Goal: Information Seeking & Learning: Find contact information

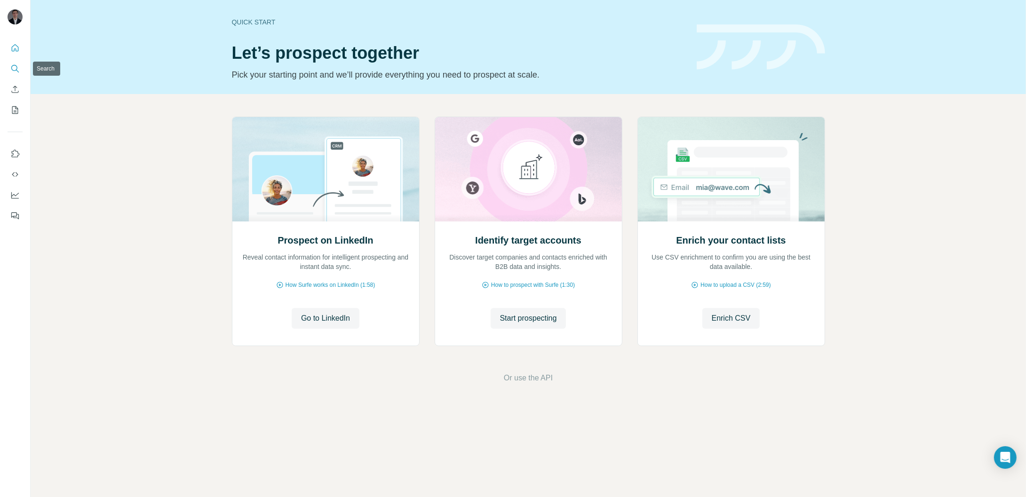
click at [21, 70] on button "Search" at bounding box center [15, 68] width 15 height 17
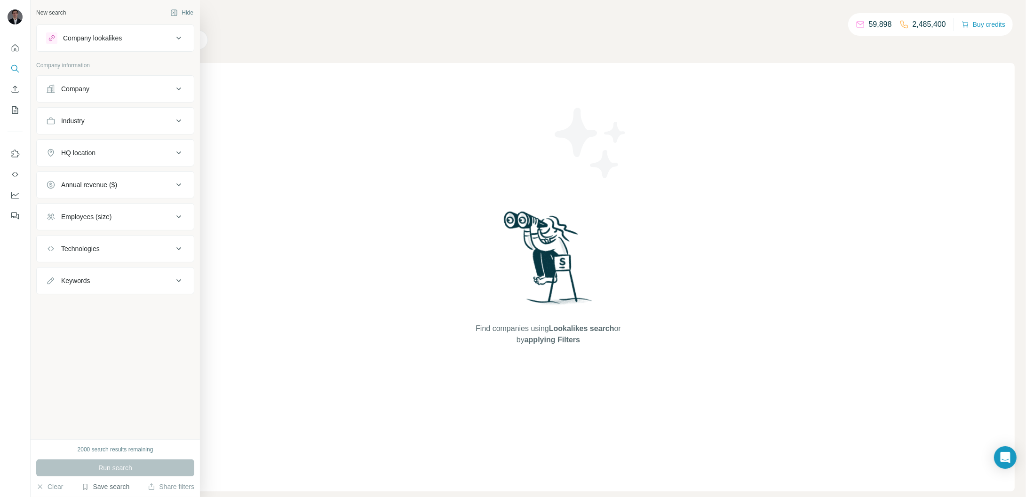
click at [95, 487] on button "Save search" at bounding box center [105, 486] width 48 height 9
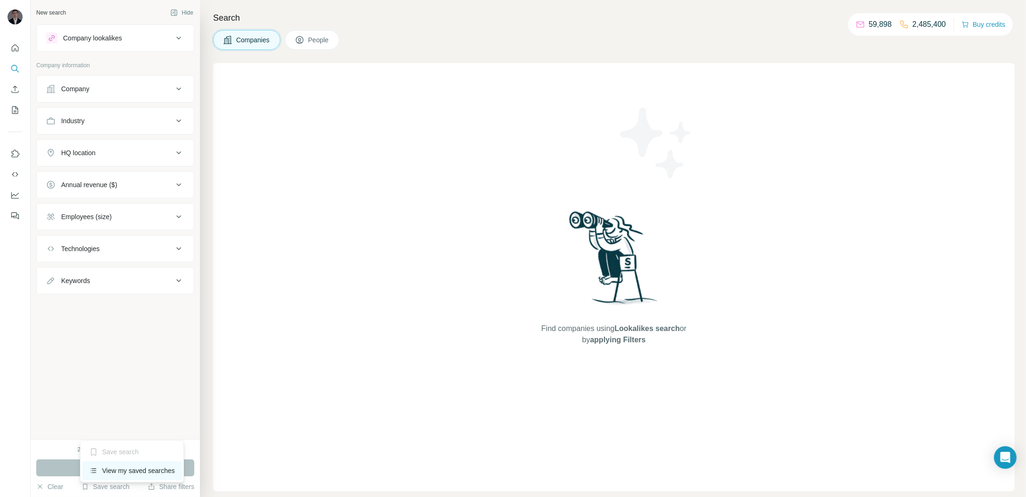
click at [124, 473] on div "View my saved searches" at bounding box center [131, 471] width 99 height 19
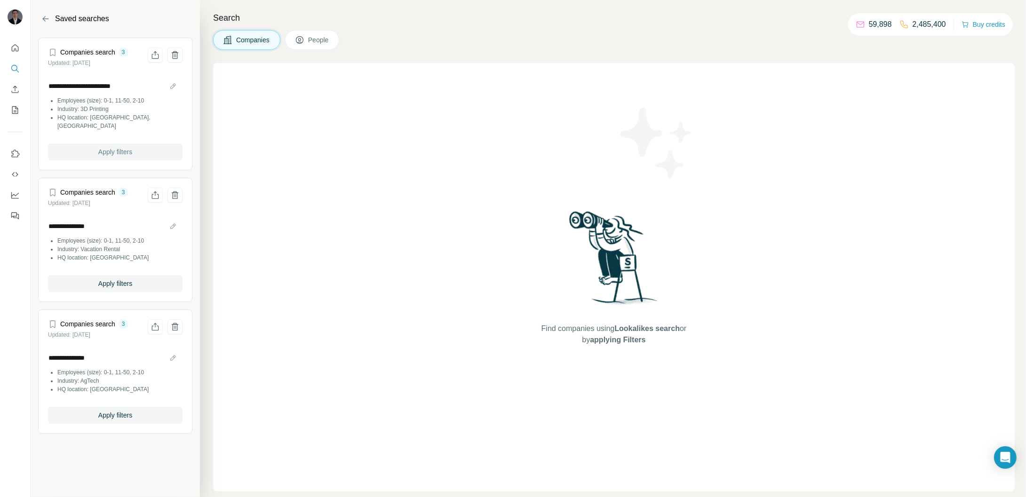
click at [125, 147] on span "Apply filters" at bounding box center [115, 151] width 34 height 9
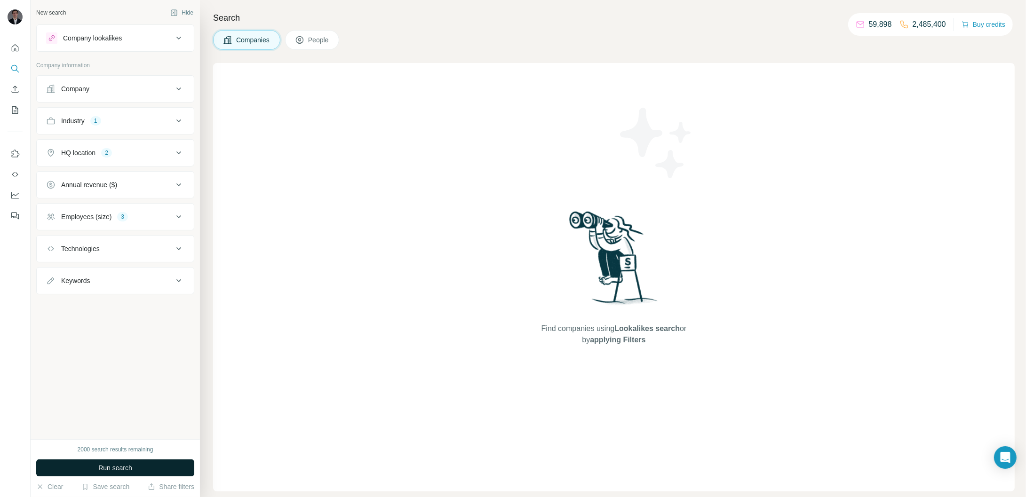
click at [130, 473] on button "Run search" at bounding box center [115, 468] width 158 height 17
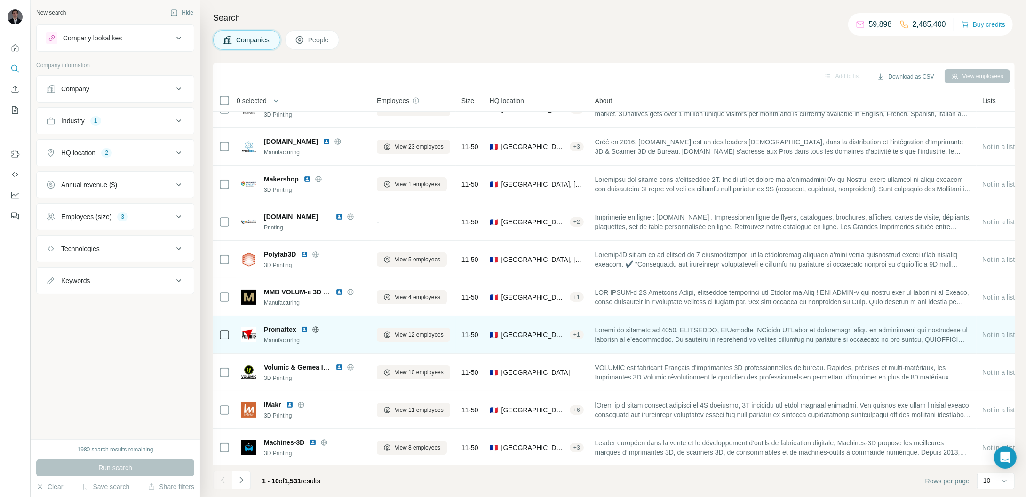
scroll to position [22, 0]
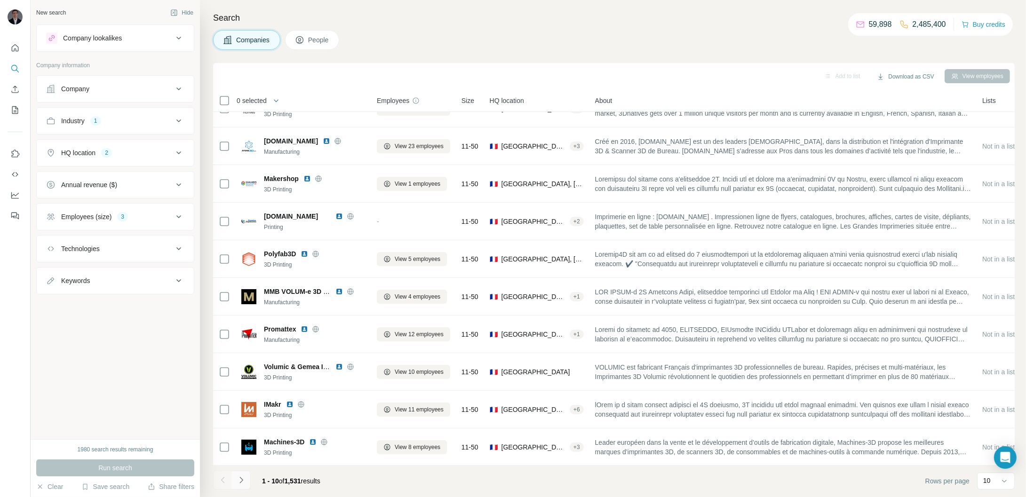
click at [235, 478] on button "Navigate to next page" at bounding box center [241, 480] width 19 height 19
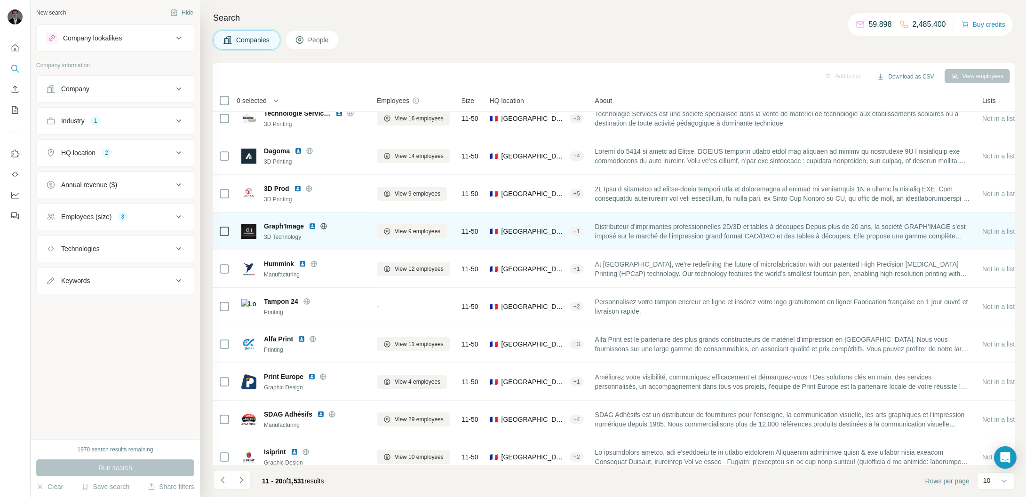
scroll to position [0, 0]
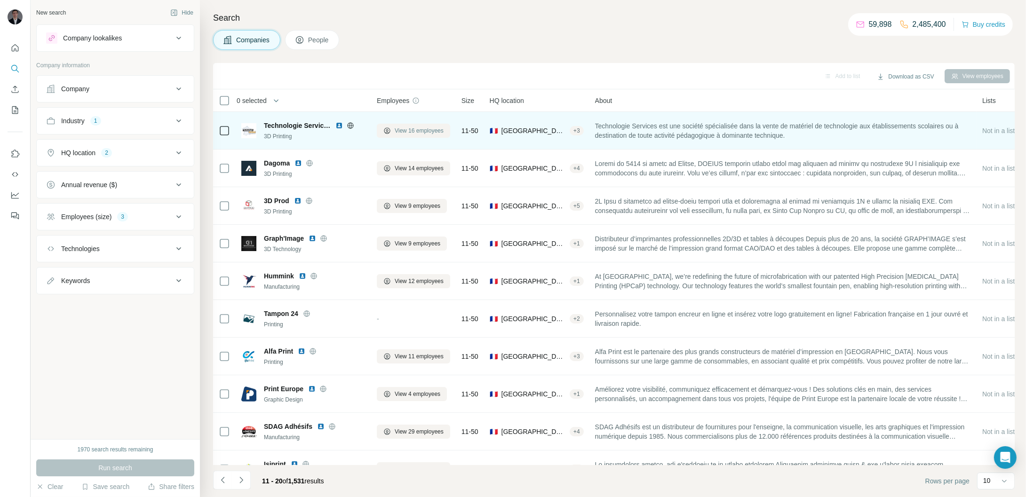
click at [414, 130] on span "View 16 employees" at bounding box center [419, 131] width 49 height 8
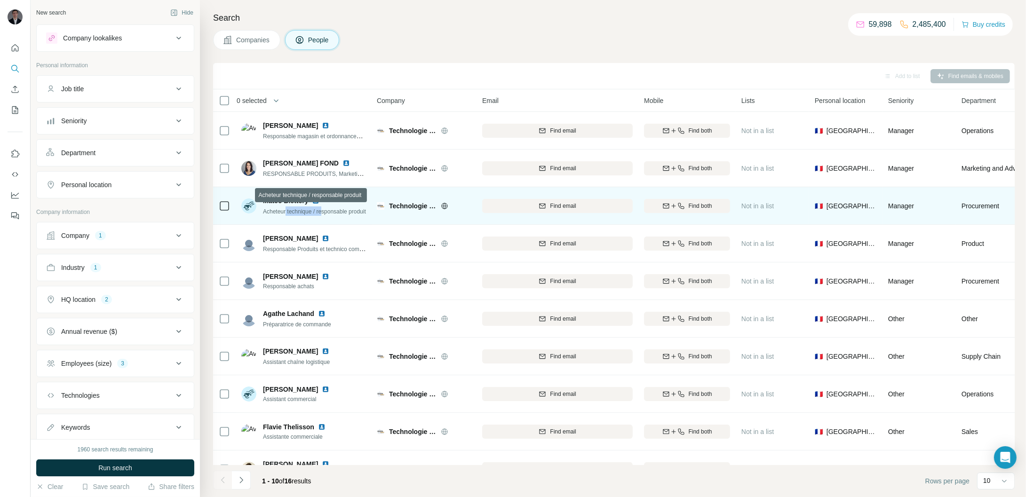
drag, startPoint x: 288, startPoint y: 211, endPoint x: 325, endPoint y: 215, distance: 37.8
click at [325, 215] on div "Acheteur technique / responsable produit" at bounding box center [314, 211] width 103 height 9
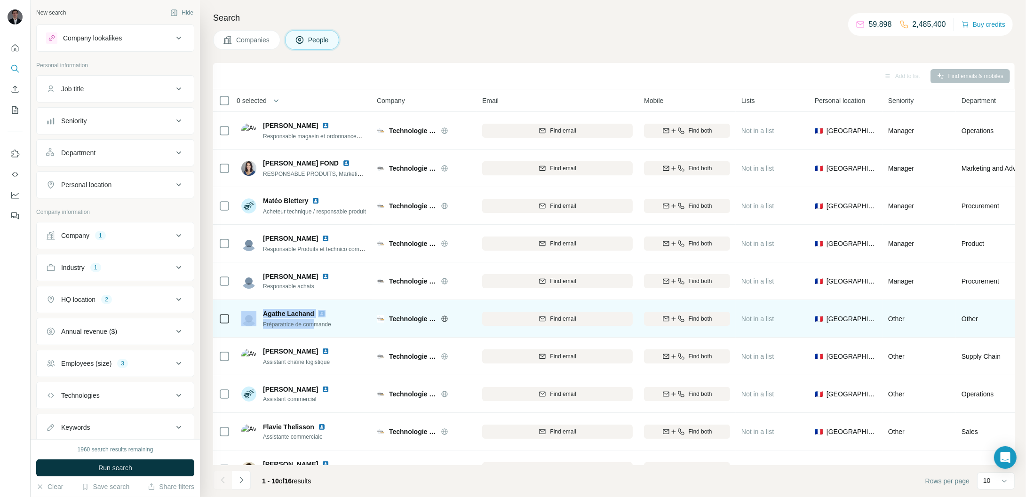
drag, startPoint x: 316, startPoint y: 326, endPoint x: 251, endPoint y: 318, distance: 65.8
click at [251, 318] on div "Agathe Lachand Préparatrice de commande" at bounding box center [289, 319] width 96 height 20
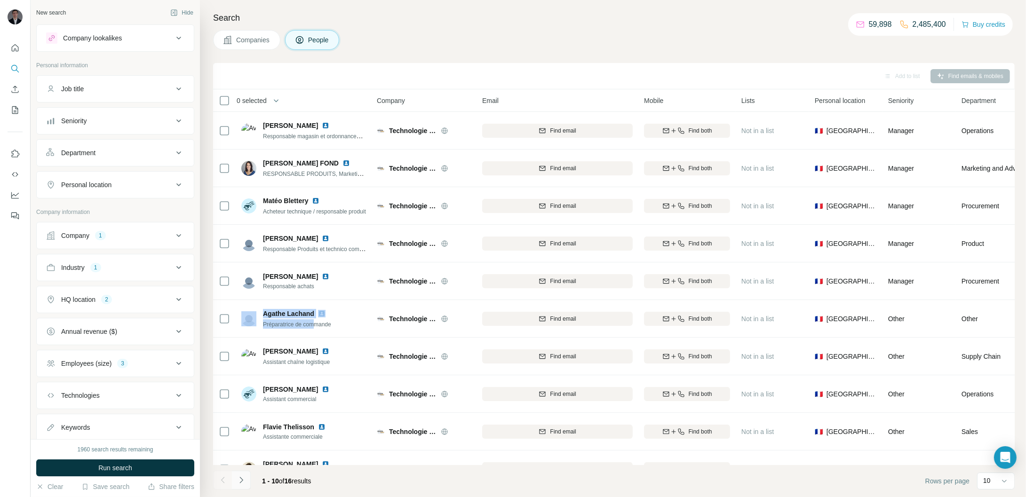
click at [238, 483] on icon "Navigate to next page" at bounding box center [241, 480] width 9 height 9
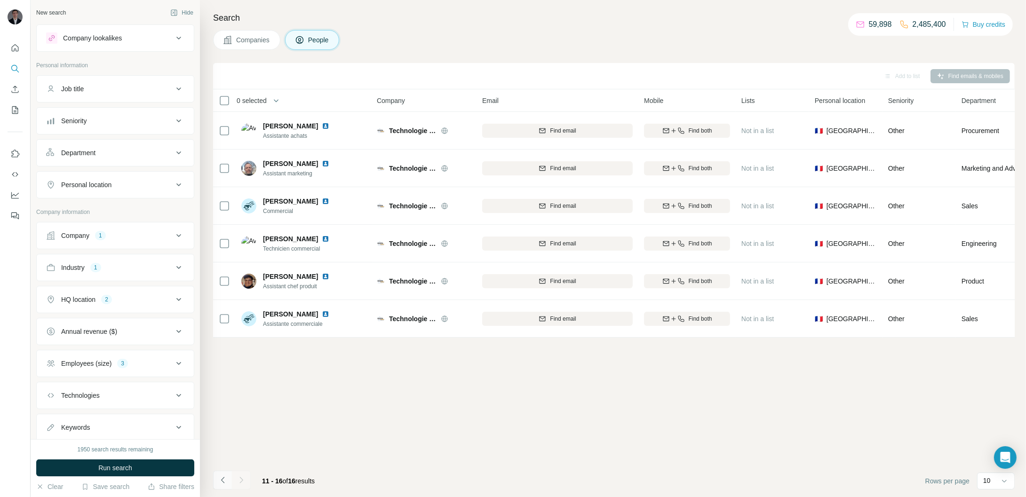
click at [224, 485] on icon "Navigate to previous page" at bounding box center [222, 480] width 9 height 9
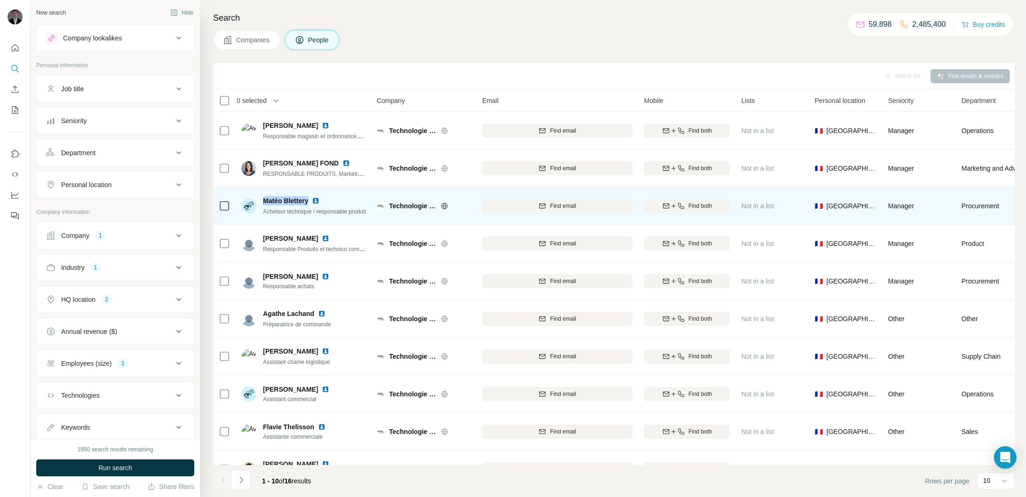
drag, startPoint x: 263, startPoint y: 201, endPoint x: 310, endPoint y: 202, distance: 47.1
click at [310, 202] on div "Matéo Blettery" at bounding box center [314, 200] width 103 height 9
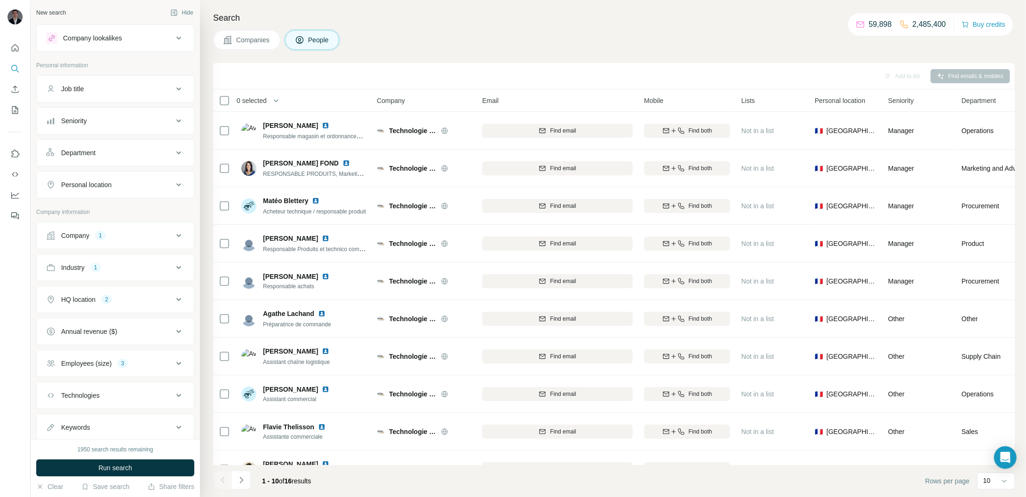
click at [477, 29] on div "Search Companies People Add to list Find emails & mobiles 0 selected People Com…" at bounding box center [613, 248] width 826 height 497
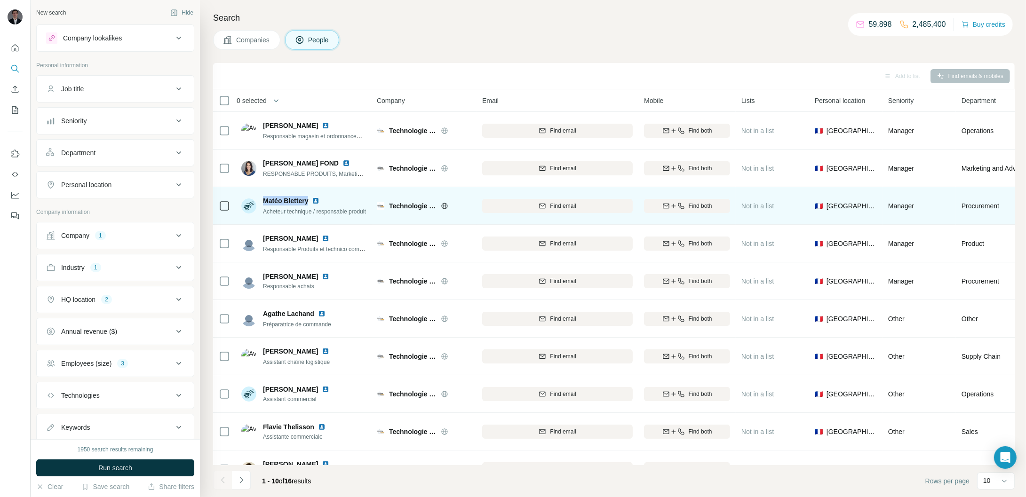
drag, startPoint x: 265, startPoint y: 201, endPoint x: 309, endPoint y: 201, distance: 43.8
click at [308, 201] on span "Matéo Blettery" at bounding box center [285, 200] width 45 height 9
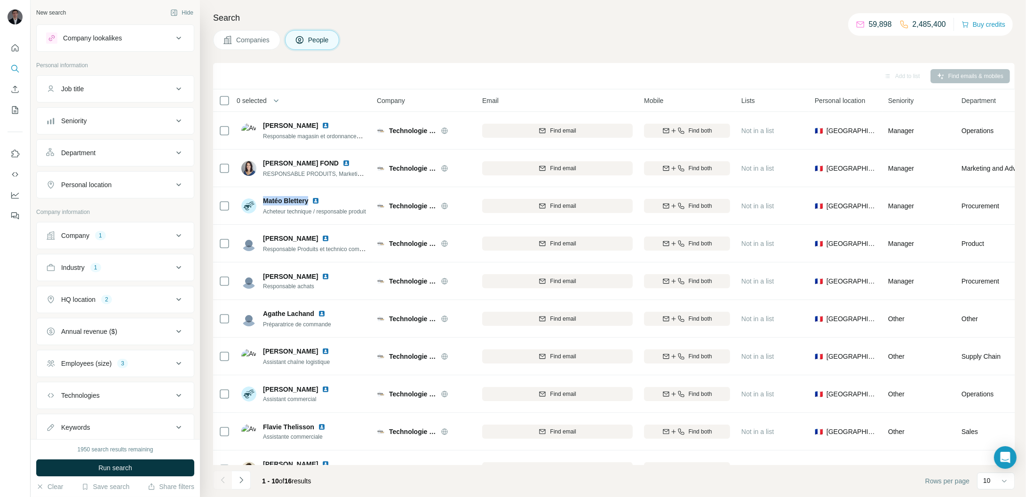
copy span "Matéo Blettery"
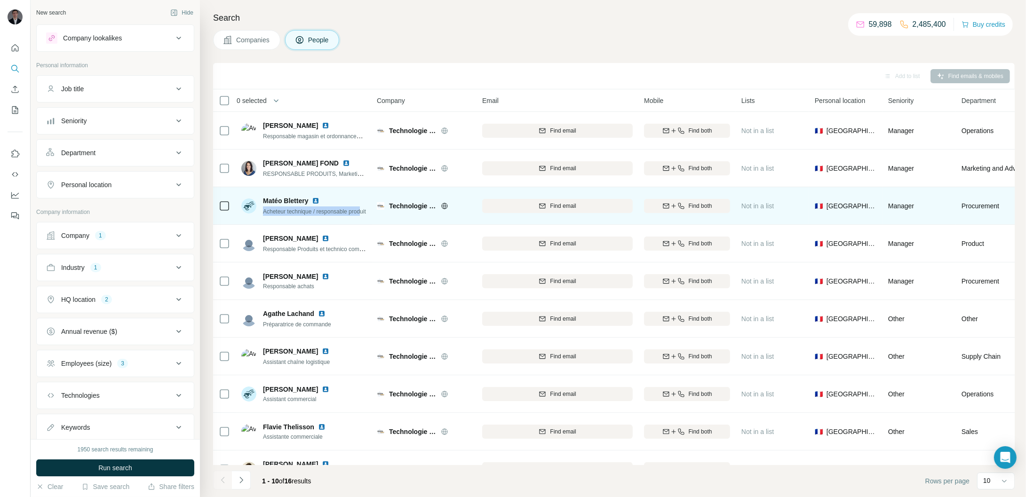
drag, startPoint x: 264, startPoint y: 212, endPoint x: 367, endPoint y: 210, distance: 104.0
click at [367, 210] on td "[PERSON_NAME] Acheteur technique / responsable produit" at bounding box center [304, 206] width 136 height 38
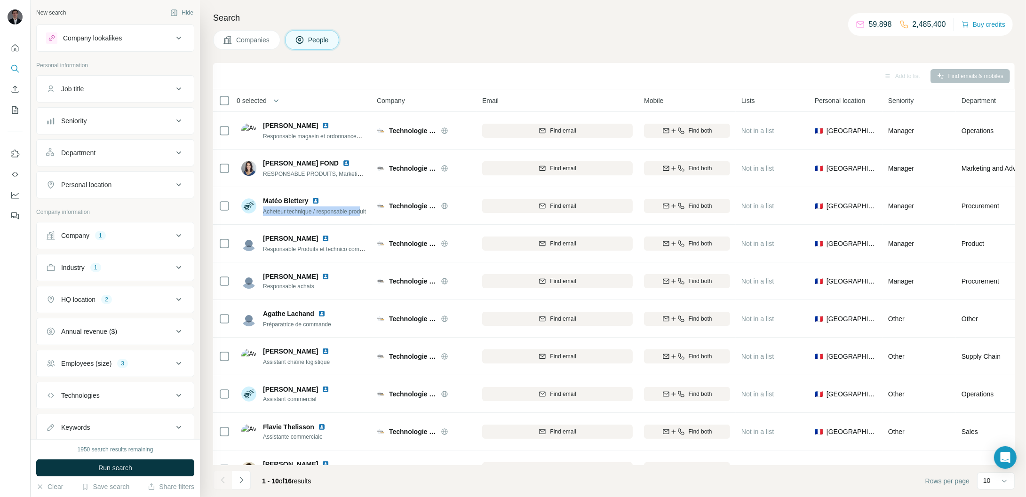
copy span "Acheteur technique / responsable prod"
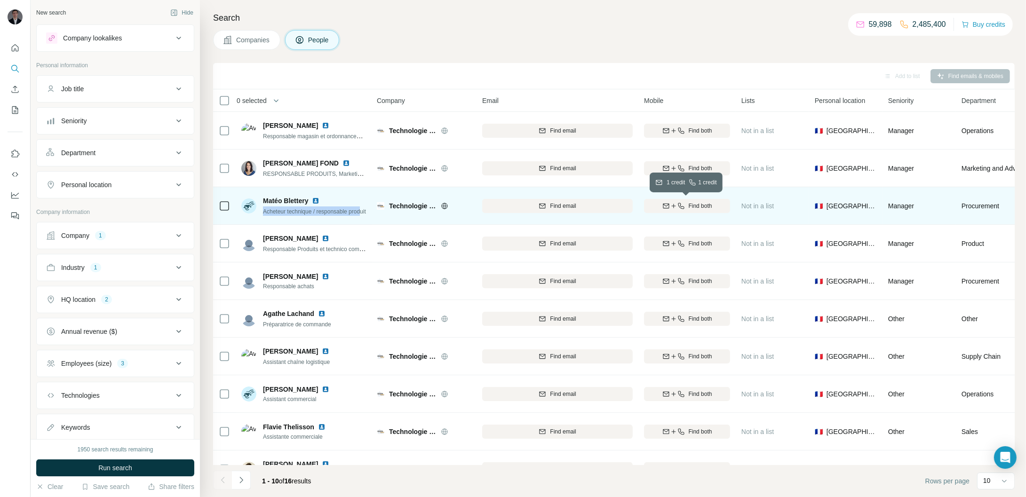
click at [700, 210] on button "Find both" at bounding box center [687, 206] width 86 height 14
click at [319, 199] on img at bounding box center [316, 201] width 8 height 8
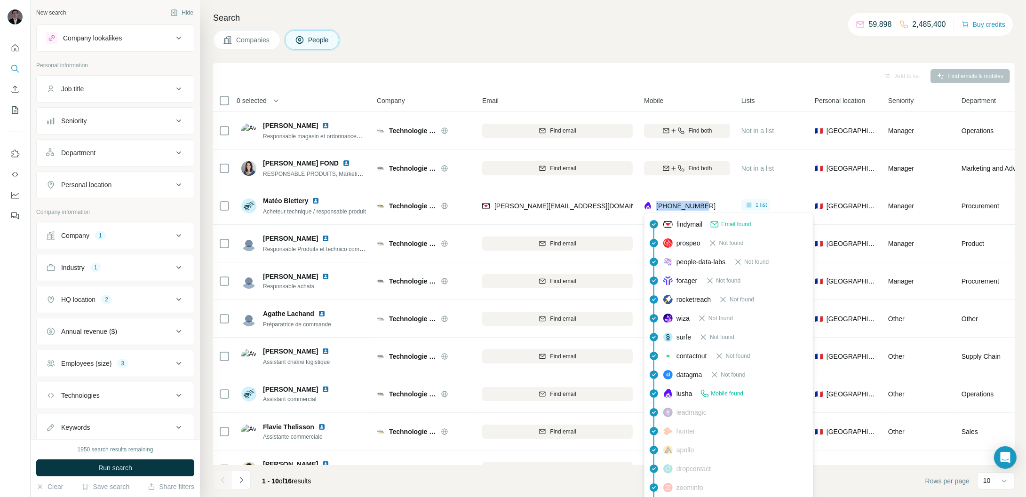
drag, startPoint x: 710, startPoint y: 206, endPoint x: 605, endPoint y: 201, distance: 104.6
click at [657, 201] on div "[PHONE_NUMBER]" at bounding box center [687, 206] width 86 height 26
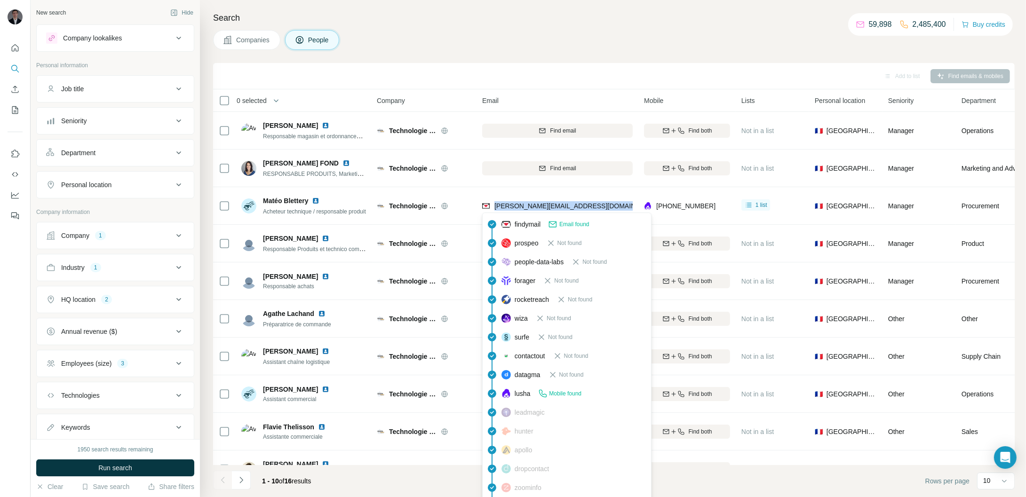
drag, startPoint x: 620, startPoint y: 204, endPoint x: 495, endPoint y: 204, distance: 124.7
click at [495, 204] on div "[PERSON_NAME][EMAIL_ADDRESS][DOMAIN_NAME]" at bounding box center [557, 206] width 151 height 26
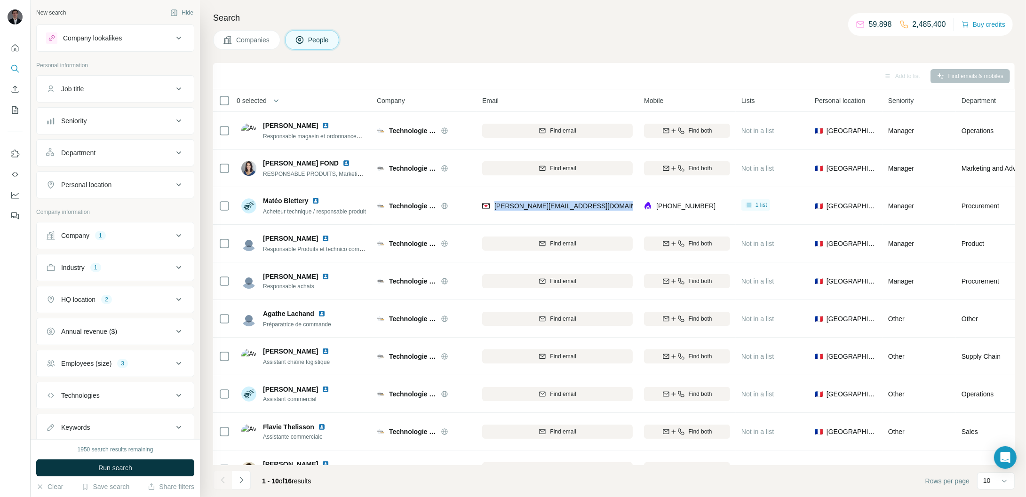
copy span "[PERSON_NAME][EMAIL_ADDRESS][DOMAIN_NAME]"
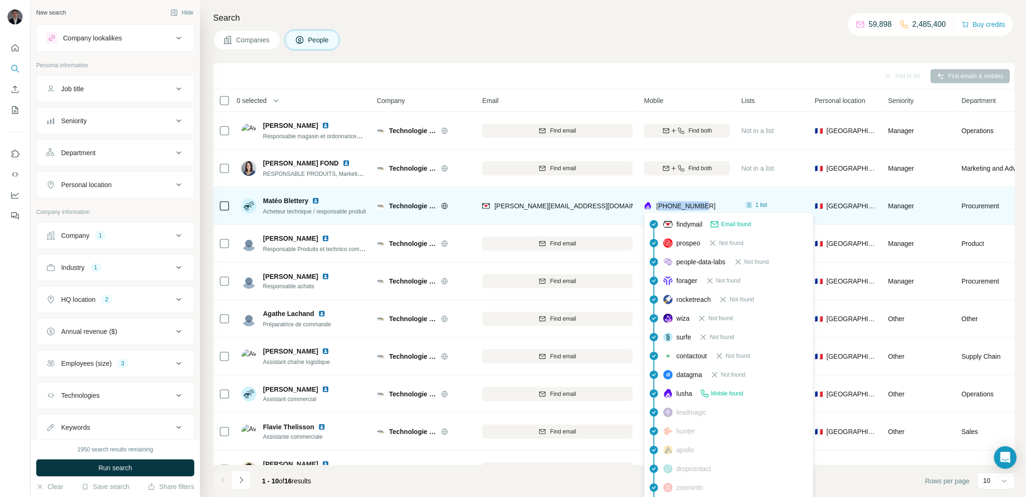
drag, startPoint x: 707, startPoint y: 206, endPoint x: 659, endPoint y: 209, distance: 48.1
click at [659, 209] on div "[PHONE_NUMBER]" at bounding box center [687, 206] width 86 height 26
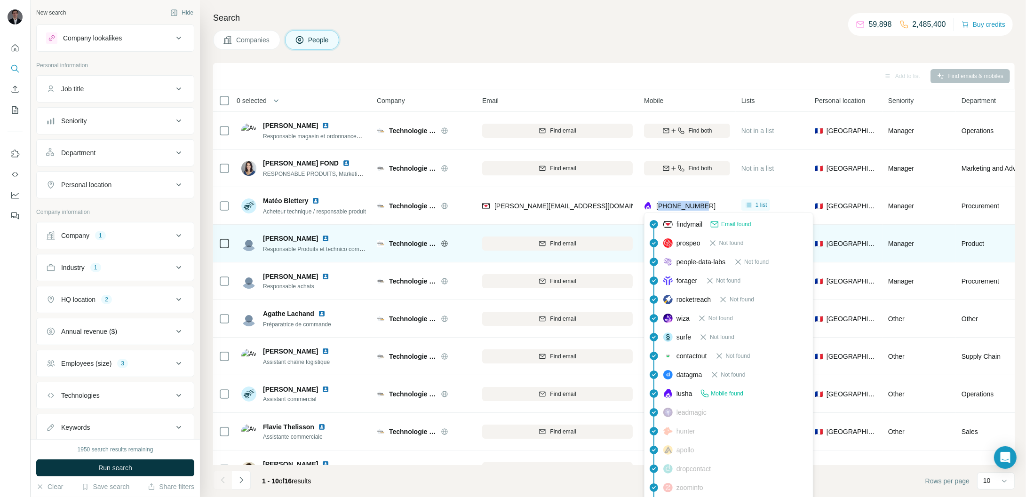
copy span "33610466733"
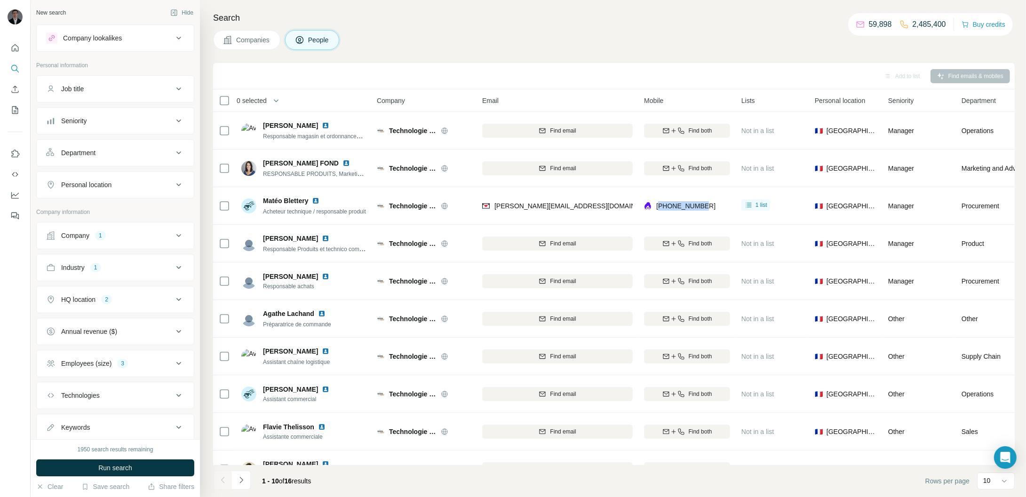
click at [267, 44] on span "Companies" at bounding box center [253, 39] width 34 height 9
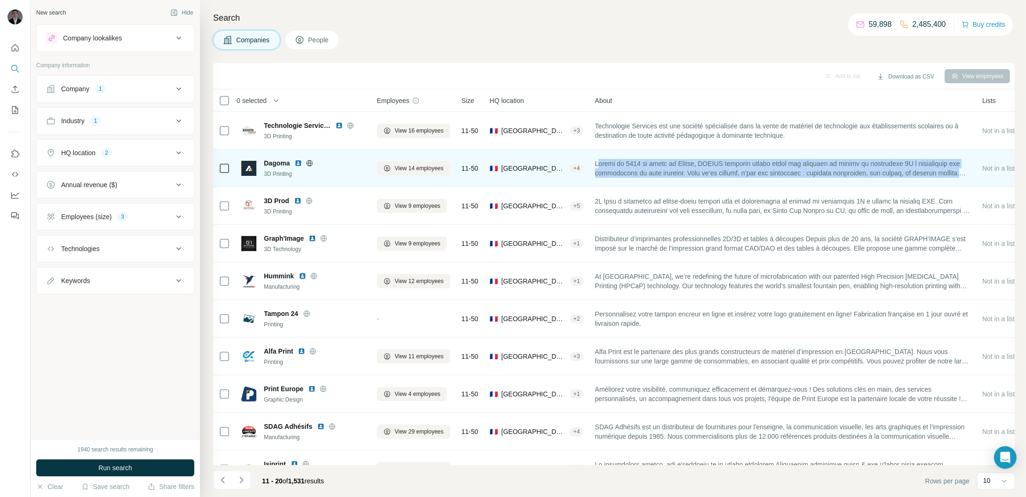
drag, startPoint x: 602, startPoint y: 163, endPoint x: 771, endPoint y: 177, distance: 169.9
click at [888, 179] on div at bounding box center [783, 168] width 376 height 26
click at [736, 174] on span at bounding box center [783, 168] width 376 height 19
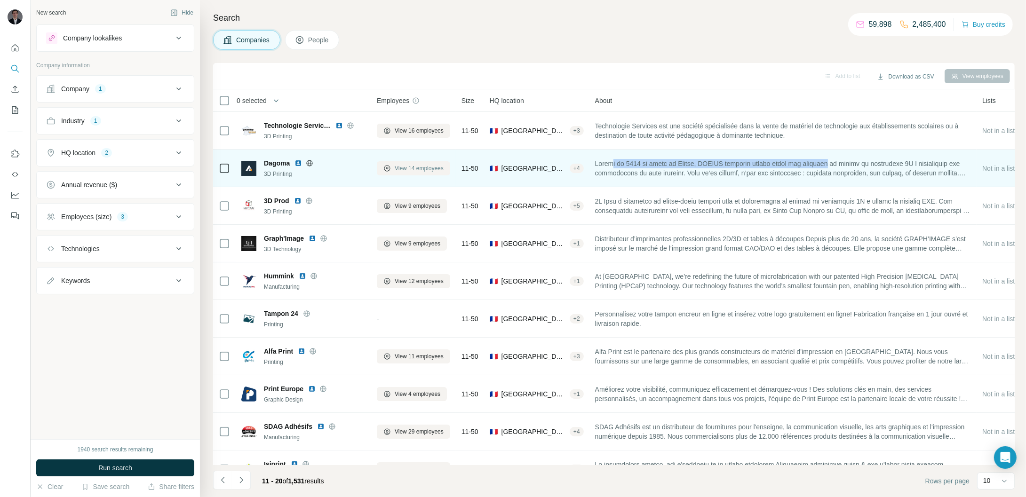
drag, startPoint x: 622, startPoint y: 164, endPoint x: 447, endPoint y: 171, distance: 174.7
click at [850, 169] on span at bounding box center [783, 168] width 376 height 19
click at [929, 174] on span at bounding box center [783, 168] width 376 height 19
click at [313, 164] on icon at bounding box center [310, 163] width 6 height 6
drag, startPoint x: 291, startPoint y: 166, endPoint x: 262, endPoint y: 167, distance: 29.7
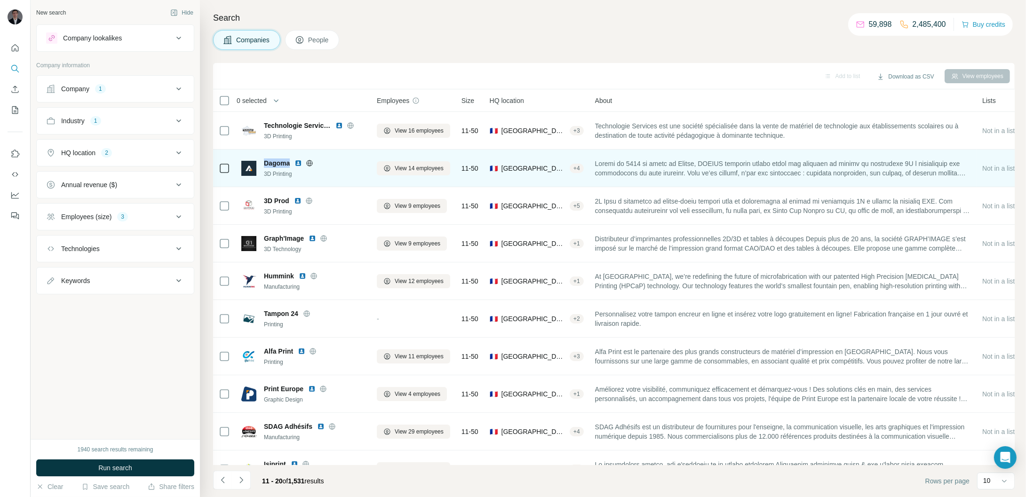
click at [262, 167] on div "Dagoma 3D Printing" at bounding box center [303, 169] width 124 height 20
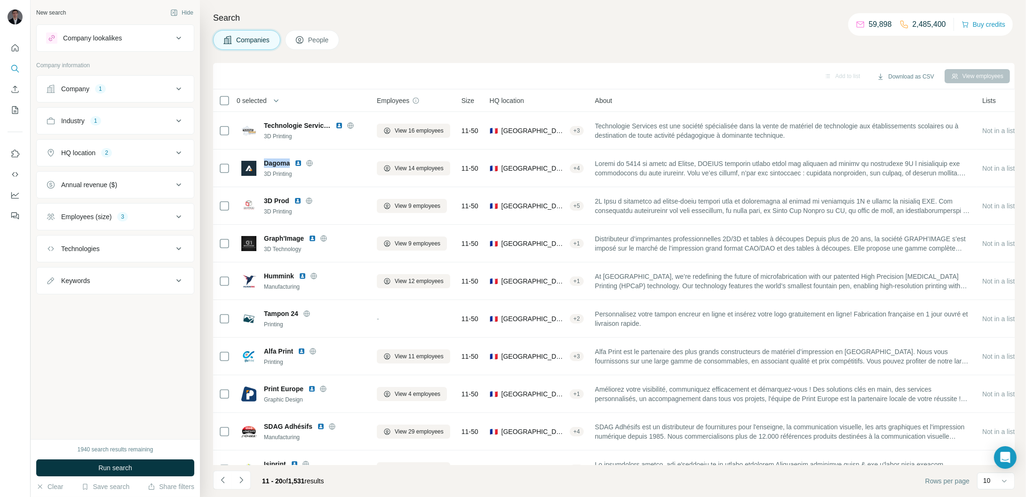
copy span "Dagoma"
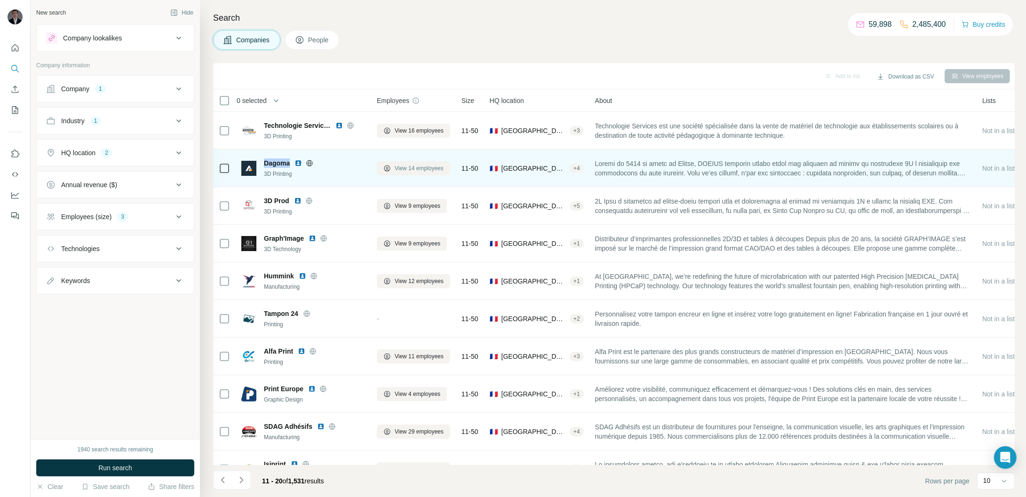
click at [397, 169] on span "View 14 employees" at bounding box center [419, 168] width 49 height 8
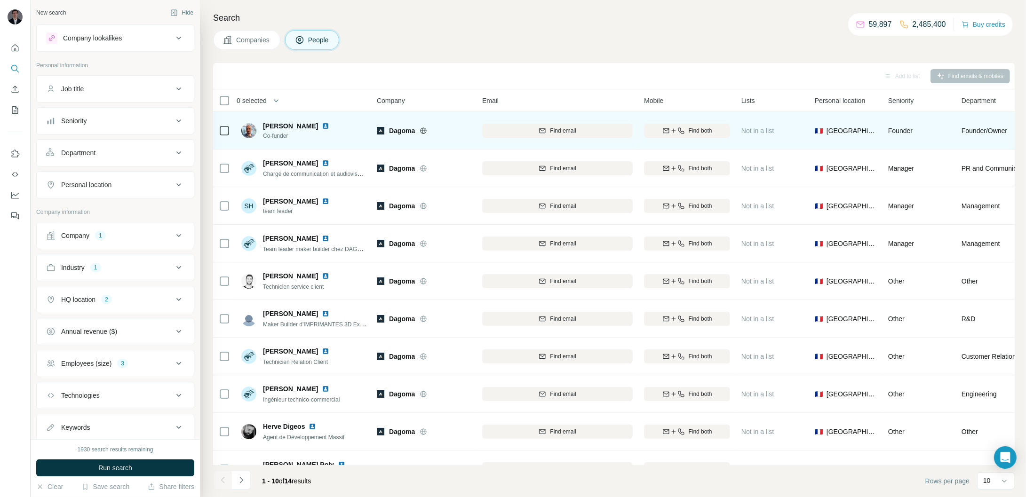
drag, startPoint x: 267, startPoint y: 126, endPoint x: 312, endPoint y: 128, distance: 45.2
click at [318, 126] on div "[PERSON_NAME]" at bounding box center [302, 125] width 78 height 9
click at [695, 130] on span "Find both" at bounding box center [701, 131] width 24 height 8
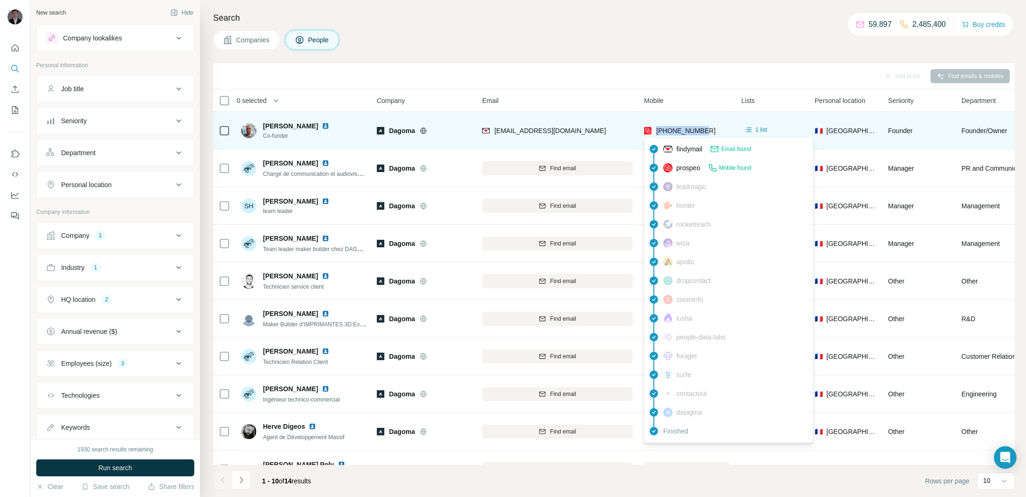
drag, startPoint x: 710, startPoint y: 131, endPoint x: 657, endPoint y: 135, distance: 52.4
click at [657, 135] on div "[PHONE_NUMBER]" at bounding box center [687, 131] width 86 height 26
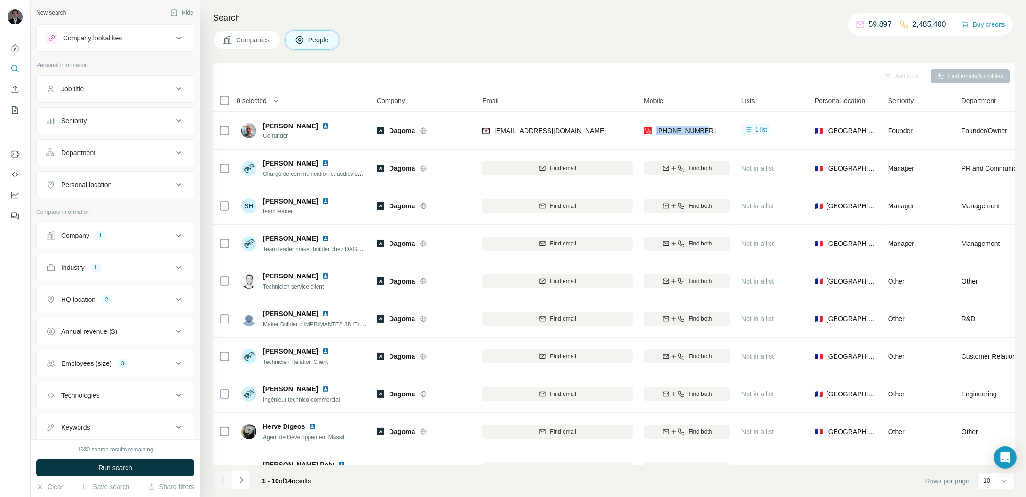
copy span "[PHONE_NUMBER]"
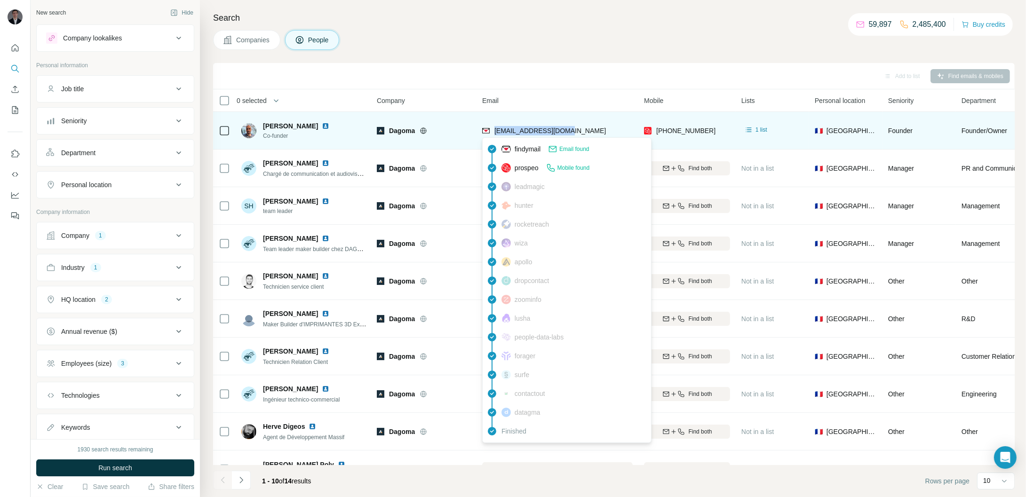
drag, startPoint x: 592, startPoint y: 131, endPoint x: 495, endPoint y: 134, distance: 97.9
click at [495, 134] on div "[EMAIL_ADDRESS][DOMAIN_NAME]" at bounding box center [557, 131] width 151 height 26
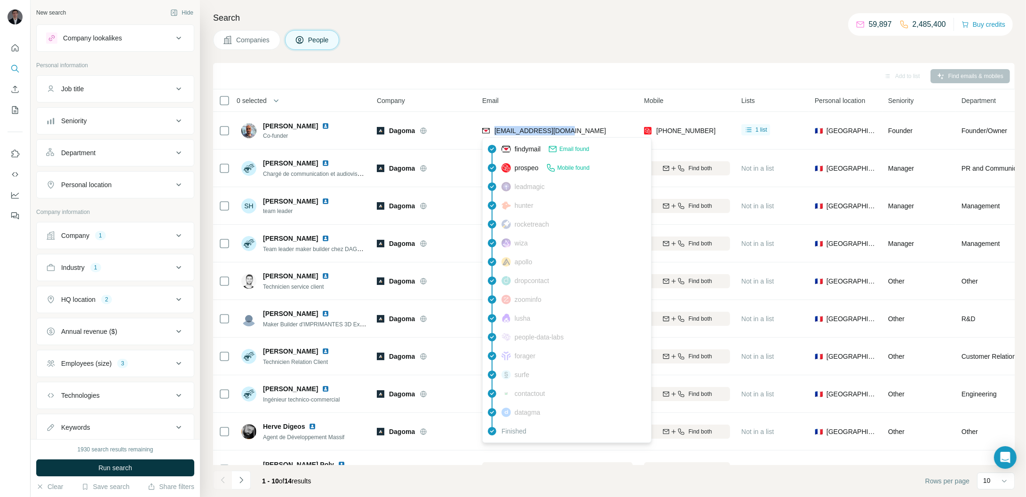
copy span "[EMAIL_ADDRESS][DOMAIN_NAME]"
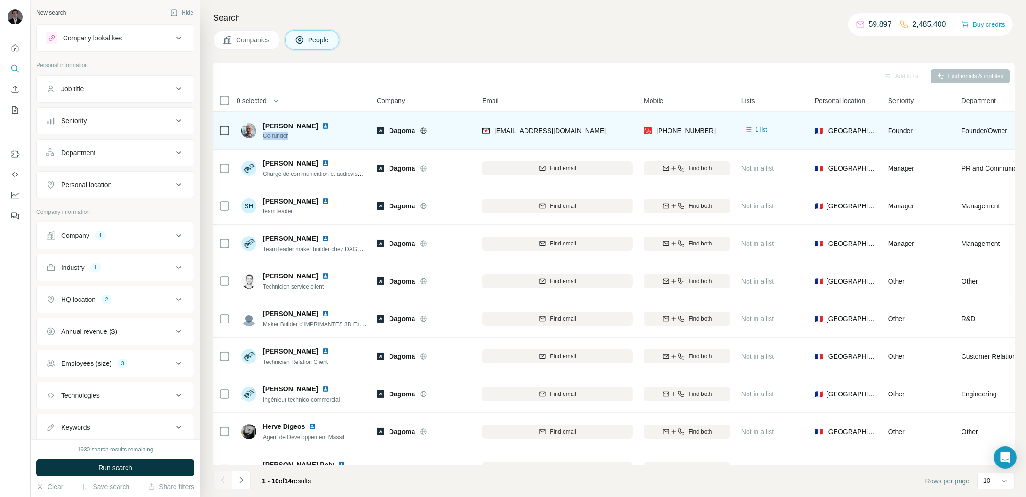
drag, startPoint x: 290, startPoint y: 136, endPoint x: 264, endPoint y: 136, distance: 26.4
click at [264, 136] on span "Co-funder" at bounding box center [302, 136] width 78 height 8
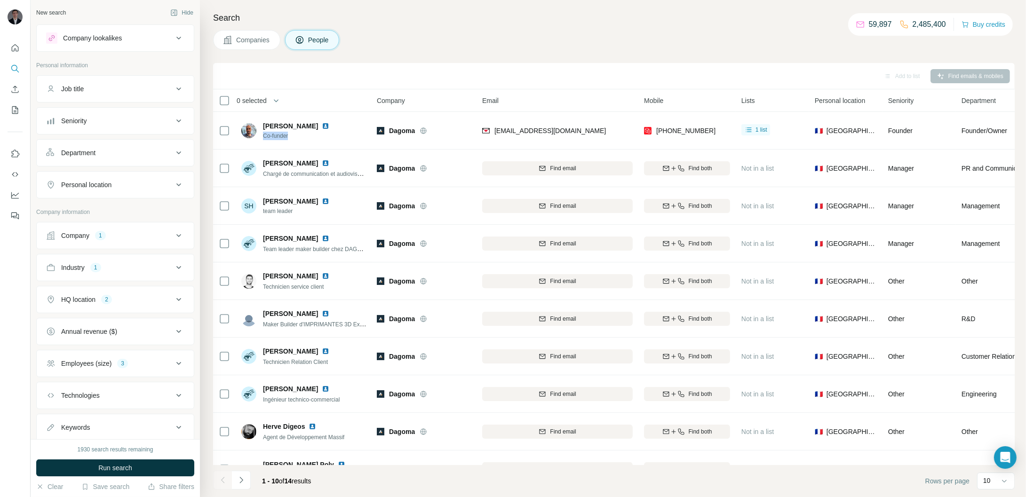
copy span "Co-funder"
click at [253, 39] on span "Companies" at bounding box center [253, 39] width 34 height 9
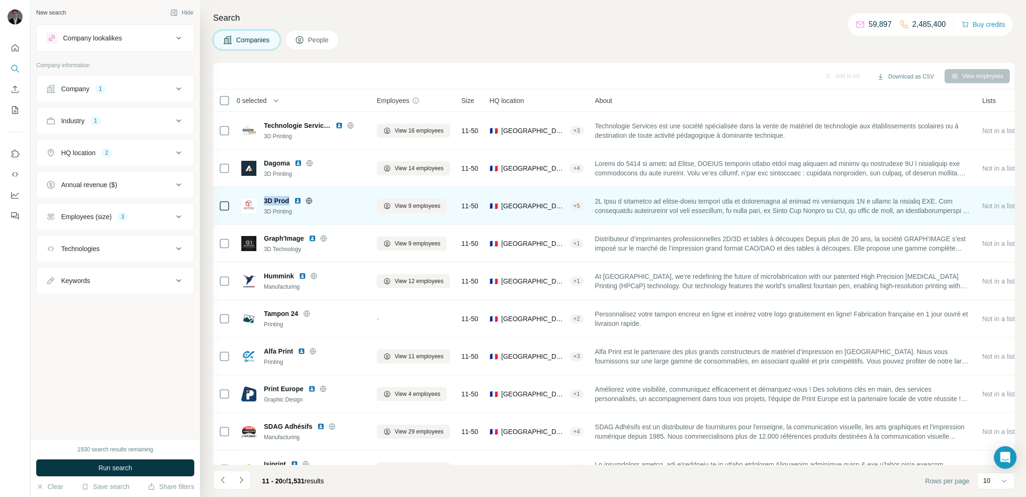
drag, startPoint x: 263, startPoint y: 200, endPoint x: 289, endPoint y: 202, distance: 26.4
click at [289, 202] on div "3D Prod 3D Printing" at bounding box center [303, 206] width 124 height 20
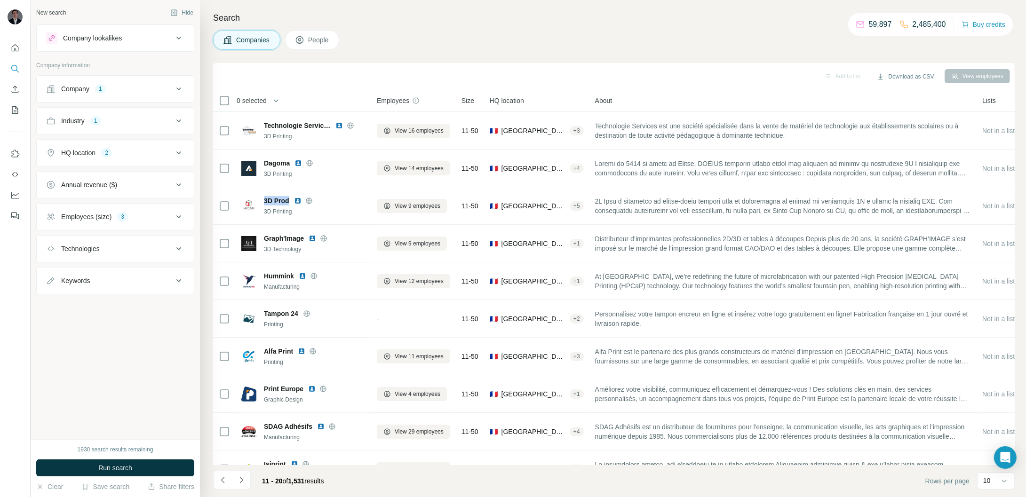
copy span "3D Prod"
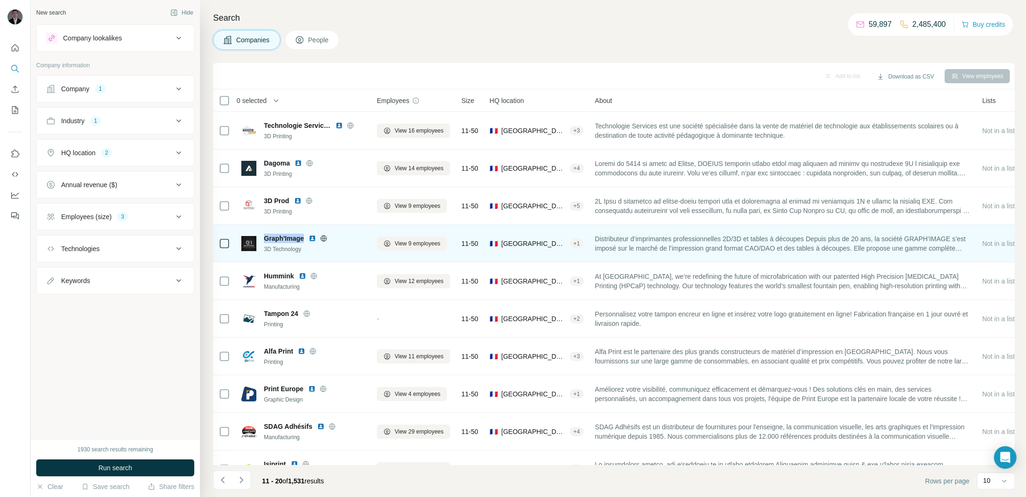
drag, startPoint x: 264, startPoint y: 238, endPoint x: 305, endPoint y: 242, distance: 41.6
click at [305, 242] on div "Graph'Image" at bounding box center [315, 238] width 102 height 9
click at [432, 243] on span "View 9 employees" at bounding box center [418, 244] width 46 height 8
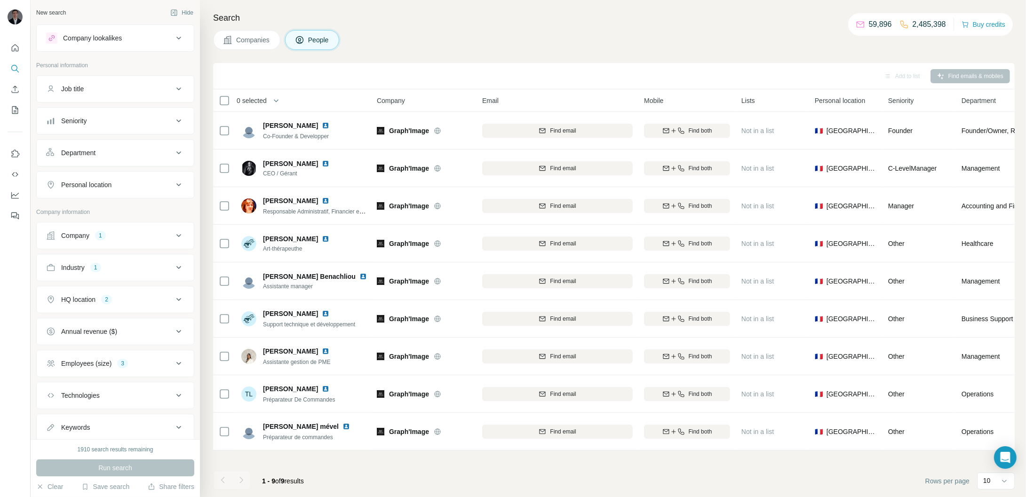
click at [257, 41] on span "Companies" at bounding box center [253, 39] width 34 height 9
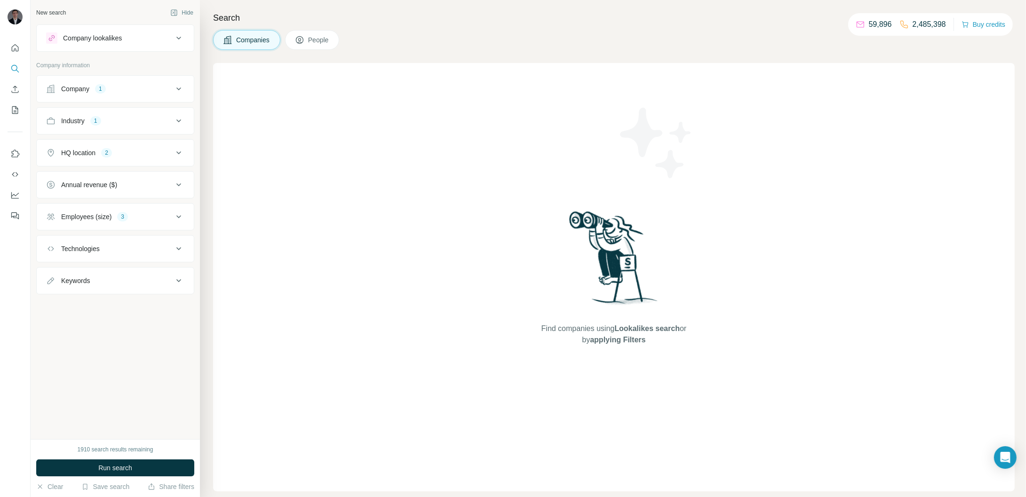
click at [148, 88] on div "Company 1" at bounding box center [109, 88] width 127 height 9
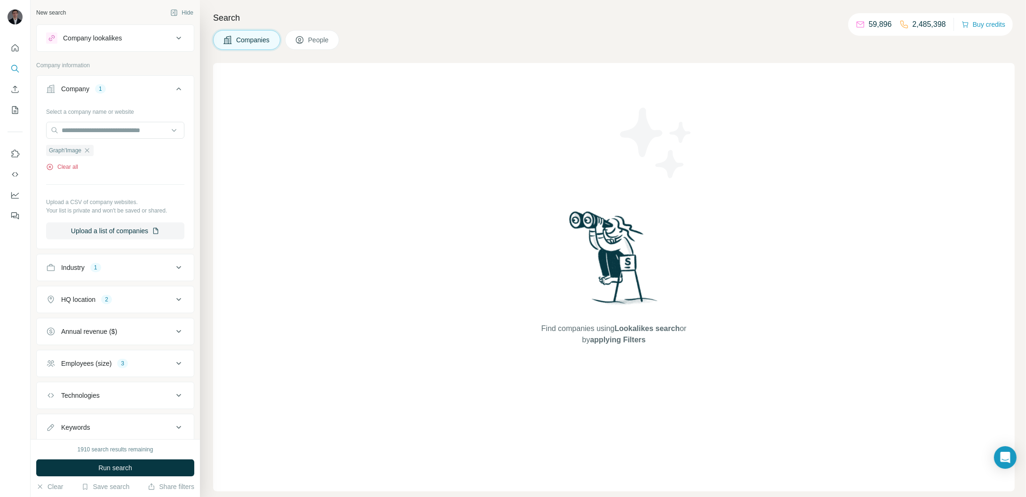
click at [47, 171] on icon "button" at bounding box center [50, 167] width 8 height 8
click at [99, 486] on button "Save search" at bounding box center [105, 486] width 48 height 9
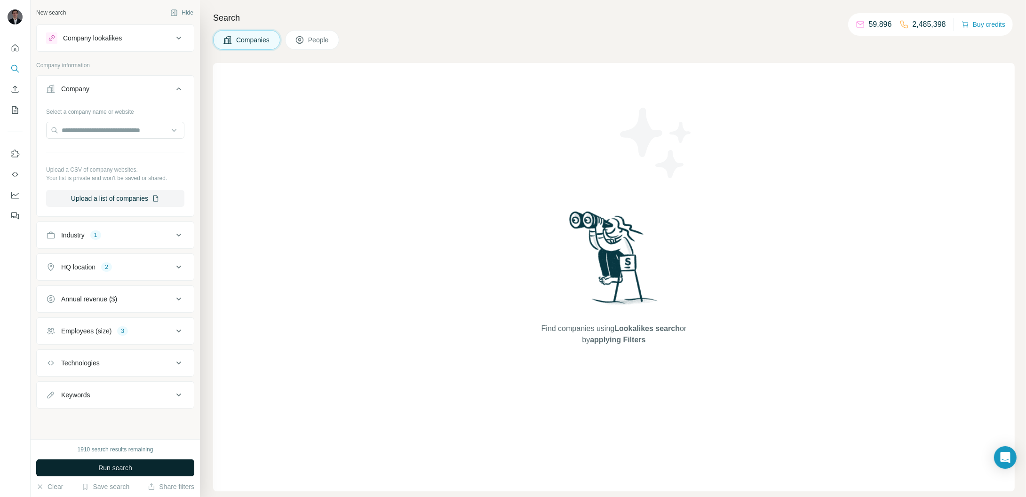
click at [42, 473] on button "Run search" at bounding box center [115, 468] width 158 height 17
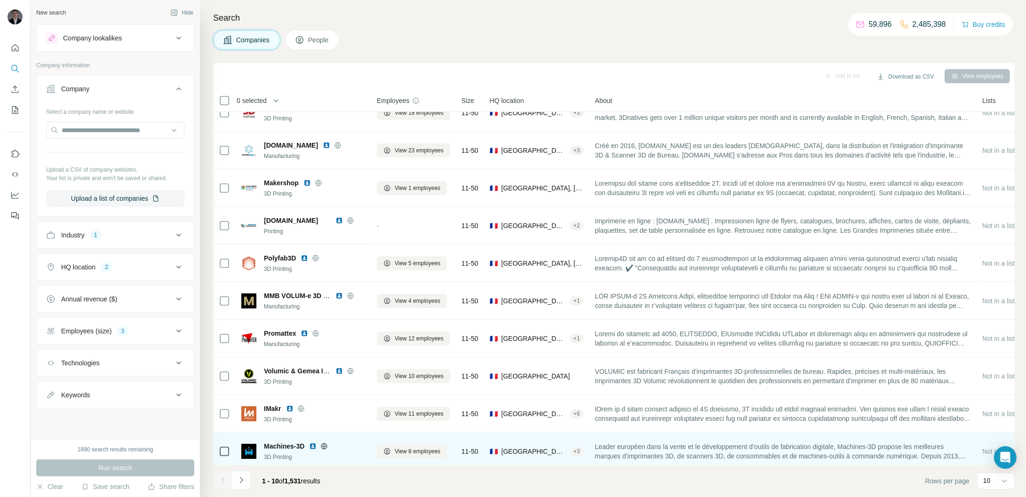
scroll to position [22, 0]
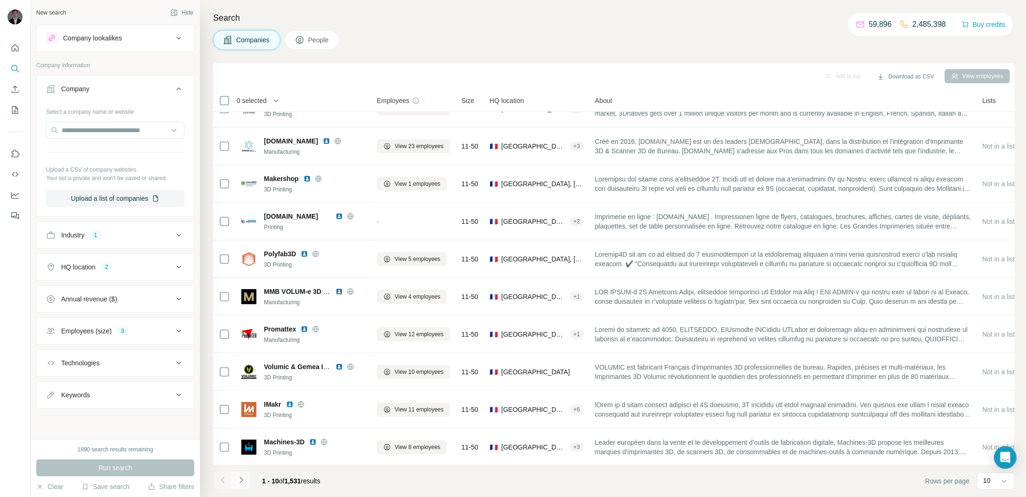
click at [239, 487] on button "Navigate to next page" at bounding box center [241, 480] width 19 height 19
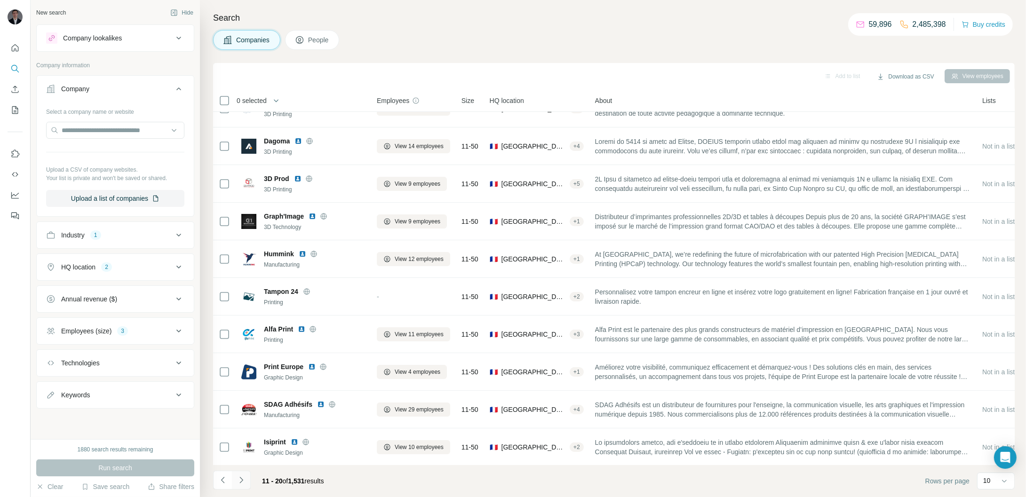
click at [241, 481] on icon "Navigate to next page" at bounding box center [241, 480] width 9 height 9
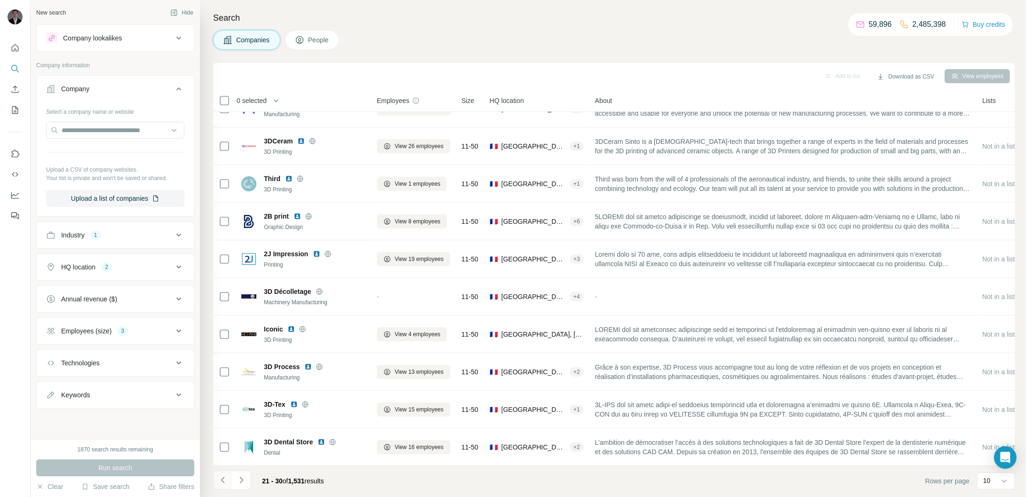
click at [219, 480] on icon "Navigate to previous page" at bounding box center [222, 480] width 9 height 9
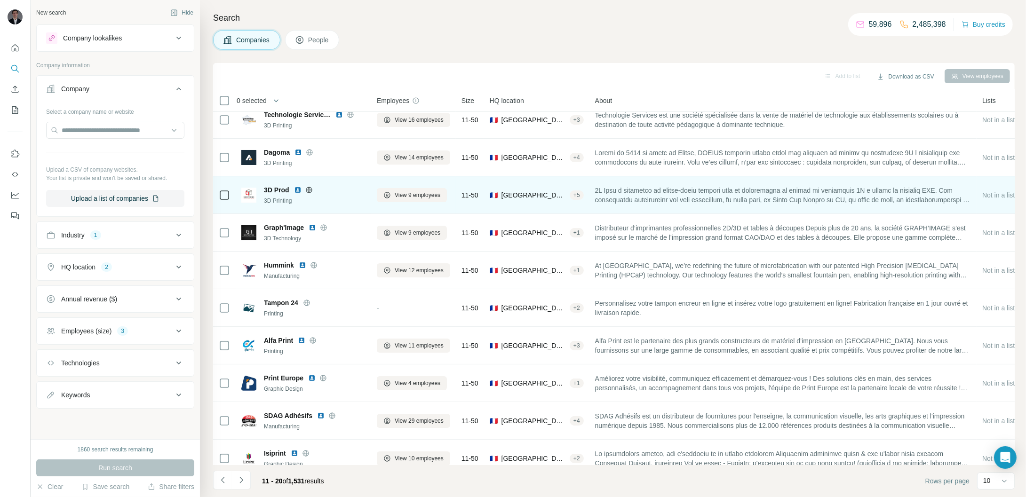
scroll to position [0, 0]
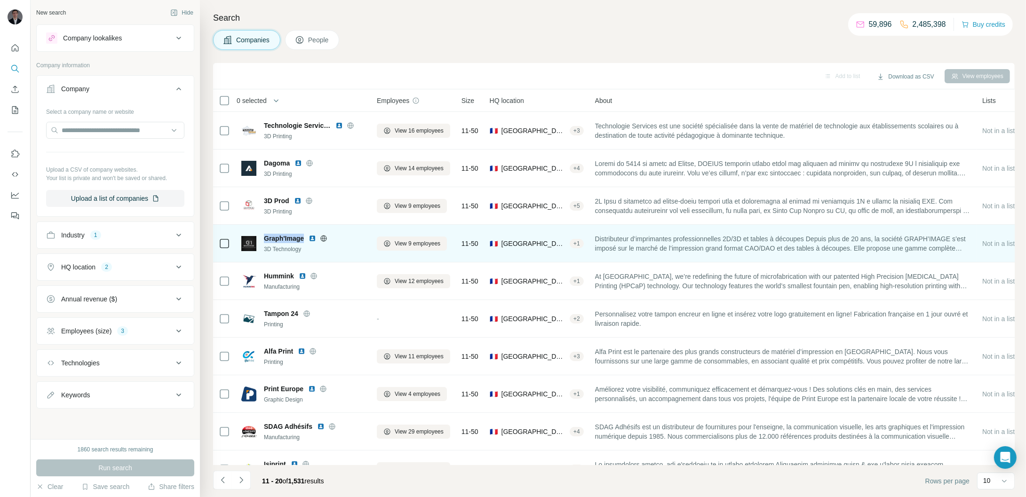
drag, startPoint x: 264, startPoint y: 239, endPoint x: 304, endPoint y: 243, distance: 39.7
click at [304, 243] on span "Graph'Image" at bounding box center [284, 238] width 40 height 9
drag, startPoint x: 308, startPoint y: 252, endPoint x: 264, endPoint y: 254, distance: 44.3
click at [264, 254] on div "Graph'Image 3D Technology" at bounding box center [303, 244] width 124 height 26
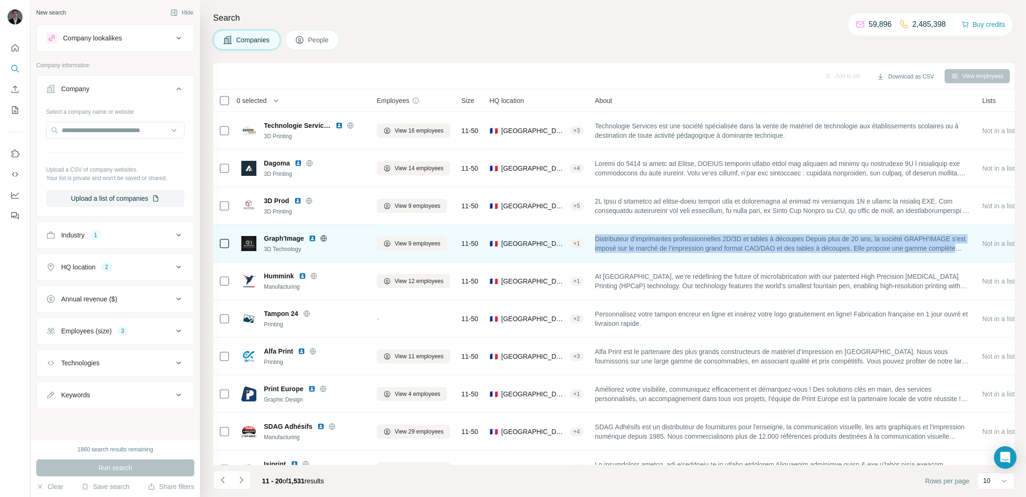
drag, startPoint x: 600, startPoint y: 240, endPoint x: 872, endPoint y: 259, distance: 272.7
click at [872, 259] on td "Distributeur d’imprimantes professionnelles 2D/3D et tables à découpes Depuis p…" at bounding box center [783, 244] width 387 height 38
click at [423, 242] on span "View 9 employees" at bounding box center [418, 244] width 46 height 8
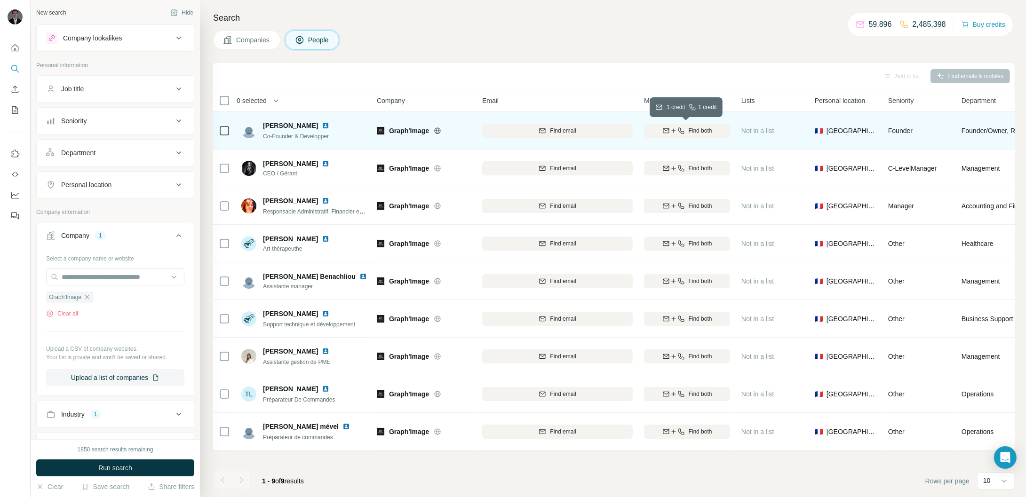
click at [710, 127] on span "Find both" at bounding box center [701, 131] width 24 height 8
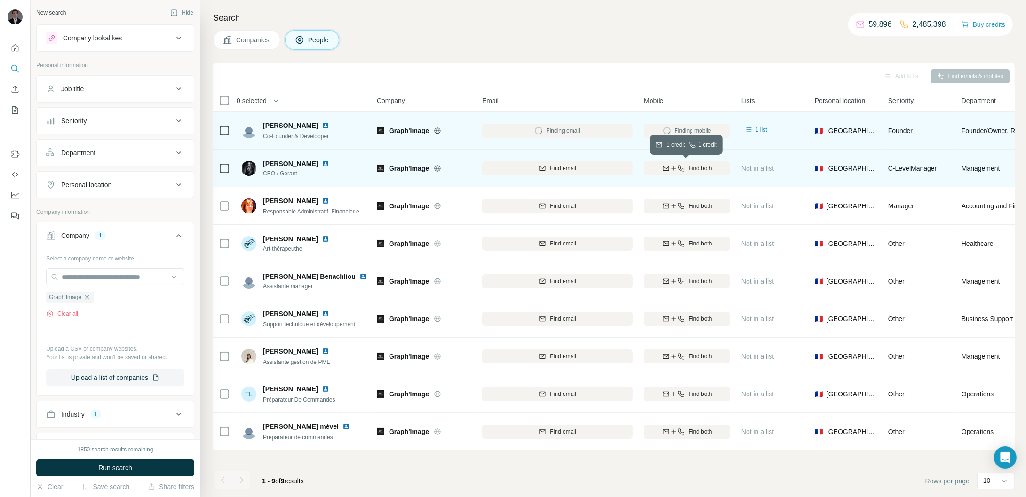
click at [698, 172] on span "Find both" at bounding box center [701, 168] width 24 height 8
drag, startPoint x: 264, startPoint y: 124, endPoint x: 316, endPoint y: 128, distance: 51.9
click at [317, 128] on div "[PERSON_NAME]" at bounding box center [302, 125] width 78 height 9
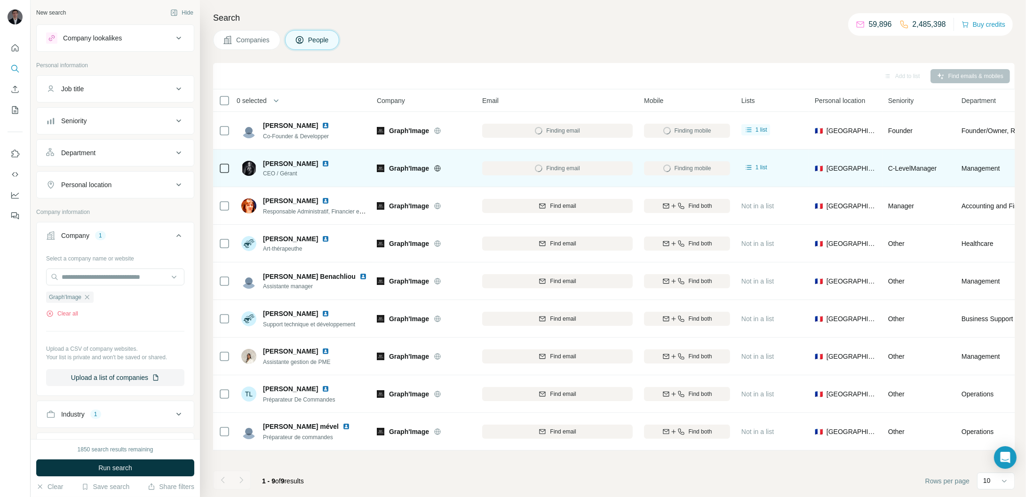
drag, startPoint x: 264, startPoint y: 165, endPoint x: 320, endPoint y: 168, distance: 55.6
click at [318, 168] on span "[PERSON_NAME]" at bounding box center [290, 163] width 55 height 9
click at [329, 163] on img at bounding box center [326, 164] width 8 height 8
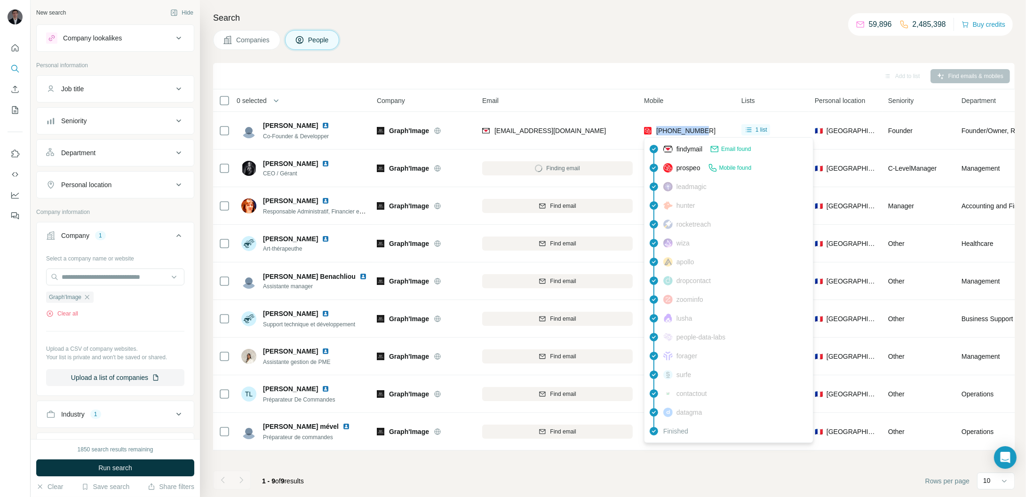
drag, startPoint x: 712, startPoint y: 130, endPoint x: 657, endPoint y: 136, distance: 55.8
click at [657, 136] on div "[PHONE_NUMBER]" at bounding box center [687, 131] width 86 height 26
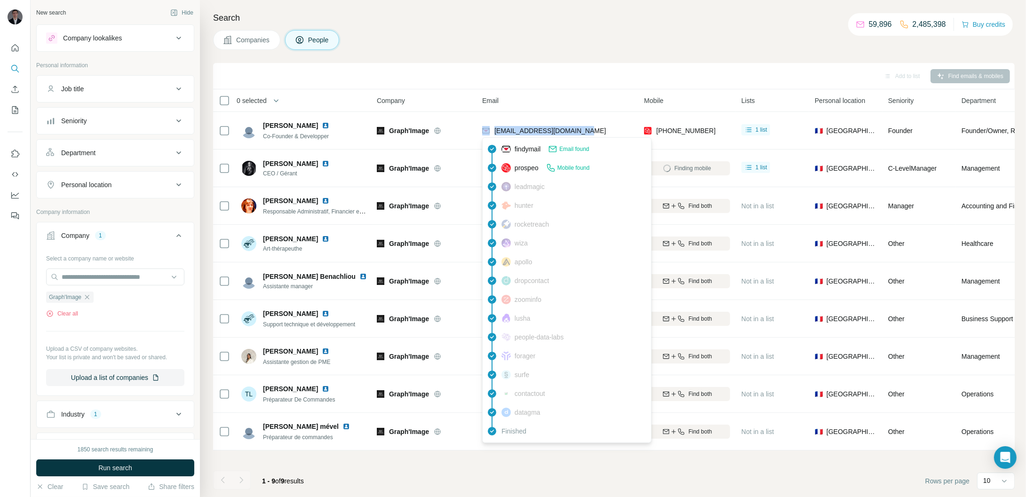
drag, startPoint x: 592, startPoint y: 128, endPoint x: 491, endPoint y: 134, distance: 101.4
click at [491, 134] on div "[EMAIL_ADDRESS][DOMAIN_NAME]" at bounding box center [557, 131] width 151 height 26
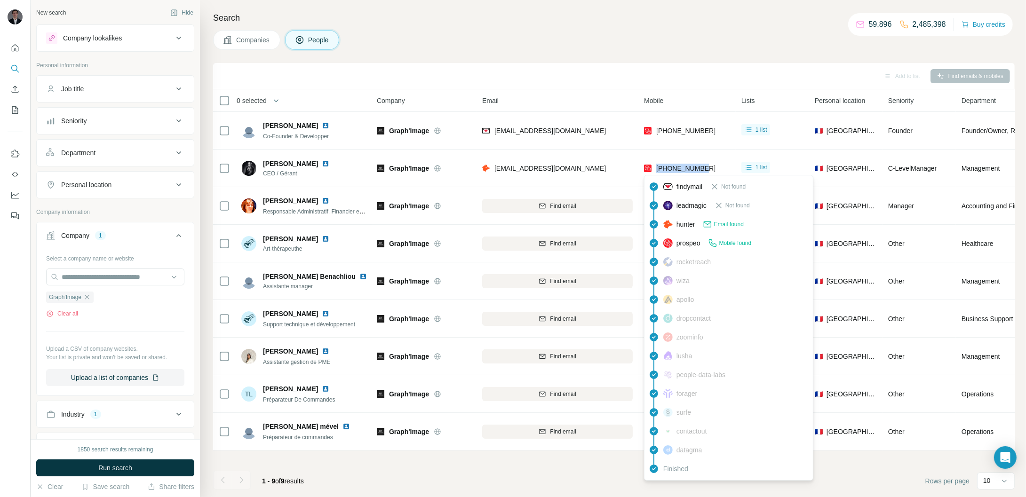
drag, startPoint x: 711, startPoint y: 167, endPoint x: 658, endPoint y: 172, distance: 53.9
click at [658, 172] on div "[PHONE_NUMBER]" at bounding box center [687, 168] width 86 height 26
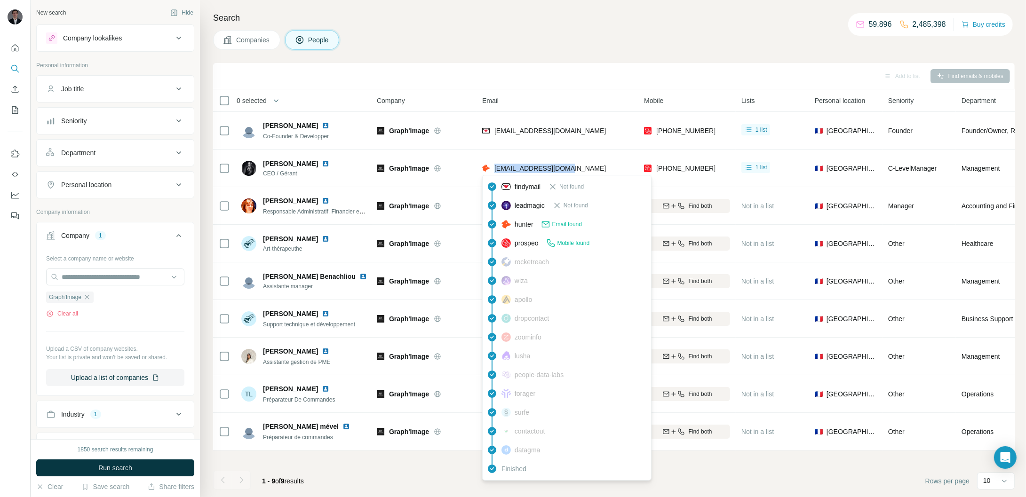
drag, startPoint x: 577, startPoint y: 170, endPoint x: 495, endPoint y: 170, distance: 81.9
click at [495, 170] on div "[EMAIL_ADDRESS][DOMAIN_NAME]" at bounding box center [557, 168] width 151 height 26
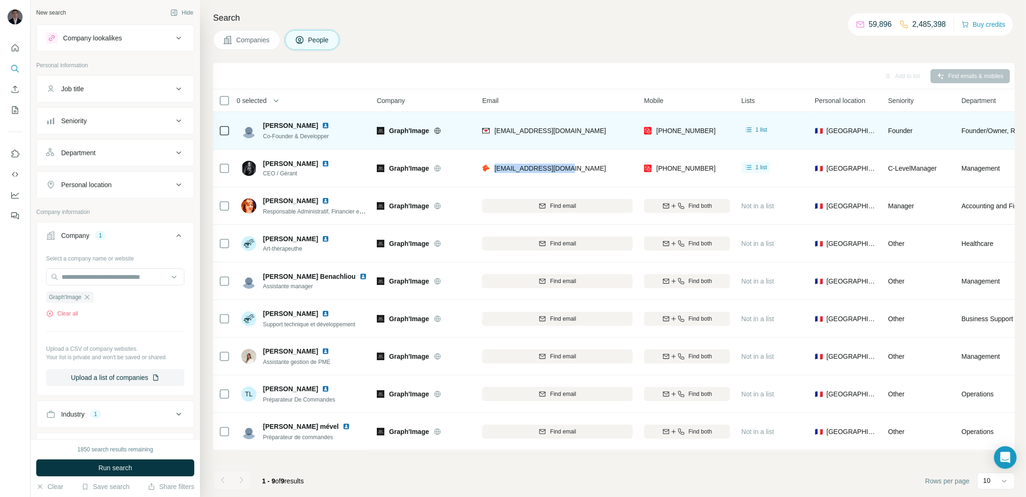
drag, startPoint x: 263, startPoint y: 126, endPoint x: 316, endPoint y: 128, distance: 52.7
click at [316, 128] on span "[PERSON_NAME]" at bounding box center [290, 125] width 55 height 9
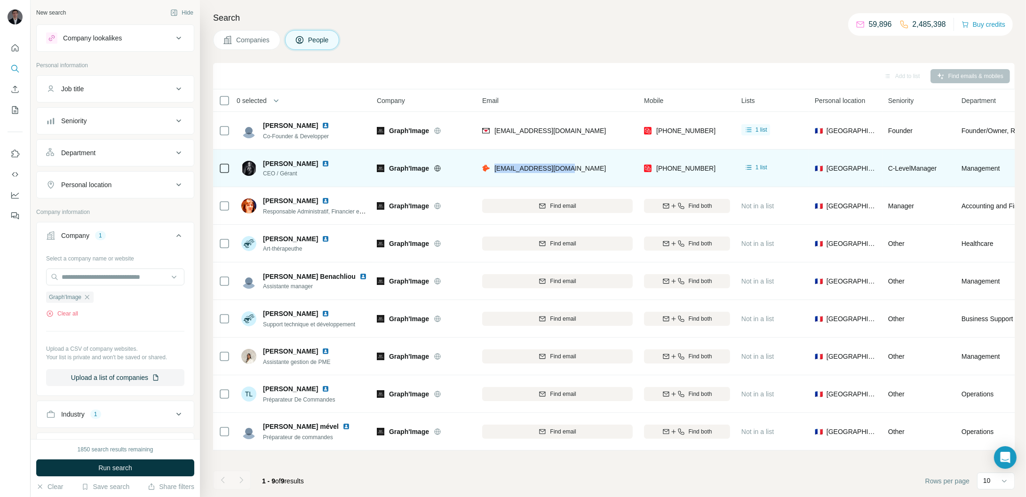
drag, startPoint x: 264, startPoint y: 165, endPoint x: 320, endPoint y: 163, distance: 56.0
click at [318, 163] on span "[PERSON_NAME]" at bounding box center [290, 163] width 55 height 9
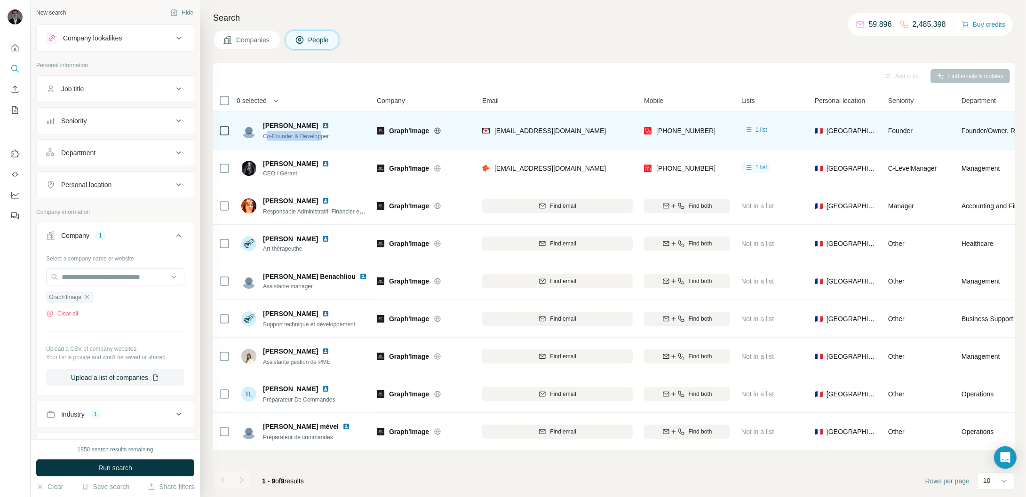
drag, startPoint x: 265, startPoint y: 137, endPoint x: 330, endPoint y: 138, distance: 64.9
click at [324, 142] on div "[PERSON_NAME] Co-Founder & Developper" at bounding box center [303, 131] width 125 height 26
drag, startPoint x: 331, startPoint y: 137, endPoint x: 342, endPoint y: 142, distance: 12.1
click at [280, 140] on div "[PERSON_NAME] Co-Founder & Developper" at bounding box center [303, 131] width 125 height 26
click at [338, 138] on div "[PERSON_NAME] Co-Founder & Developper" at bounding box center [303, 131] width 125 height 26
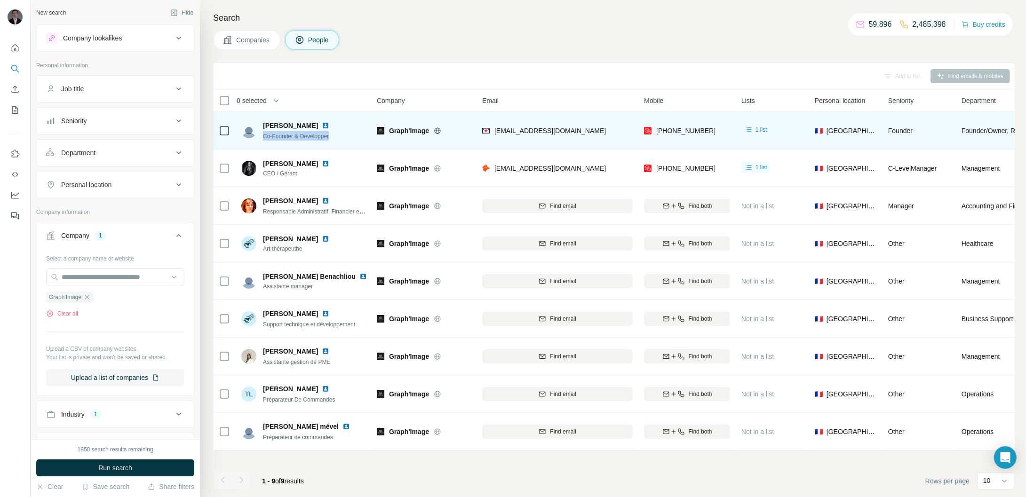
drag, startPoint x: 335, startPoint y: 137, endPoint x: 260, endPoint y: 140, distance: 74.9
click at [260, 140] on div "[PERSON_NAME] Co-Founder & Developper" at bounding box center [290, 131] width 99 height 20
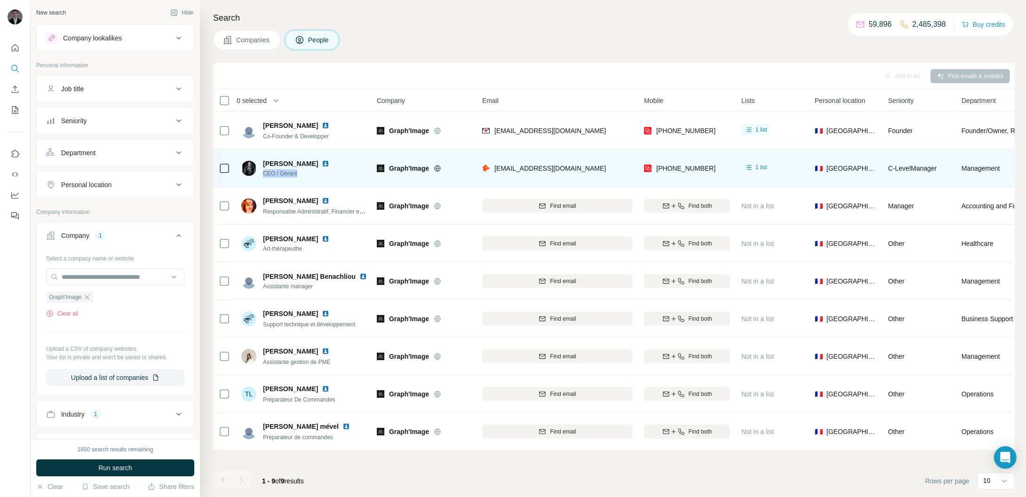
drag, startPoint x: 299, startPoint y: 173, endPoint x: 263, endPoint y: 174, distance: 36.7
click at [263, 174] on span "CEO / Gérant" at bounding box center [302, 173] width 78 height 8
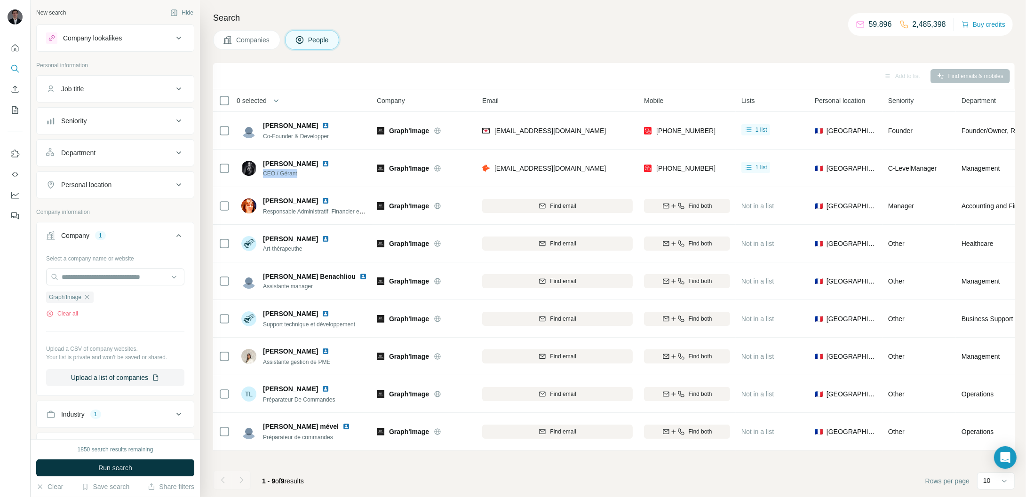
click at [257, 37] on span "Companies" at bounding box center [253, 39] width 34 height 9
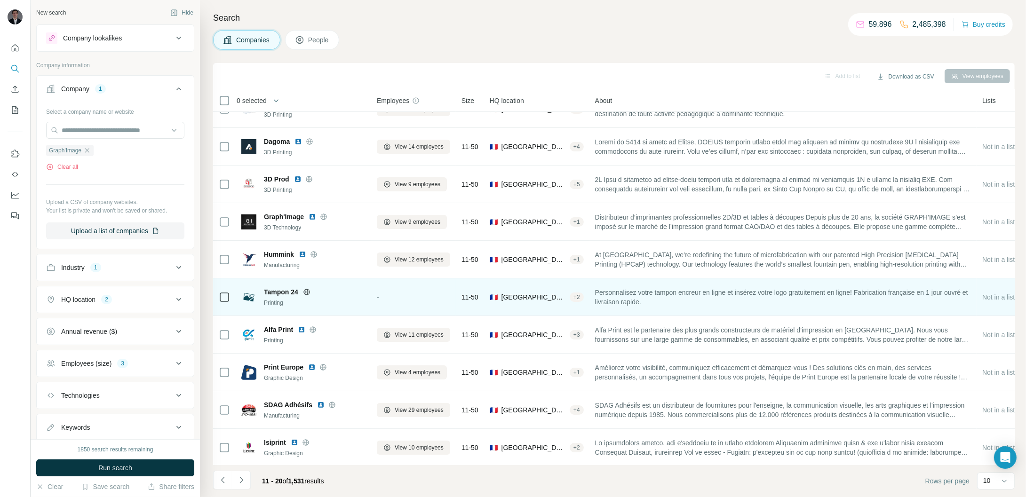
scroll to position [22, 0]
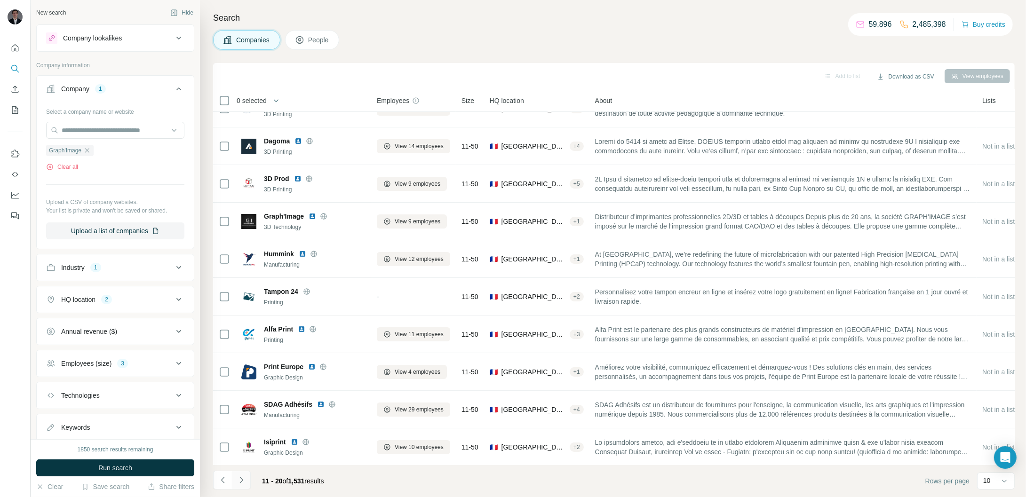
click at [242, 481] on icon "Navigate to next page" at bounding box center [241, 480] width 3 height 6
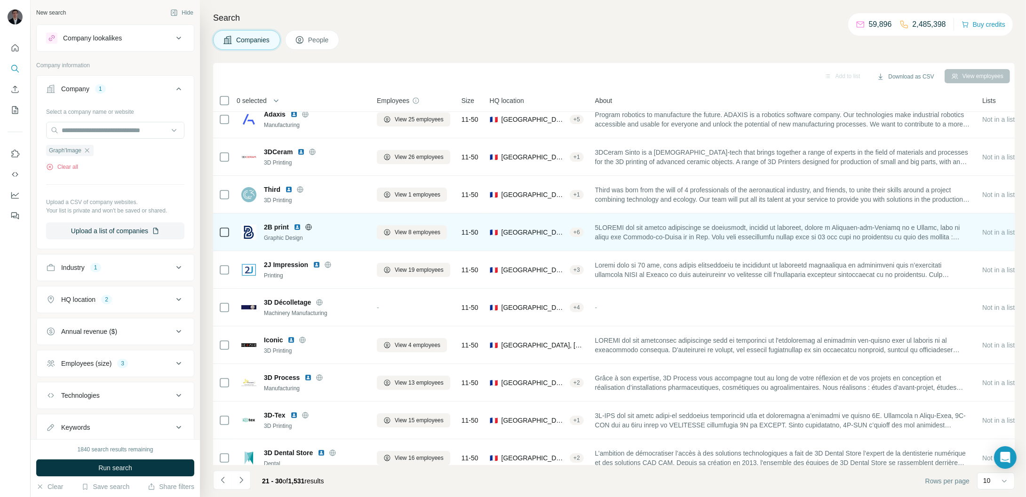
scroll to position [0, 0]
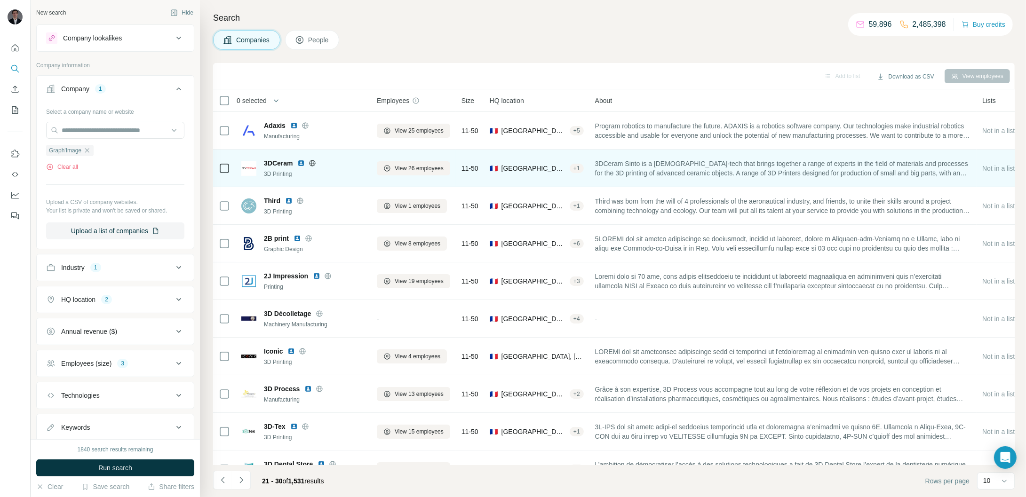
click at [266, 160] on span "3DCeram" at bounding box center [278, 163] width 29 height 9
drag, startPoint x: 265, startPoint y: 160, endPoint x: 295, endPoint y: 162, distance: 29.2
click at [295, 162] on div "3DCeram" at bounding box center [315, 163] width 102 height 9
drag, startPoint x: 264, startPoint y: 173, endPoint x: 295, endPoint y: 172, distance: 31.1
click at [295, 172] on div "3D Printing" at bounding box center [315, 174] width 102 height 8
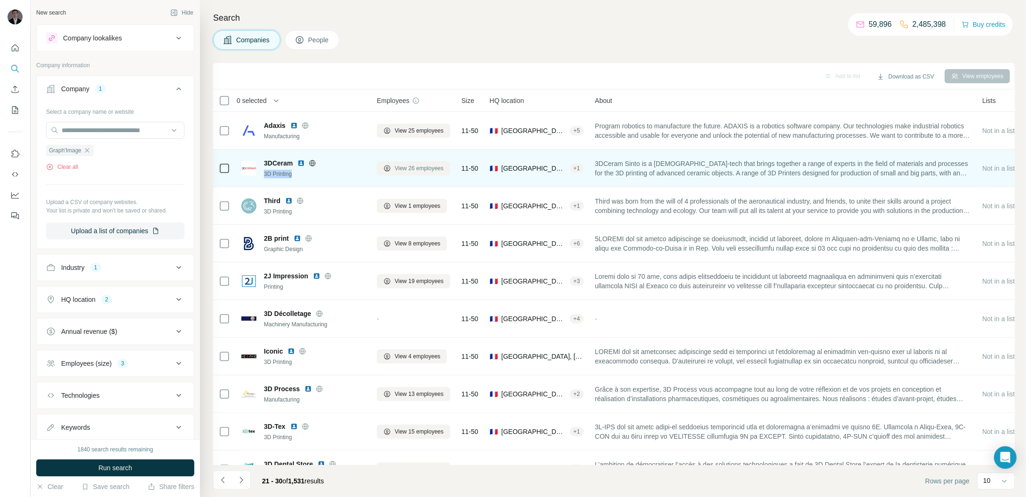
click at [409, 171] on span "View 26 employees" at bounding box center [419, 168] width 49 height 8
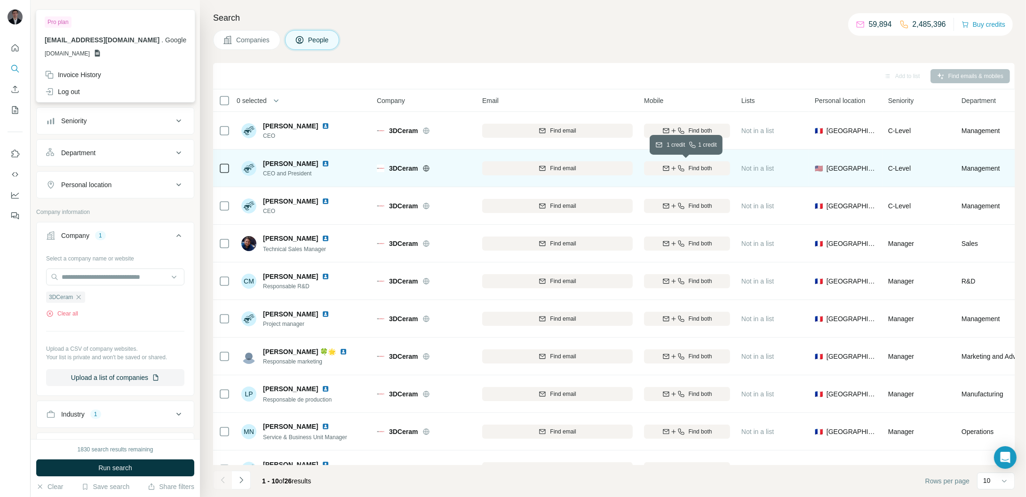
click at [692, 174] on button "Find both" at bounding box center [687, 168] width 86 height 14
drag, startPoint x: 317, startPoint y: 174, endPoint x: 272, endPoint y: 176, distance: 45.2
click at [272, 176] on span "CEO and President" at bounding box center [302, 173] width 78 height 8
drag, startPoint x: 261, startPoint y: 163, endPoint x: 295, endPoint y: 161, distance: 33.9
click at [295, 161] on div "[PERSON_NAME] CEO and President" at bounding box center [290, 168] width 99 height 19
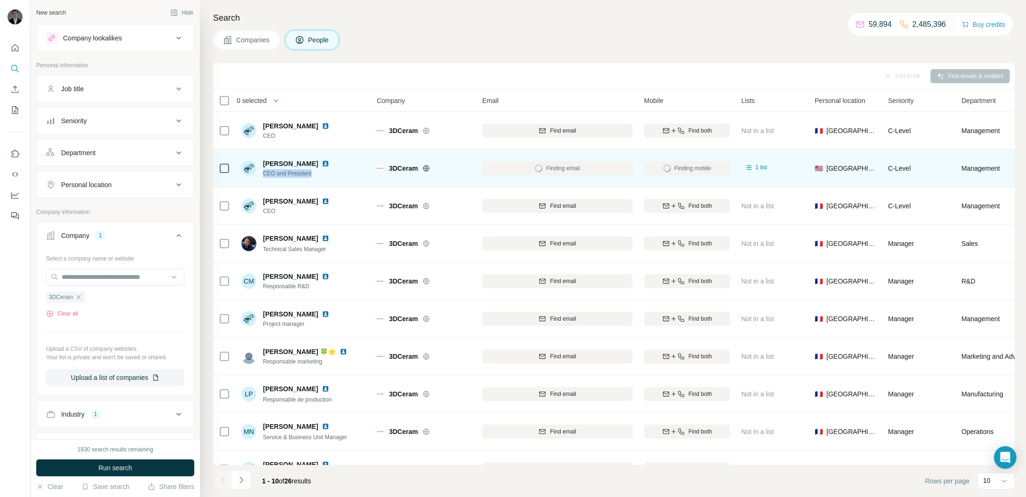
drag, startPoint x: 318, startPoint y: 172, endPoint x: 261, endPoint y: 177, distance: 57.6
click at [261, 177] on div "[PERSON_NAME] CEO and President" at bounding box center [290, 168] width 99 height 19
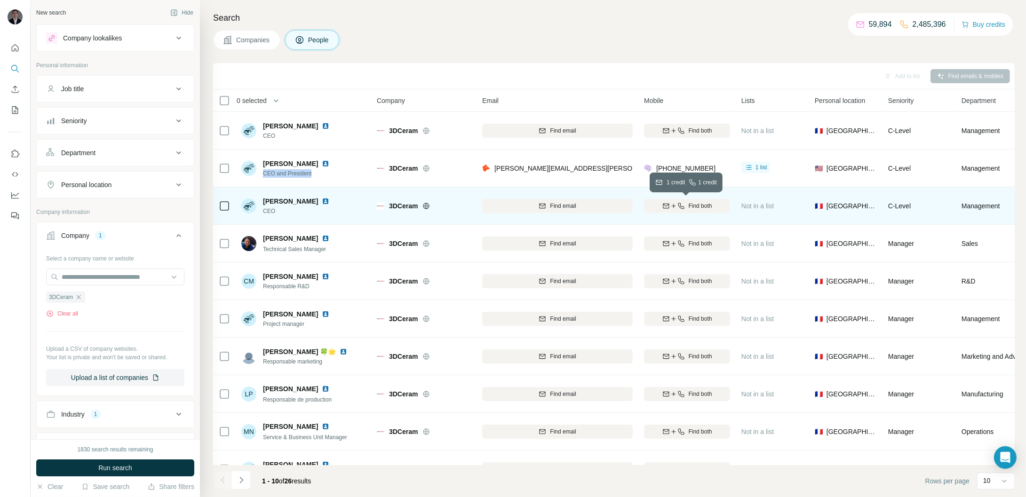
click at [710, 204] on span "Find both" at bounding box center [701, 206] width 24 height 8
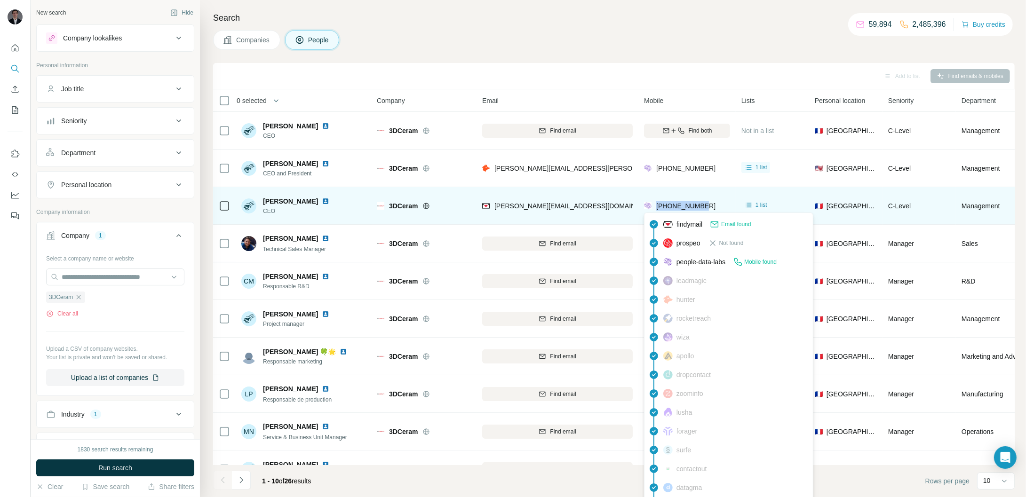
drag, startPoint x: 712, startPoint y: 207, endPoint x: 657, endPoint y: 207, distance: 55.1
click at [657, 209] on div "[PHONE_NUMBER]" at bounding box center [687, 206] width 86 height 26
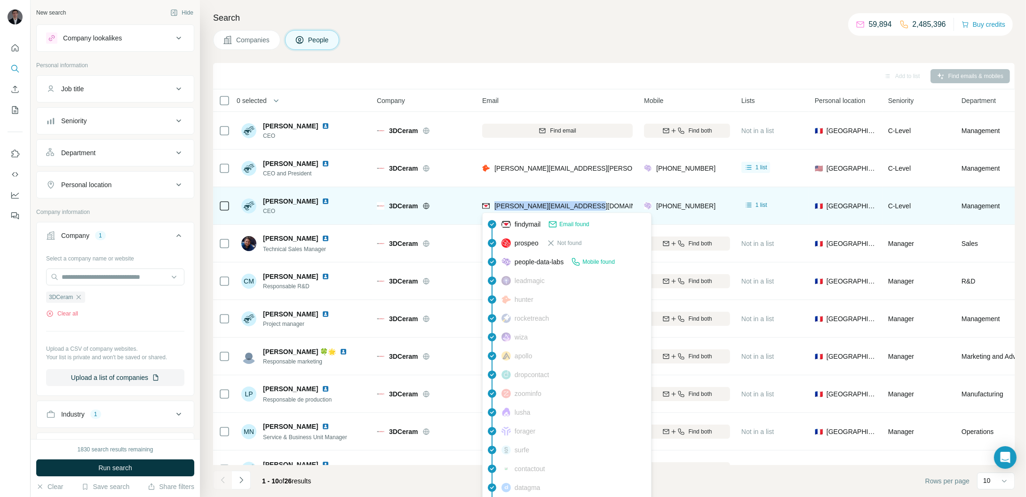
drag, startPoint x: 602, startPoint y: 205, endPoint x: 494, endPoint y: 207, distance: 108.2
click at [494, 207] on div "[PERSON_NAME][EMAIL_ADDRESS][DOMAIN_NAME]" at bounding box center [557, 206] width 151 height 26
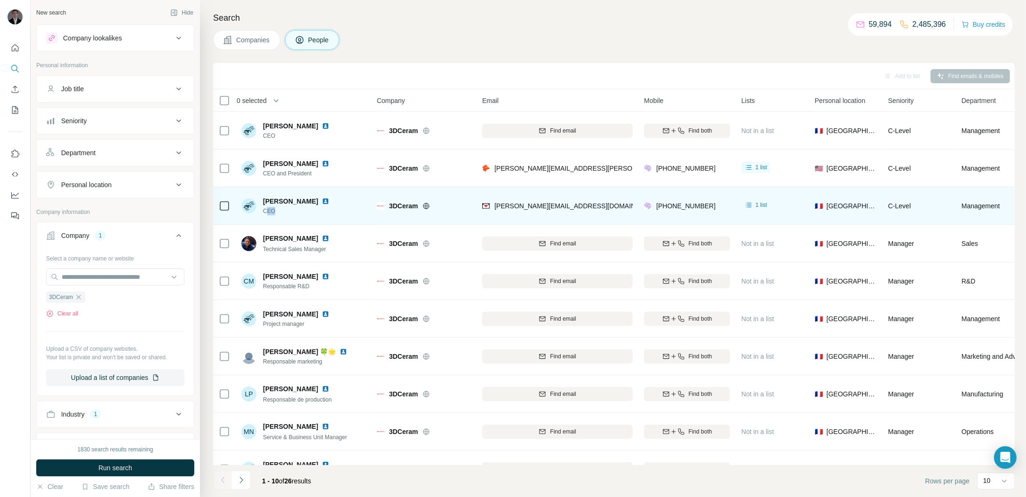
drag, startPoint x: 278, startPoint y: 210, endPoint x: 266, endPoint y: 211, distance: 11.8
click at [266, 211] on span "CEO" at bounding box center [302, 211] width 78 height 8
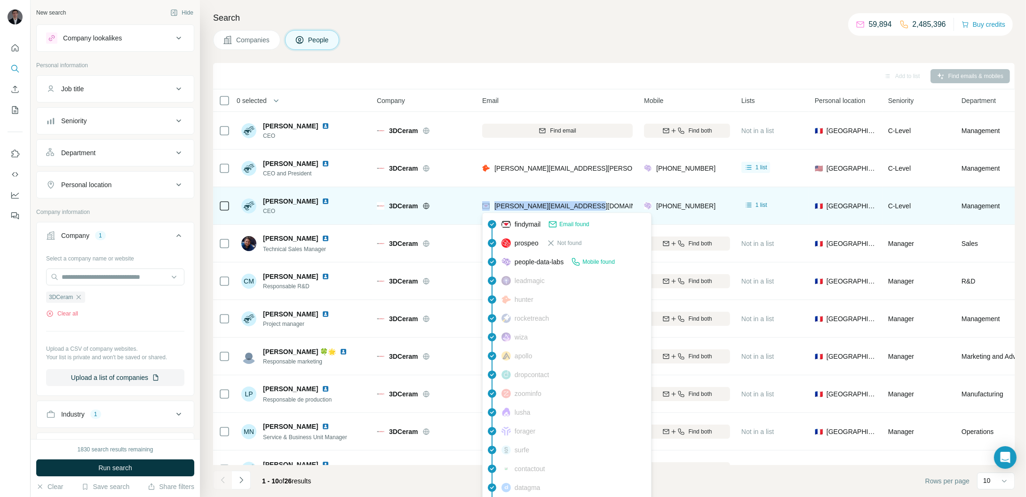
drag, startPoint x: 602, startPoint y: 204, endPoint x: 491, endPoint y: 207, distance: 111.1
click at [491, 207] on div "[PERSON_NAME][EMAIL_ADDRESS][DOMAIN_NAME]" at bounding box center [557, 206] width 151 height 26
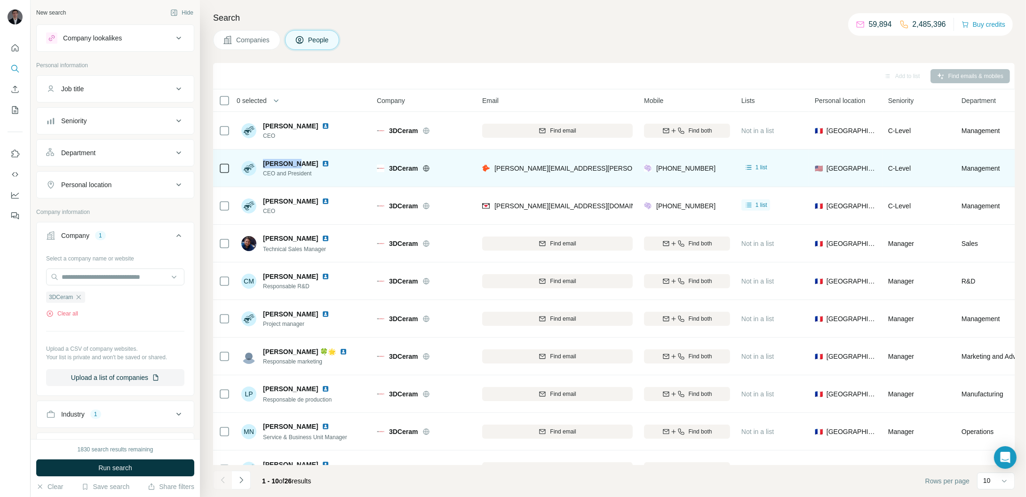
drag, startPoint x: 264, startPoint y: 162, endPoint x: 296, endPoint y: 164, distance: 32.0
click at [296, 164] on span "[PERSON_NAME]" at bounding box center [290, 163] width 55 height 9
click at [322, 165] on img at bounding box center [326, 164] width 8 height 8
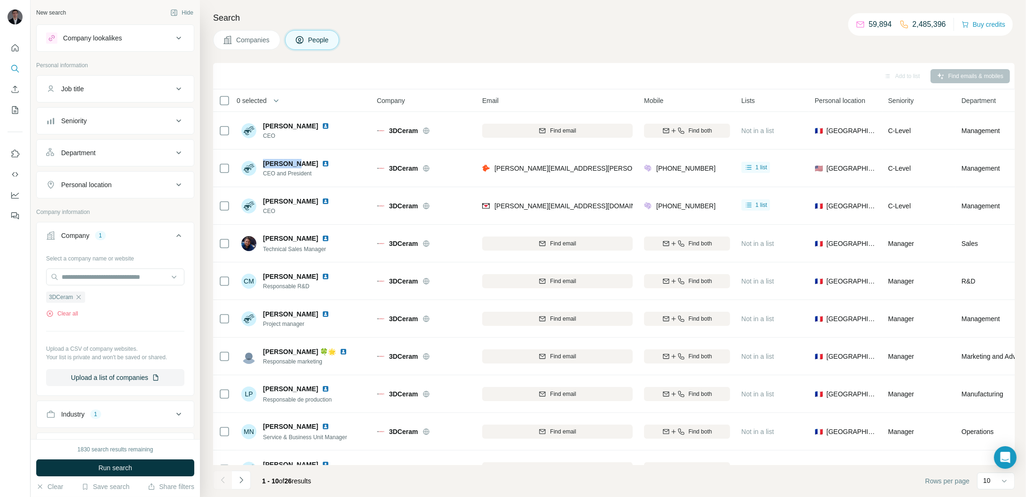
click at [271, 38] on span "Companies" at bounding box center [253, 39] width 34 height 9
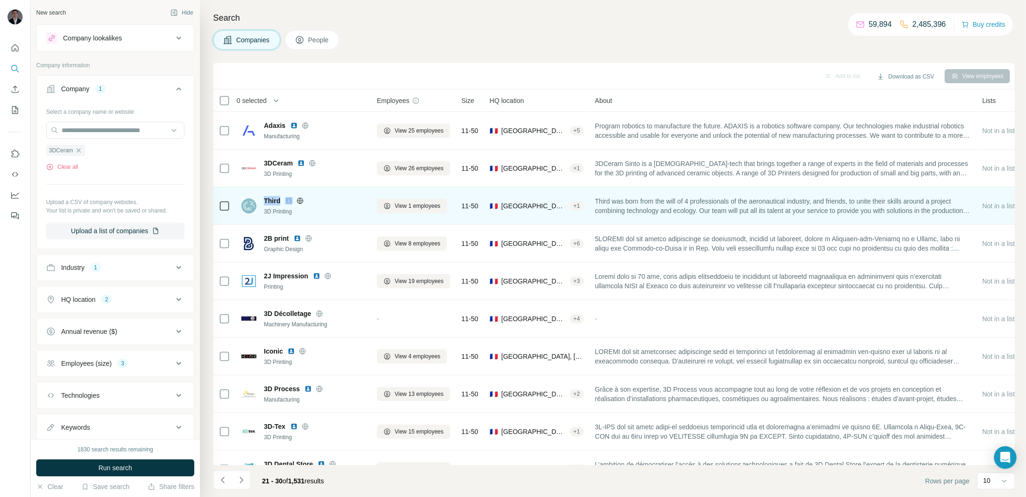
drag, startPoint x: 264, startPoint y: 201, endPoint x: 283, endPoint y: 202, distance: 18.8
click at [283, 202] on div "Third" at bounding box center [315, 200] width 102 height 9
click at [303, 201] on icon at bounding box center [300, 201] width 8 height 8
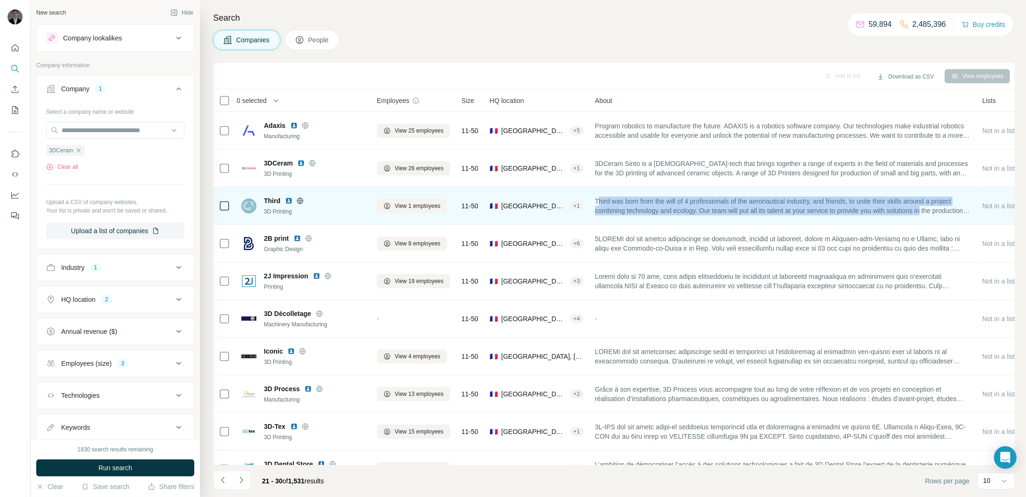
drag, startPoint x: 600, startPoint y: 201, endPoint x: 971, endPoint y: 214, distance: 370.6
click at [971, 214] on span "Third was born from the will of 4 professionals of the aeronautical industry, a…" at bounding box center [783, 206] width 376 height 19
click at [683, 208] on span "Third was born from the will of 4 professionals of the aeronautical industry, a…" at bounding box center [783, 206] width 376 height 19
drag, startPoint x: 599, startPoint y: 199, endPoint x: 985, endPoint y: 210, distance: 385.5
click at [0, 0] on tr "Third 3D Printing View 1 employees 11-50 🇫🇷 [GEOGRAPHIC_DATA], [GEOGRAPHIC_DATA…" at bounding box center [0, 0] width 0 height 0
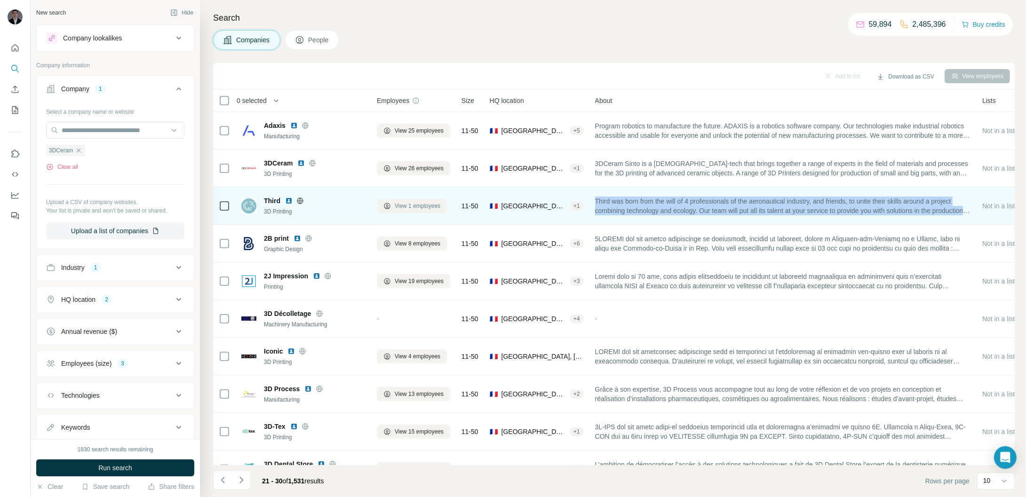
click at [391, 209] on icon at bounding box center [387, 206] width 8 height 8
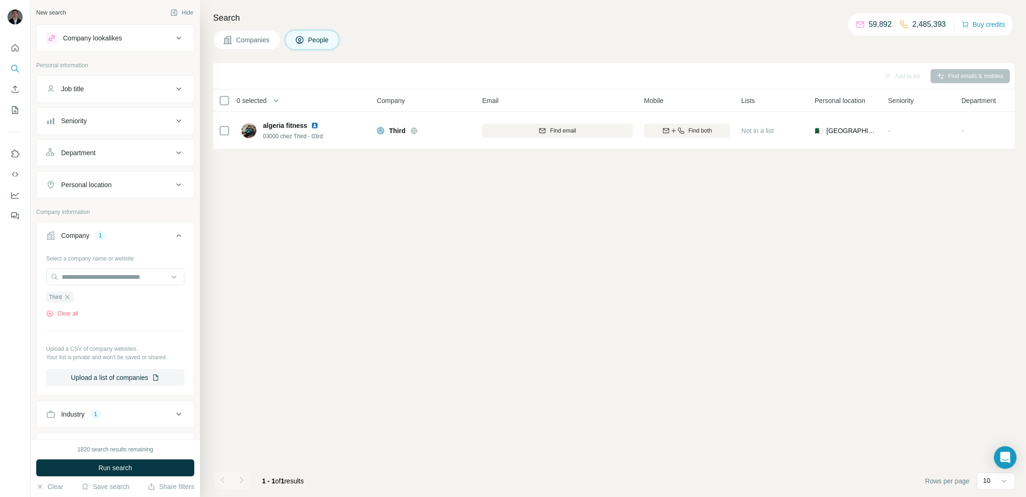
click at [229, 40] on icon at bounding box center [228, 40] width 8 height 8
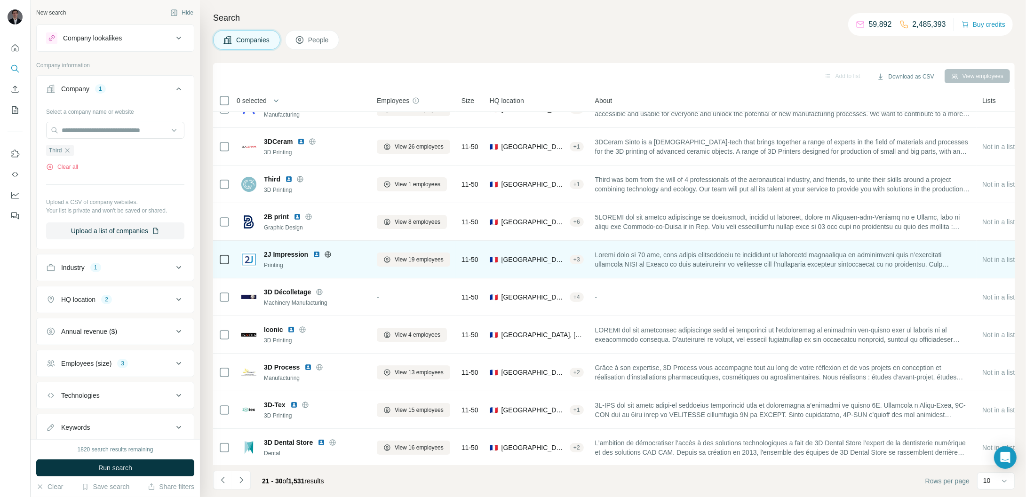
scroll to position [22, 0]
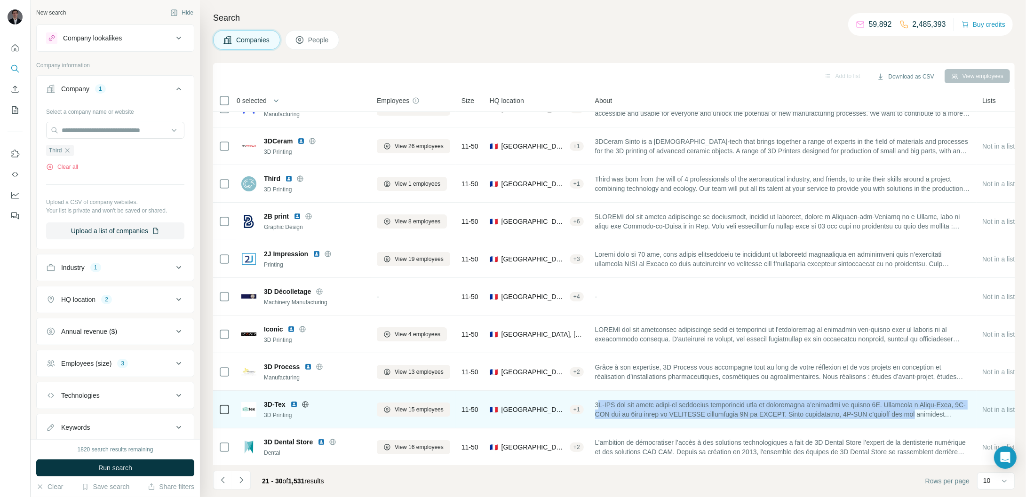
drag, startPoint x: 601, startPoint y: 404, endPoint x: 871, endPoint y: 418, distance: 270.5
click at [929, 418] on span at bounding box center [783, 409] width 376 height 19
click at [601, 403] on span at bounding box center [783, 409] width 376 height 19
drag, startPoint x: 599, startPoint y: 402, endPoint x: 956, endPoint y: 416, distance: 356.9
click at [956, 416] on span at bounding box center [783, 409] width 376 height 19
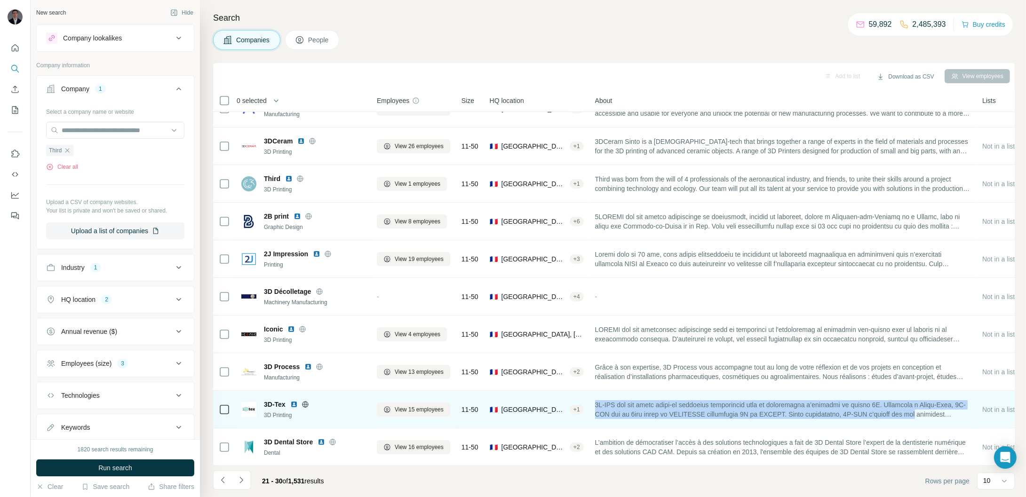
click at [774, 400] on span at bounding box center [783, 409] width 376 height 19
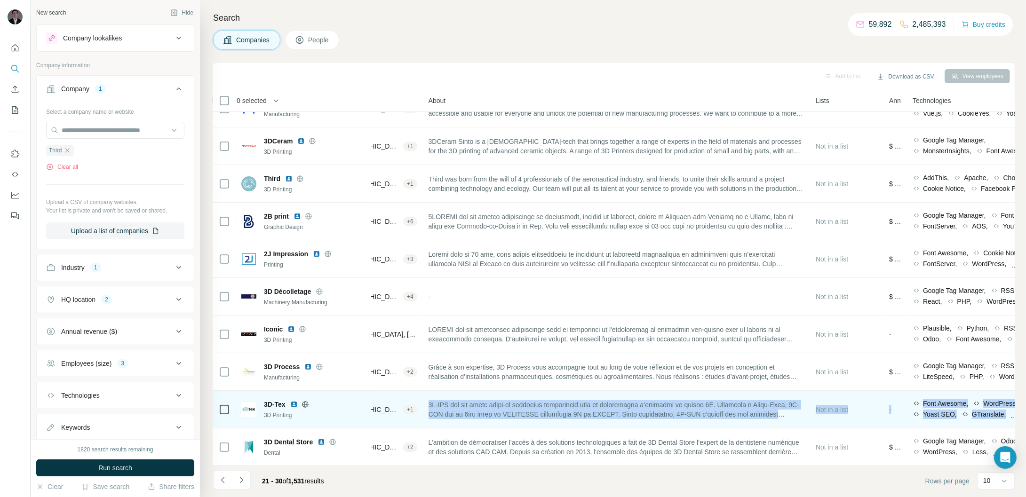
scroll to position [22, 200]
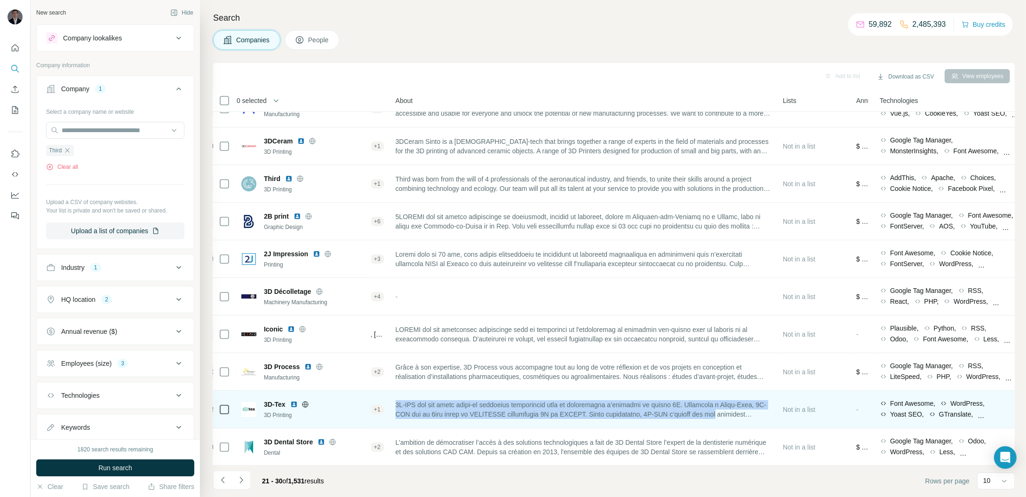
drag, startPoint x: 600, startPoint y: 402, endPoint x: 753, endPoint y: 415, distance: 154.0
click at [753, 415] on span at bounding box center [584, 409] width 376 height 19
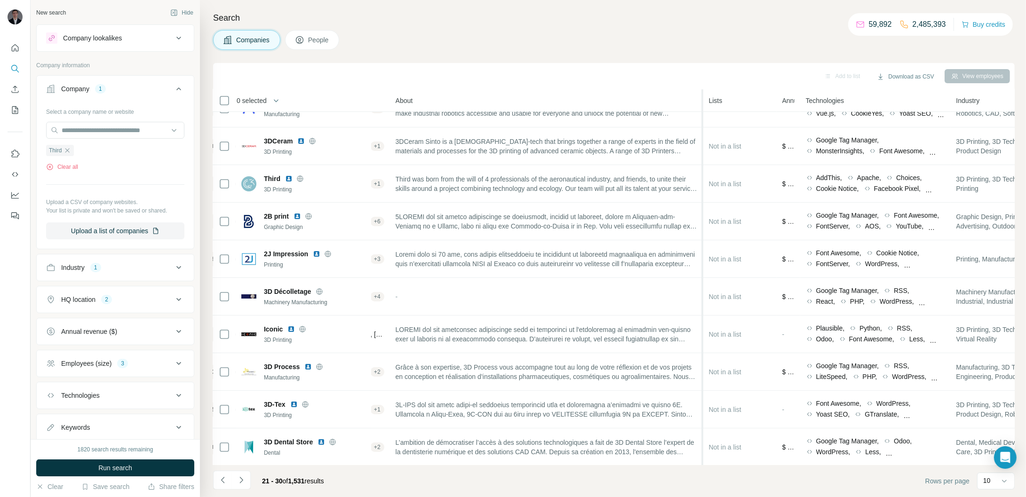
drag, startPoint x: 780, startPoint y: 102, endPoint x: 698, endPoint y: 111, distance: 82.4
click at [0, 0] on tr "0 selected Companies Employees Size HQ location About Lists Annual revenue Tech…" at bounding box center [0, 0] width 0 height 0
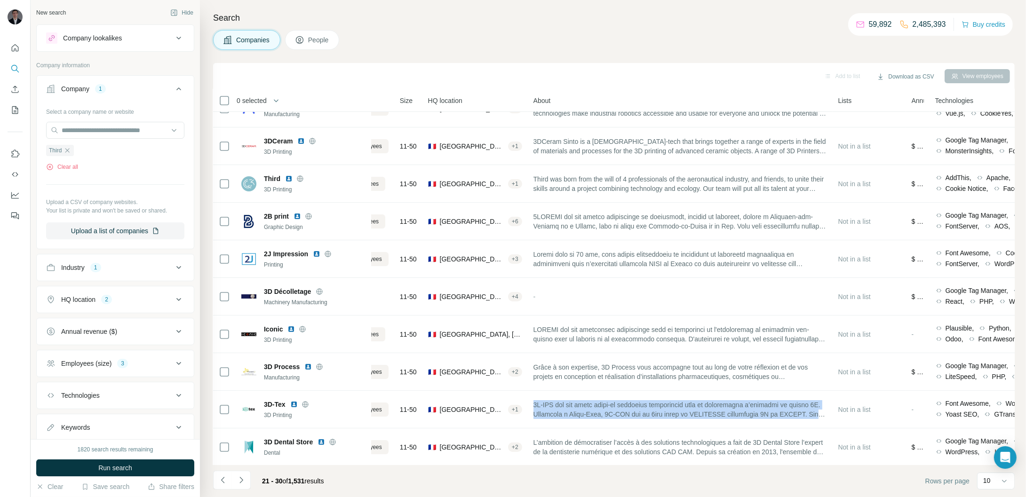
scroll to position [22, 0]
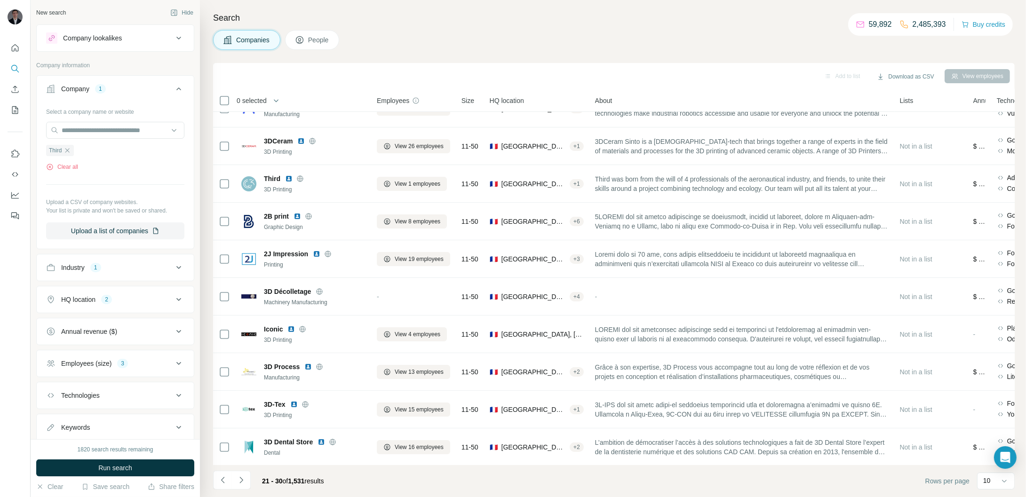
click at [887, 109] on th "About" at bounding box center [742, 100] width 305 height 23
click at [887, 99] on div "About" at bounding box center [742, 100] width 294 height 11
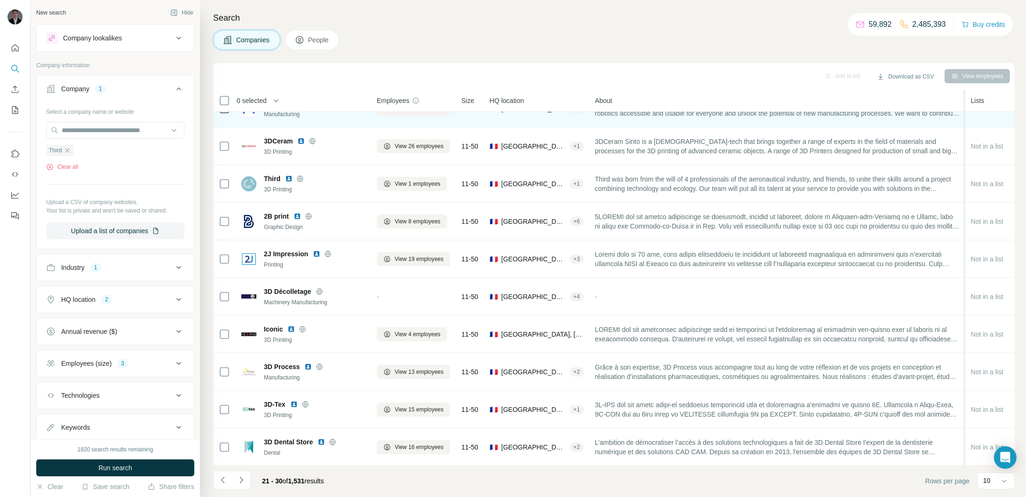
drag, startPoint x: 894, startPoint y: 115, endPoint x: 969, endPoint y: 116, distance: 75.3
click at [969, 116] on table "0 selected Companies Employees Size HQ location About Lists Annual revenue Tech…" at bounding box center [863, 266] width 1301 height 399
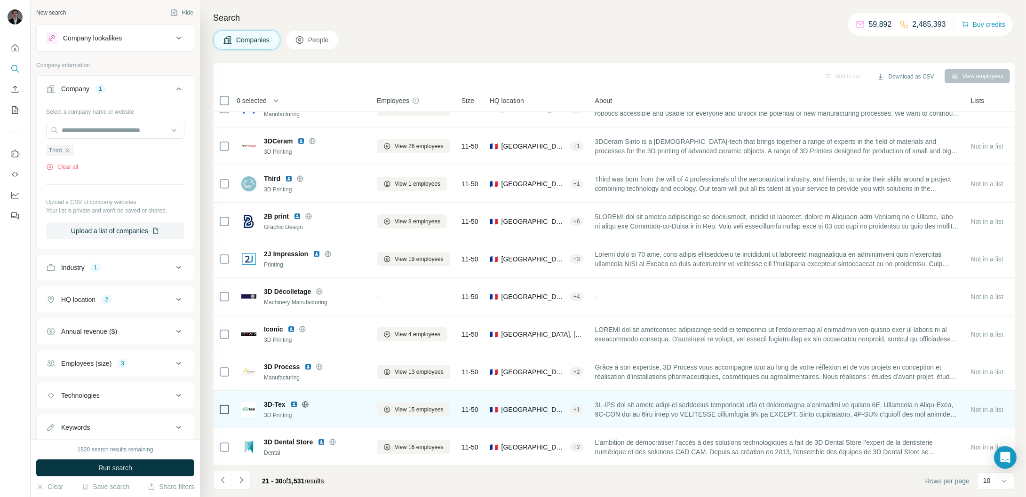
click at [306, 405] on icon at bounding box center [305, 404] width 2 height 6
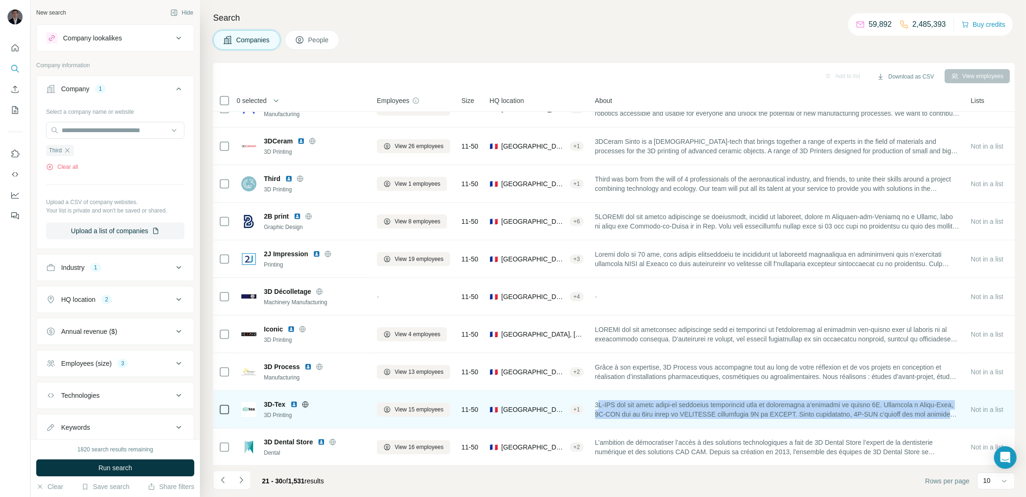
drag, startPoint x: 601, startPoint y: 403, endPoint x: 945, endPoint y: 422, distance: 344.5
click at [945, 422] on td at bounding box center [778, 410] width 376 height 38
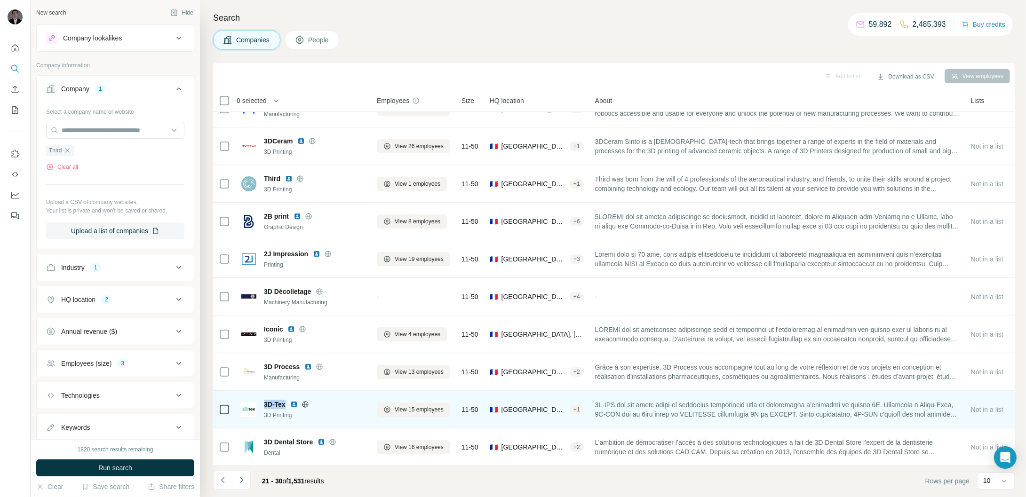
drag, startPoint x: 264, startPoint y: 406, endPoint x: 288, endPoint y: 404, distance: 24.1
click at [288, 404] on div "3D-Tex" at bounding box center [315, 404] width 102 height 9
click at [439, 412] on span "View 15 employees" at bounding box center [419, 410] width 49 height 8
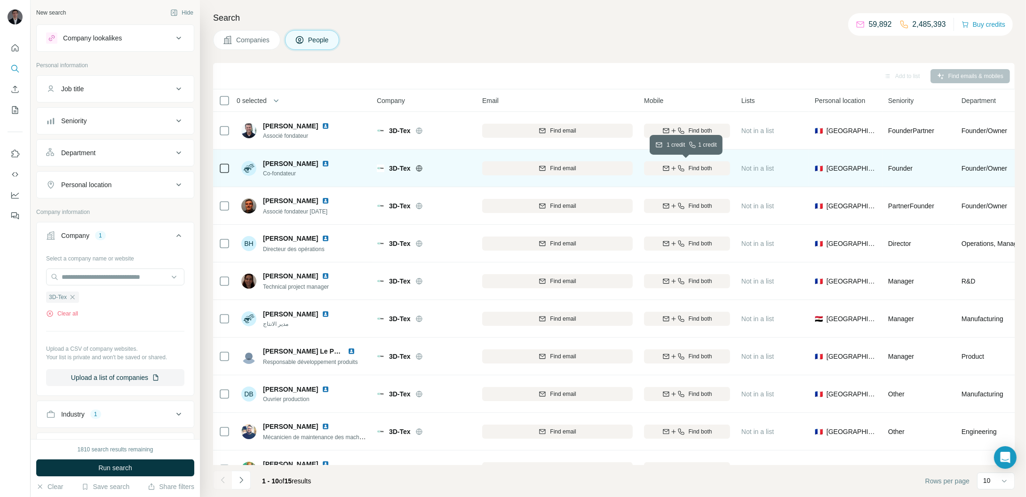
click at [687, 167] on div "Find both" at bounding box center [687, 168] width 86 height 8
drag, startPoint x: 264, startPoint y: 161, endPoint x: 318, endPoint y: 164, distance: 54.7
click at [318, 164] on div "[PERSON_NAME]" at bounding box center [302, 163] width 78 height 9
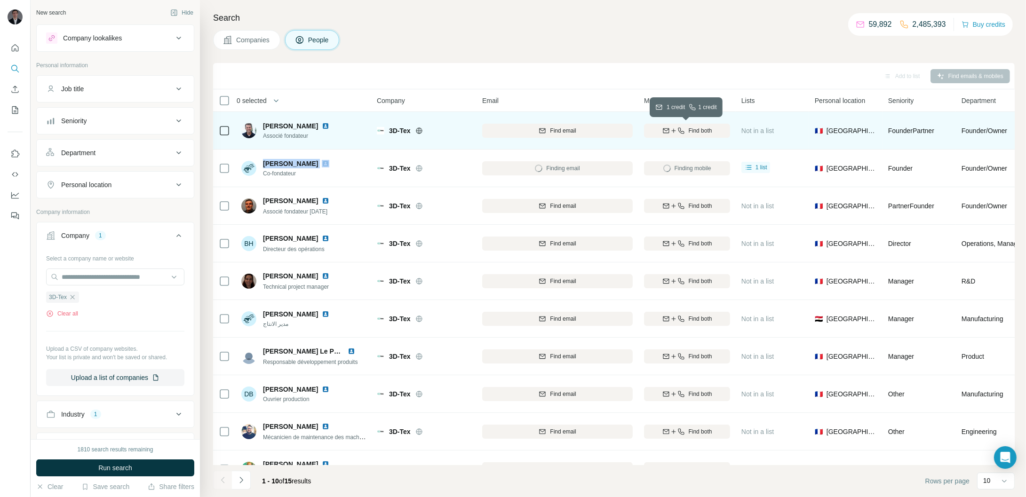
click at [682, 129] on icon "button" at bounding box center [682, 131] width 8 height 8
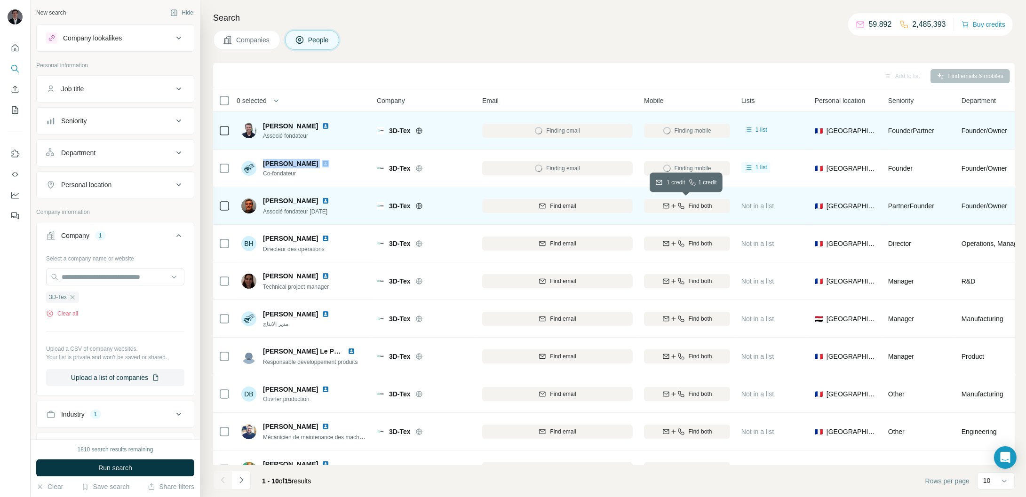
click at [690, 204] on span "Find both" at bounding box center [701, 206] width 24 height 8
drag, startPoint x: 262, startPoint y: 127, endPoint x: 313, endPoint y: 125, distance: 50.8
click at [313, 125] on div "[PERSON_NAME] fondateur" at bounding box center [290, 130] width 99 height 19
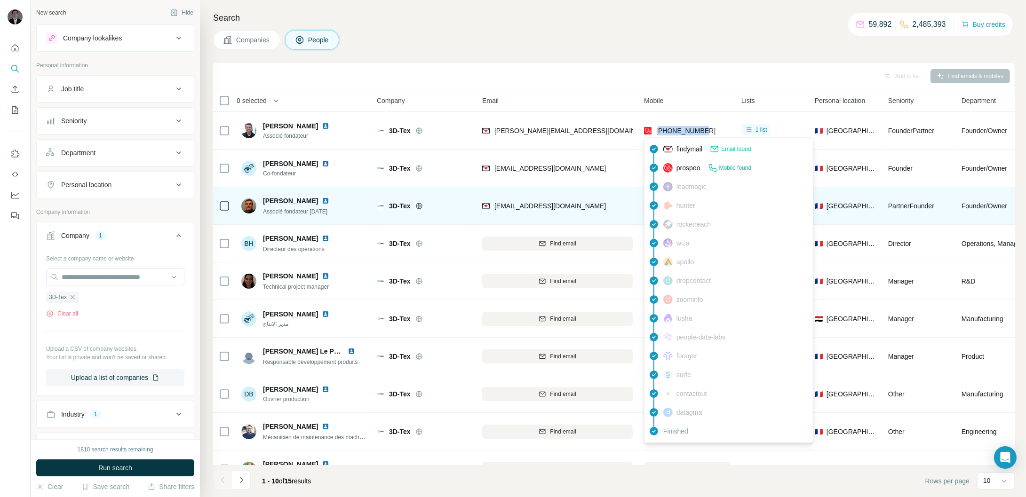
drag, startPoint x: 709, startPoint y: 129, endPoint x: 662, endPoint y: 132, distance: 47.6
click at [662, 132] on div "[PHONE_NUMBER]" at bounding box center [687, 131] width 86 height 26
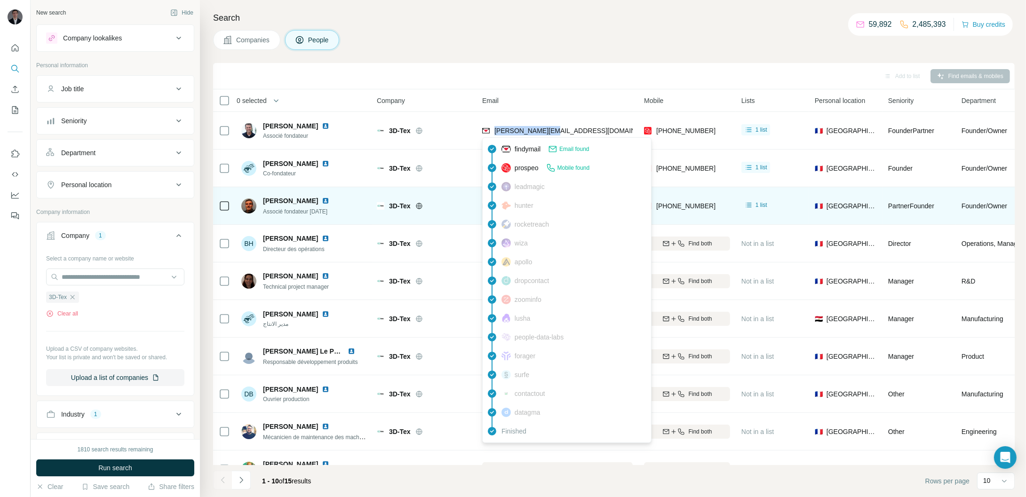
drag, startPoint x: 548, startPoint y: 131, endPoint x: 493, endPoint y: 129, distance: 54.6
click at [493, 129] on div "[PERSON_NAME][EMAIL_ADDRESS][DOMAIN_NAME]" at bounding box center [557, 131] width 151 height 26
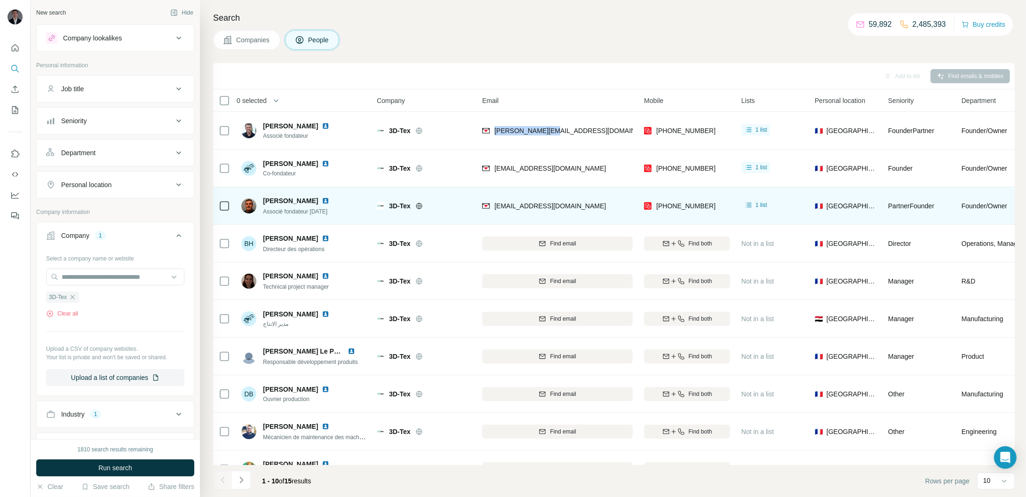
drag, startPoint x: 263, startPoint y: 125, endPoint x: 297, endPoint y: 134, distance: 35.5
click at [309, 125] on span "[PERSON_NAME]" at bounding box center [290, 125] width 55 height 9
drag, startPoint x: 268, startPoint y: 137, endPoint x: 180, endPoint y: 173, distance: 95.0
click at [313, 136] on span "Associé fondateur" at bounding box center [302, 136] width 78 height 8
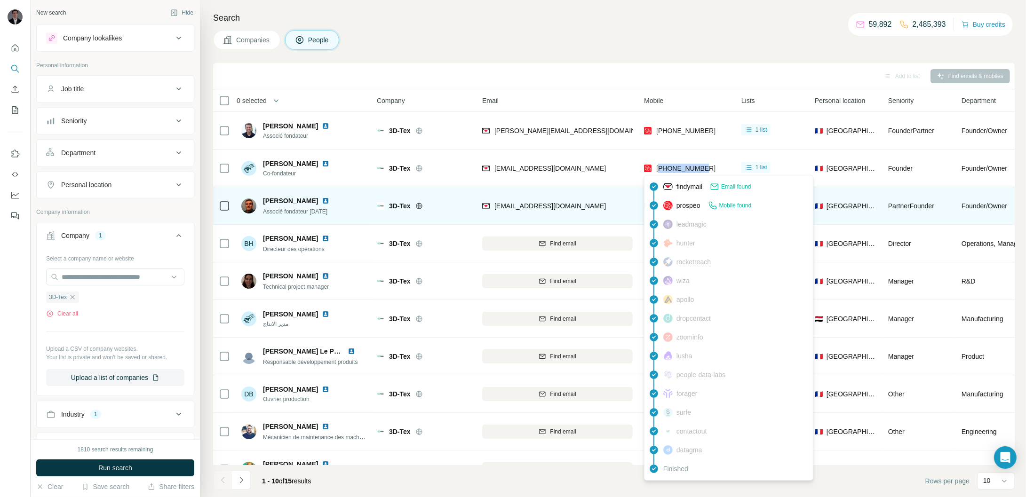
drag, startPoint x: 711, startPoint y: 165, endPoint x: 661, endPoint y: 170, distance: 50.7
click at [661, 170] on div "[PHONE_NUMBER]" at bounding box center [687, 168] width 86 height 26
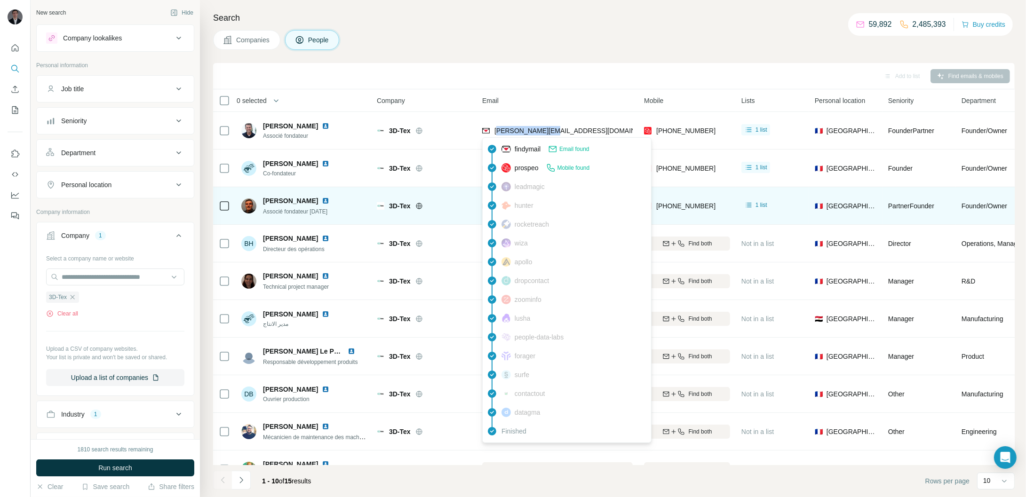
drag, startPoint x: 567, startPoint y: 128, endPoint x: 545, endPoint y: 143, distance: 27.1
click at [502, 131] on div "[PERSON_NAME][EMAIL_ADDRESS][DOMAIN_NAME]" at bounding box center [557, 131] width 151 height 26
click at [594, 139] on div "findymail Email found prospeo Mobile found leadmagic hunter rocketreach [PERSON…" at bounding box center [566, 290] width 169 height 306
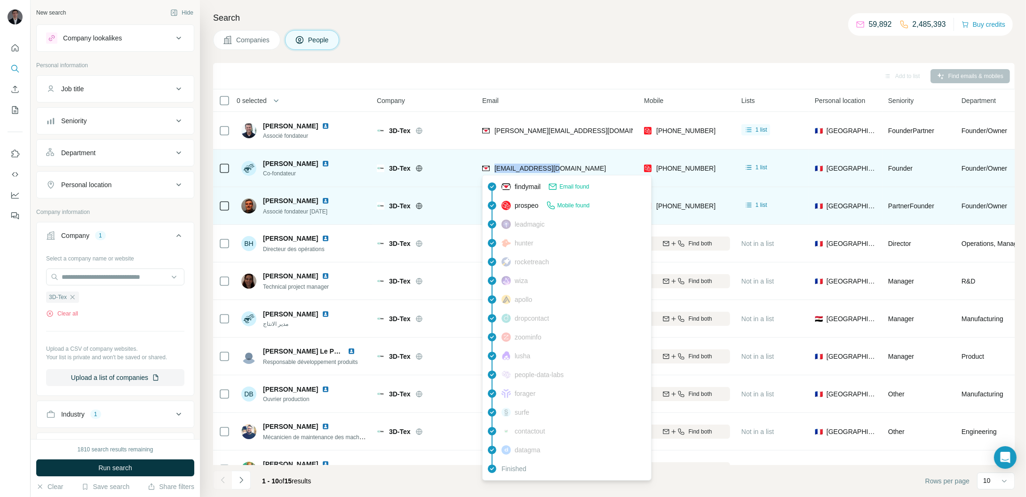
drag, startPoint x: 526, startPoint y: 168, endPoint x: 494, endPoint y: 167, distance: 32.0
click at [494, 167] on div "[EMAIL_ADDRESS][DOMAIN_NAME]" at bounding box center [557, 168] width 151 height 26
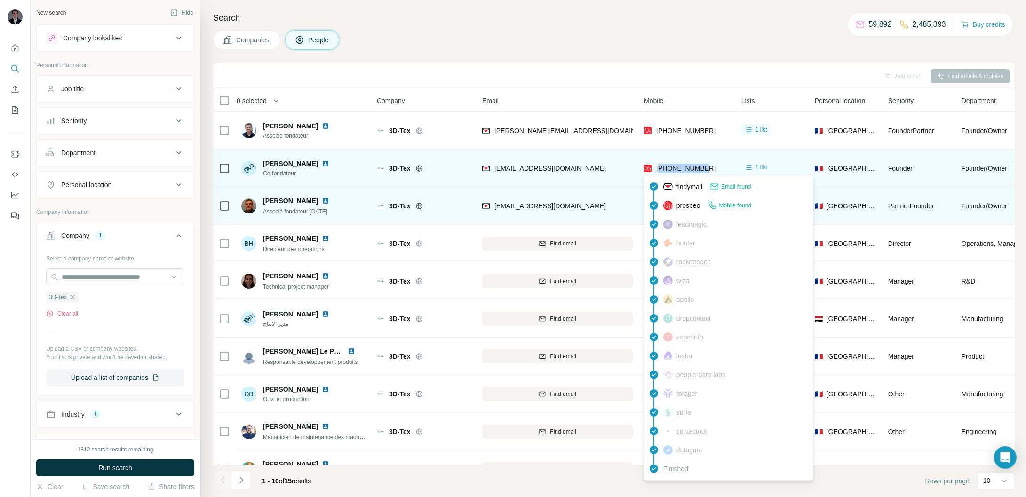
drag, startPoint x: 704, startPoint y: 172, endPoint x: 661, endPoint y: 172, distance: 43.3
click at [661, 172] on div "[PHONE_NUMBER]" at bounding box center [687, 168] width 86 height 26
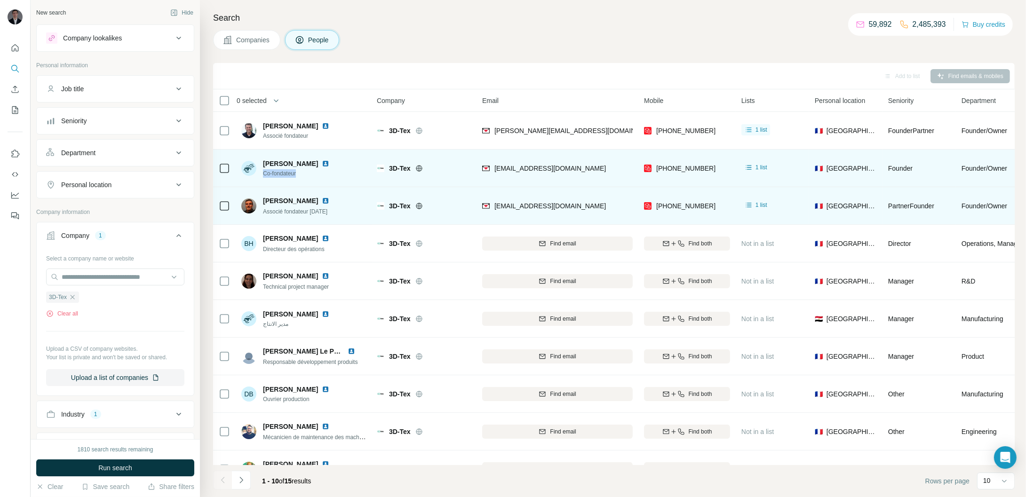
drag, startPoint x: 304, startPoint y: 171, endPoint x: 263, endPoint y: 176, distance: 40.7
click at [263, 176] on span "Co-fondateur" at bounding box center [302, 173] width 78 height 8
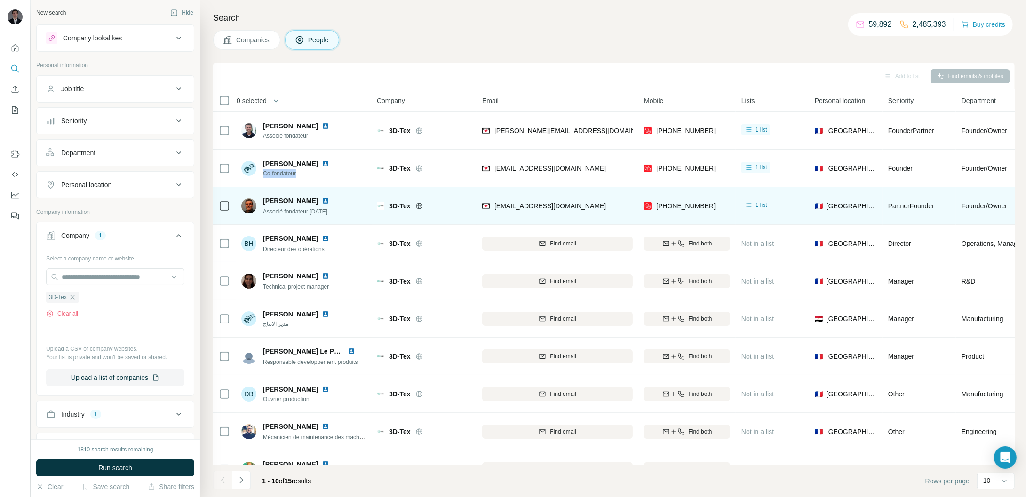
drag, startPoint x: 265, startPoint y: 199, endPoint x: 312, endPoint y: 199, distance: 46.6
click at [312, 199] on div "[PERSON_NAME]" at bounding box center [302, 200] width 78 height 9
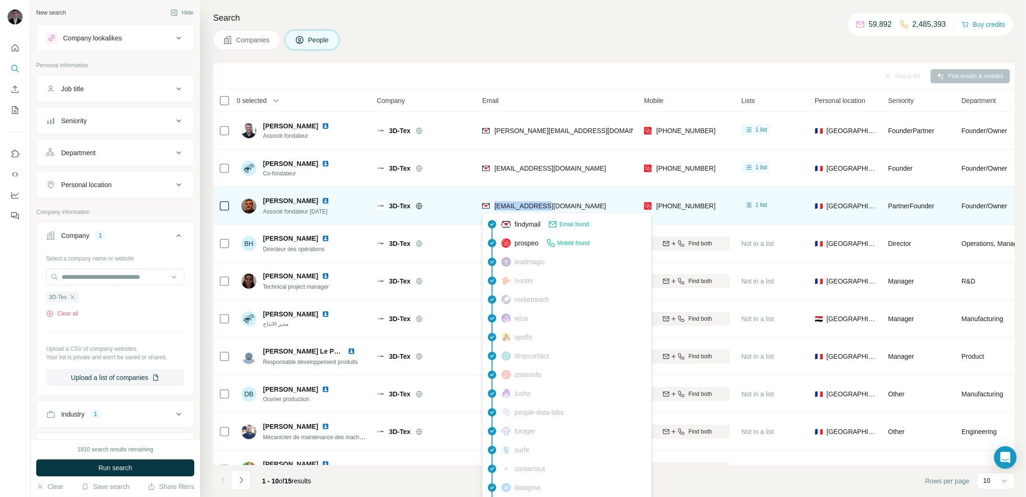
drag, startPoint x: 534, startPoint y: 205, endPoint x: 495, endPoint y: 210, distance: 39.9
click at [495, 210] on div "[EMAIL_ADDRESS][DOMAIN_NAME]" at bounding box center [557, 206] width 151 height 26
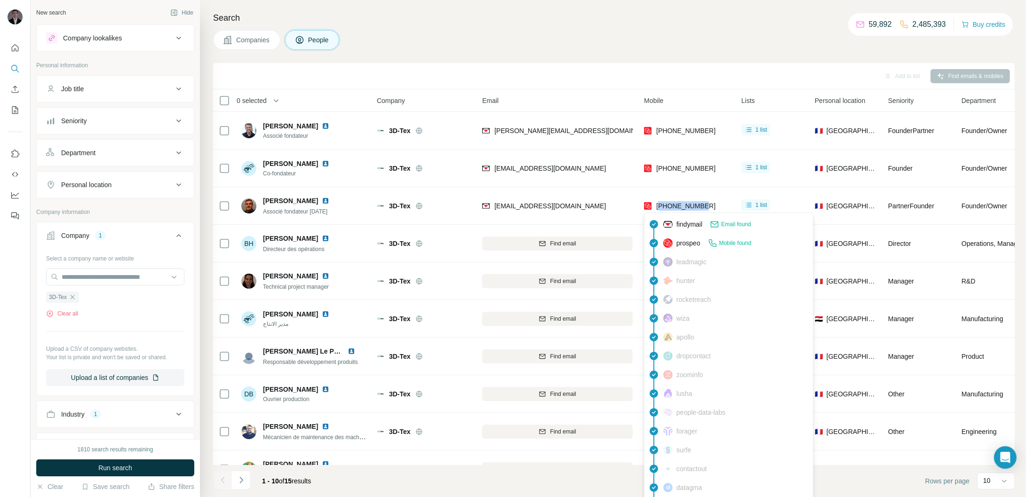
drag, startPoint x: 720, startPoint y: 206, endPoint x: 663, endPoint y: 204, distance: 57.5
click at [663, 204] on div "[PHONE_NUMBER]" at bounding box center [687, 206] width 86 height 26
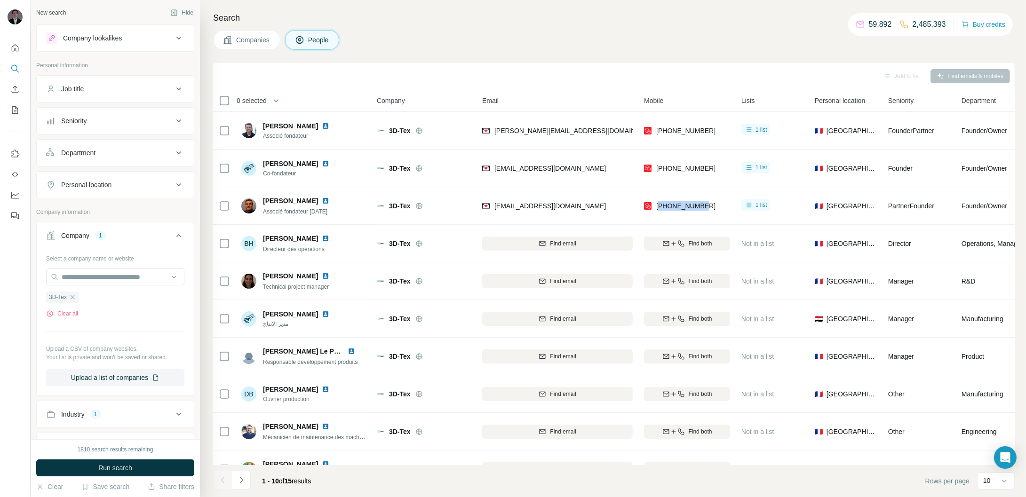
click at [245, 38] on span "Companies" at bounding box center [253, 39] width 34 height 9
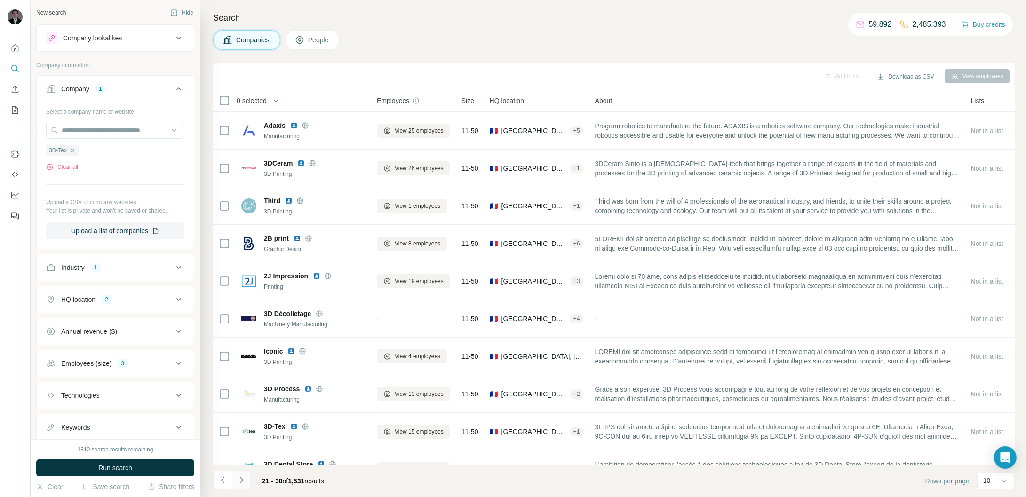
scroll to position [22, 0]
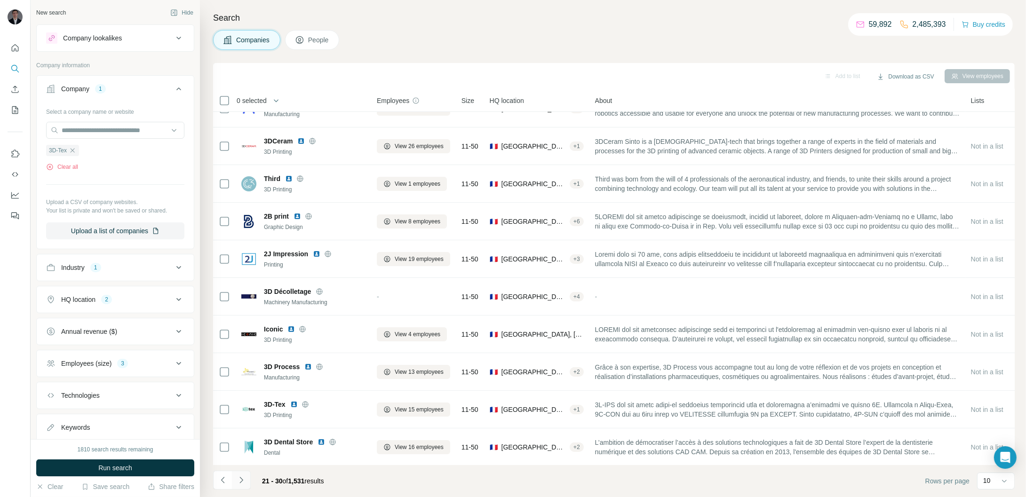
click at [240, 479] on icon "Navigate to next page" at bounding box center [241, 480] width 9 height 9
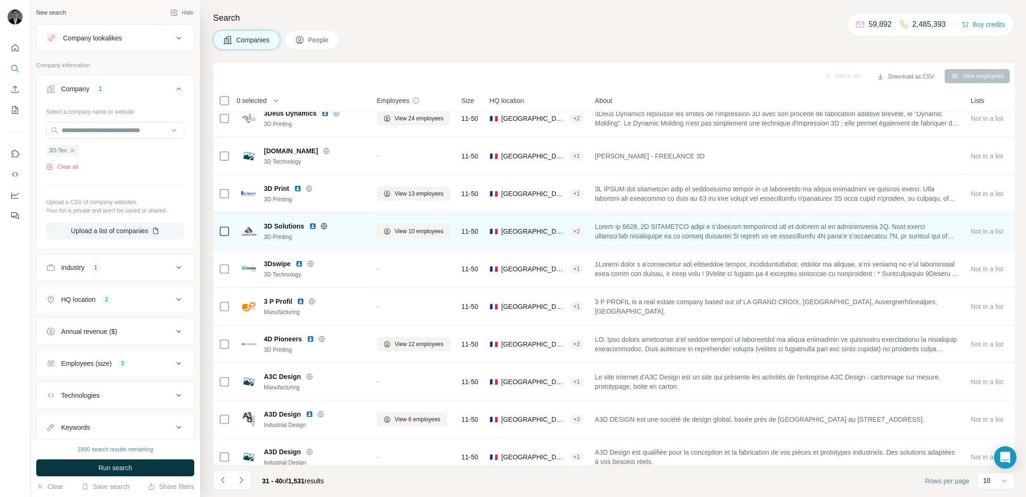
scroll to position [0, 0]
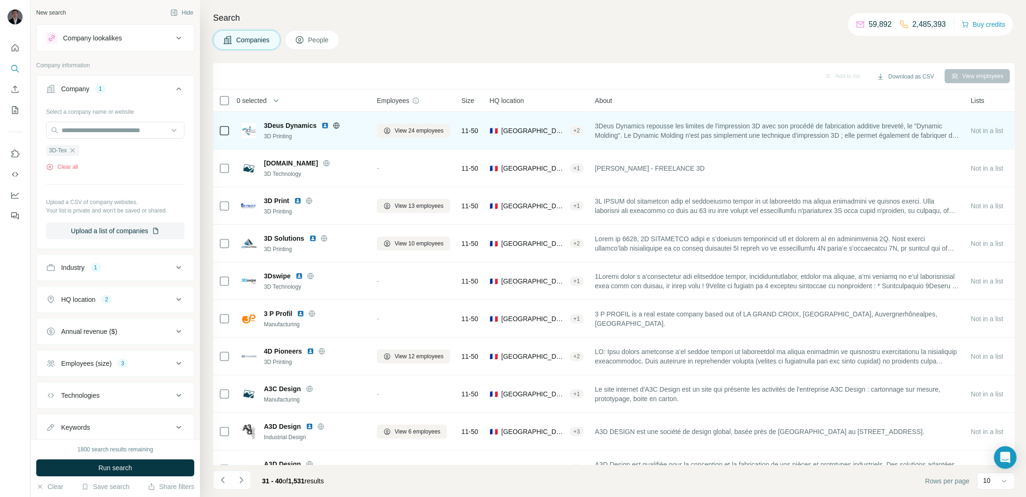
drag, startPoint x: 266, startPoint y: 122, endPoint x: 313, endPoint y: 130, distance: 47.7
click at [313, 130] on div "3Deus Dynamics 3D Printing" at bounding box center [315, 131] width 102 height 20
drag, startPoint x: 264, startPoint y: 125, endPoint x: 320, endPoint y: 130, distance: 56.2
click at [320, 130] on div "3Deus Dynamics" at bounding box center [315, 125] width 102 height 9
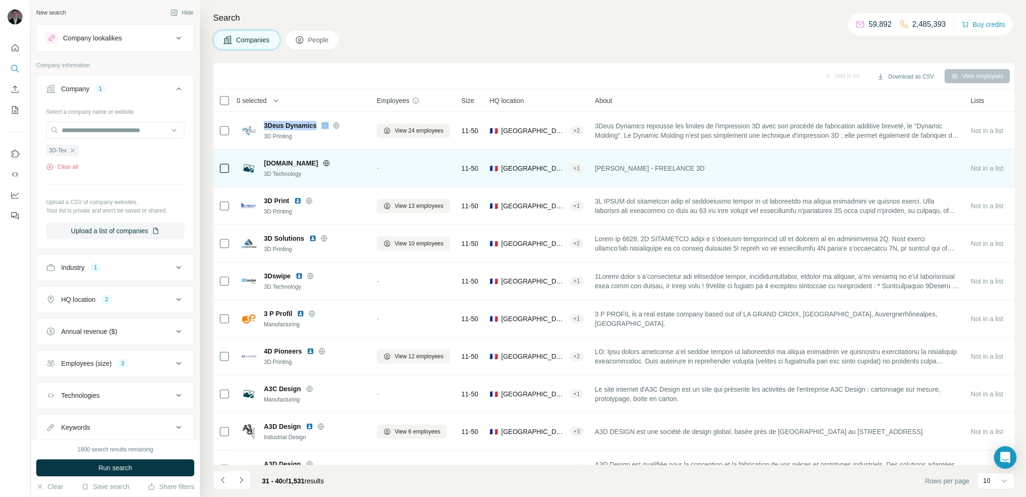
drag, startPoint x: 264, startPoint y: 164, endPoint x: 321, endPoint y: 164, distance: 56.9
click at [321, 164] on div "[DOMAIN_NAME]" at bounding box center [315, 163] width 102 height 9
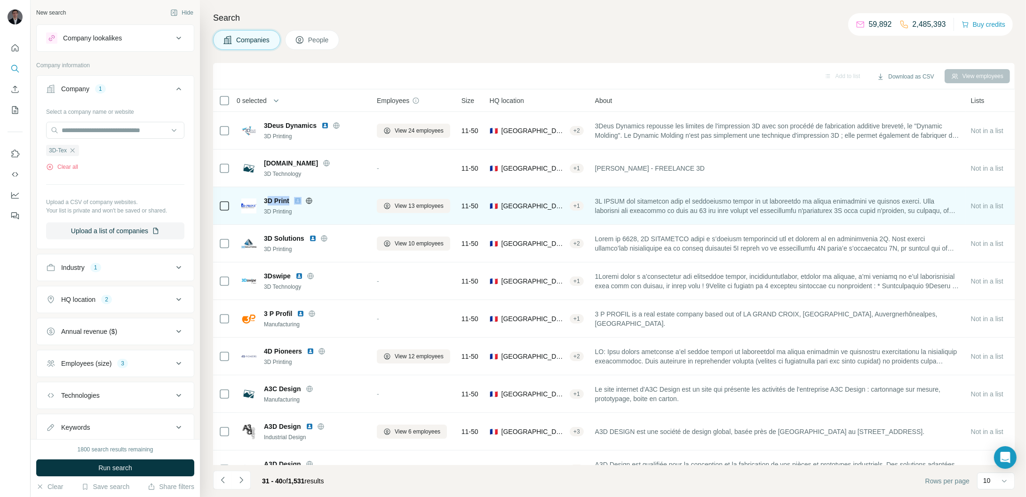
drag, startPoint x: 266, startPoint y: 199, endPoint x: 293, endPoint y: 201, distance: 26.5
click at [293, 201] on div "3D Print" at bounding box center [315, 200] width 102 height 9
click at [265, 201] on span "3D Print" at bounding box center [276, 200] width 25 height 9
drag, startPoint x: 263, startPoint y: 203, endPoint x: 291, endPoint y: 205, distance: 27.8
click at [290, 205] on div "3D Print 3D Printing" at bounding box center [303, 206] width 124 height 20
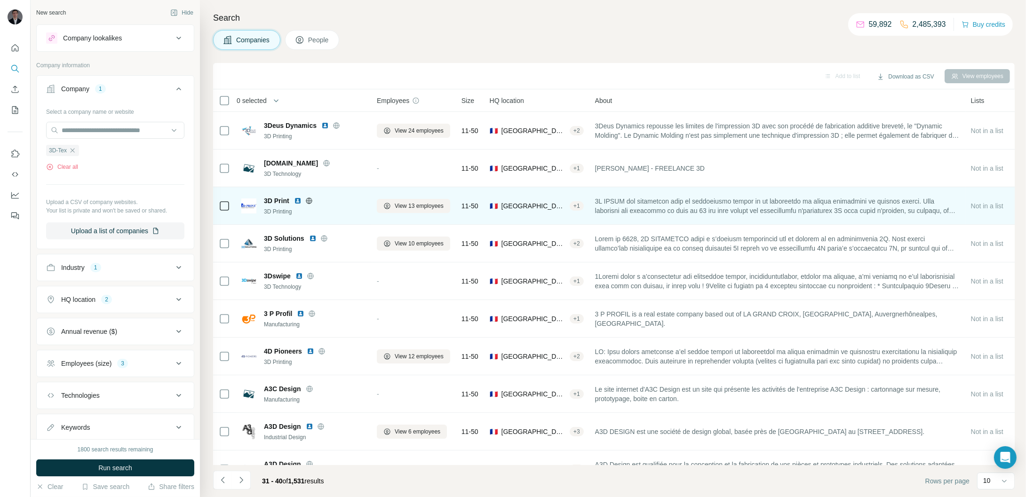
click at [312, 201] on icon at bounding box center [309, 201] width 8 height 8
click at [429, 207] on span "View 13 employees" at bounding box center [419, 206] width 49 height 8
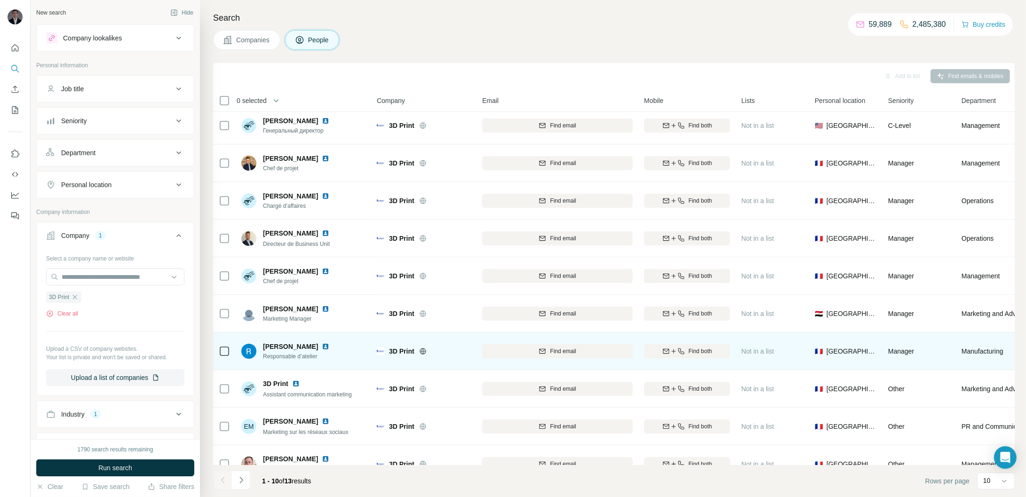
scroll to position [22, 0]
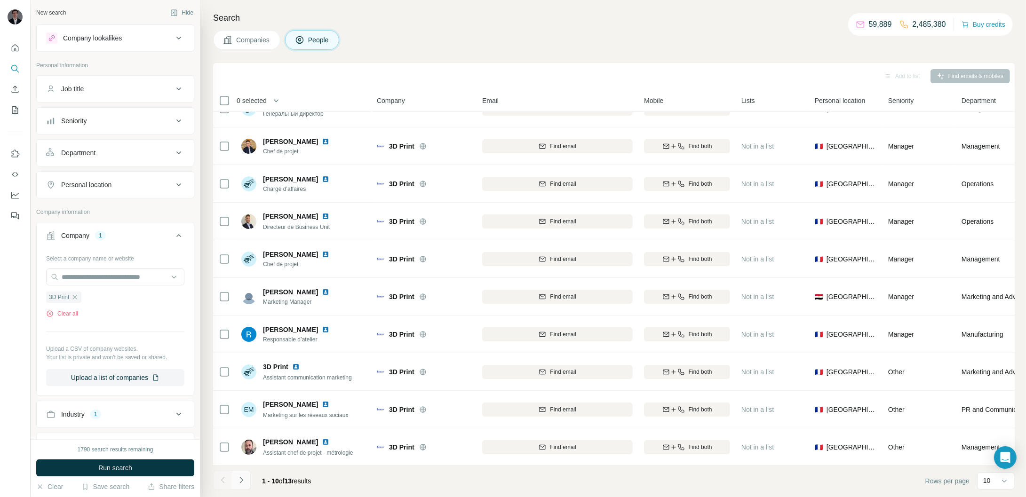
click at [242, 476] on icon "Navigate to next page" at bounding box center [241, 480] width 9 height 9
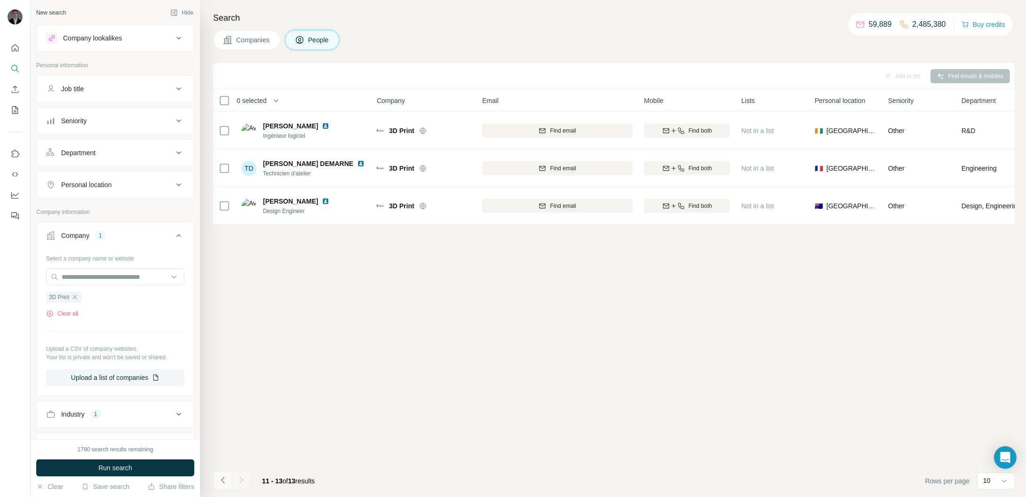
scroll to position [0, 0]
click at [224, 484] on icon "Navigate to previous page" at bounding box center [222, 480] width 9 height 9
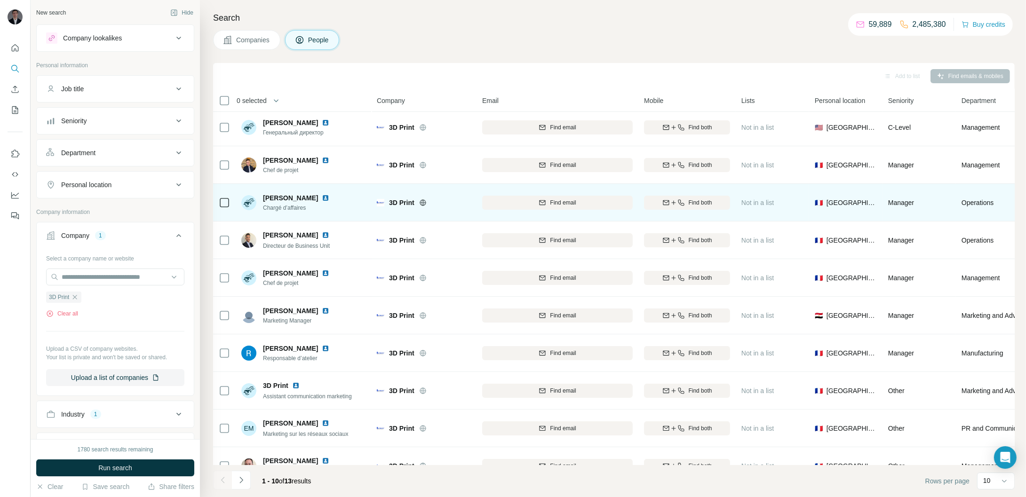
scroll to position [0, 0]
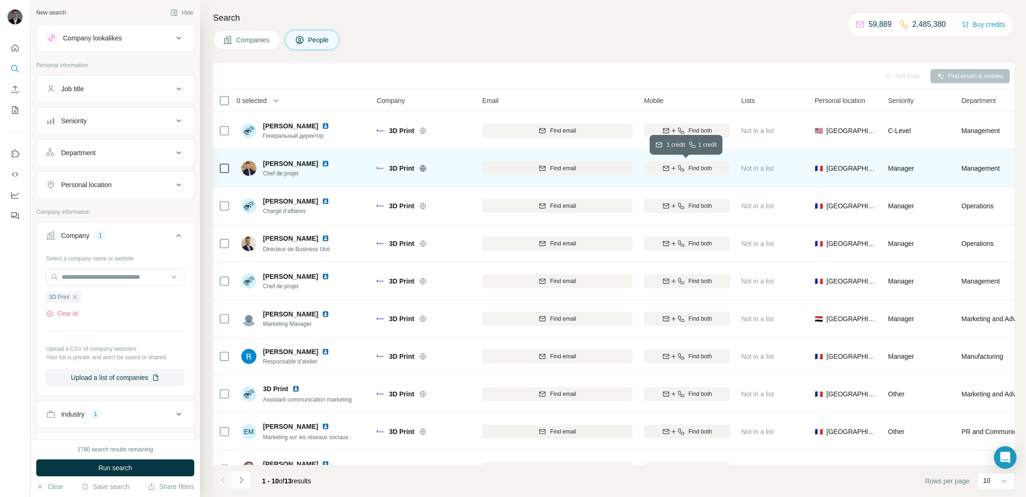
click at [689, 171] on span "Find both" at bounding box center [701, 168] width 24 height 8
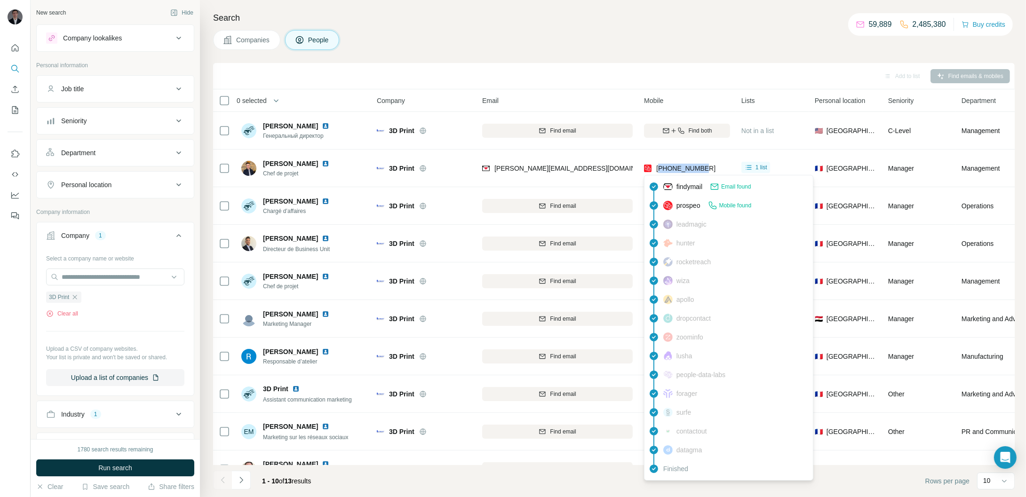
drag, startPoint x: 710, startPoint y: 169, endPoint x: 660, endPoint y: 171, distance: 49.9
click at [660, 171] on div "[PHONE_NUMBER]" at bounding box center [687, 168] width 86 height 26
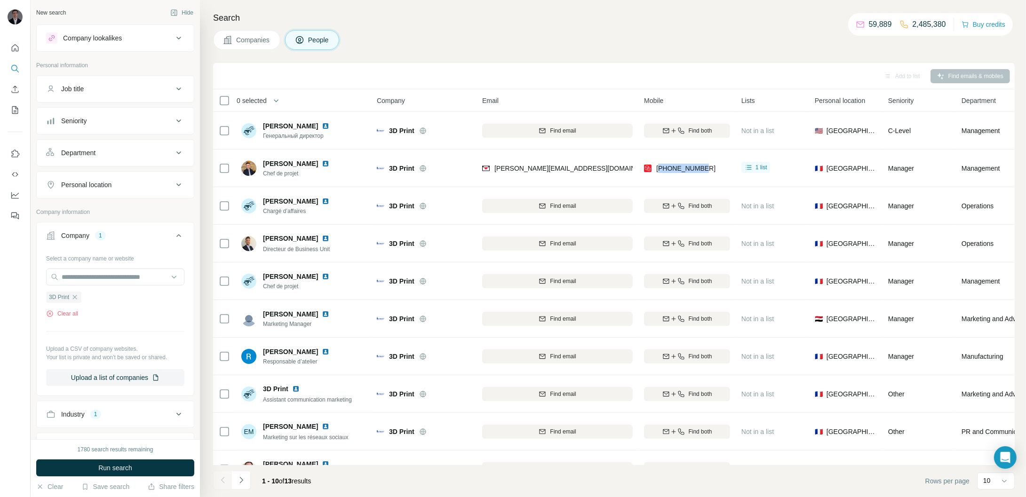
drag, startPoint x: 263, startPoint y: 162, endPoint x: 312, endPoint y: 161, distance: 49.9
click at [312, 161] on div "[PERSON_NAME] Chef de projet" at bounding box center [290, 168] width 99 height 19
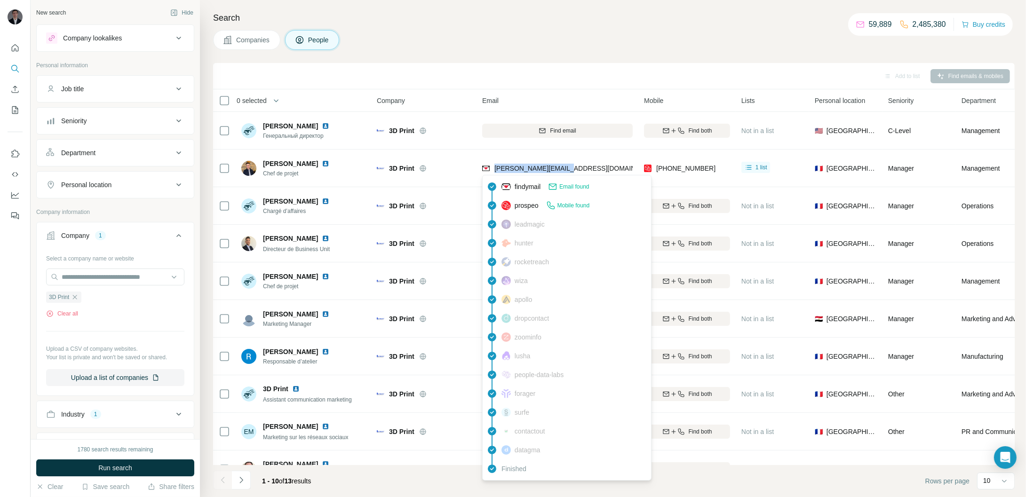
drag, startPoint x: 564, startPoint y: 168, endPoint x: 494, endPoint y: 169, distance: 70.6
click at [494, 169] on div "[PERSON_NAME][EMAIL_ADDRESS][DOMAIN_NAME]" at bounding box center [557, 168] width 151 height 26
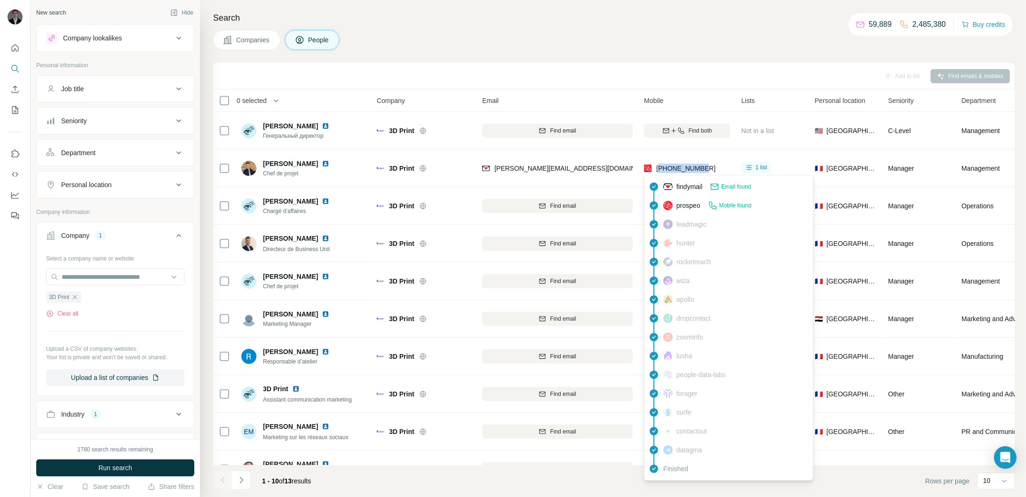
drag, startPoint x: 712, startPoint y: 168, endPoint x: 661, endPoint y: 175, distance: 52.2
click at [661, 175] on body "New search Hide Company lookalikes Personal information Job title Seniority Dep…" at bounding box center [513, 284] width 1026 height 568
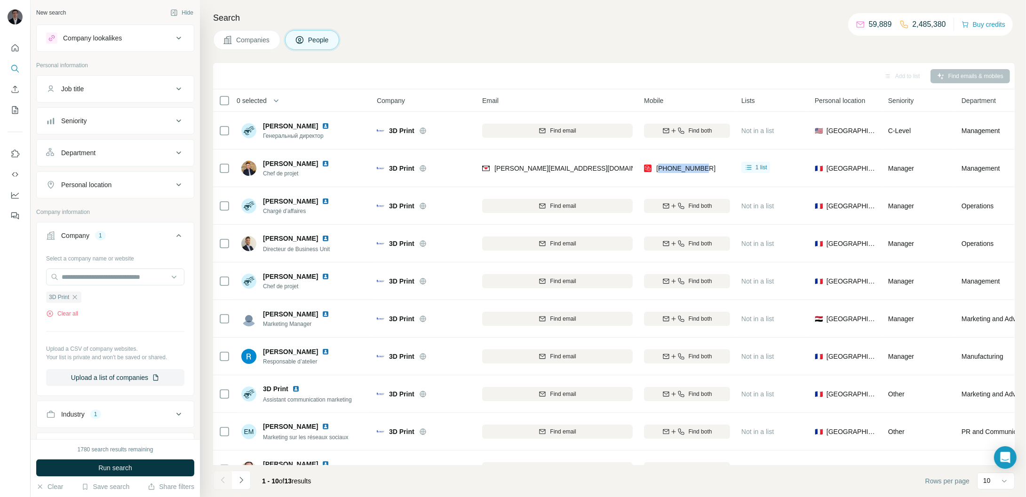
click at [253, 42] on span "Companies" at bounding box center [253, 39] width 34 height 9
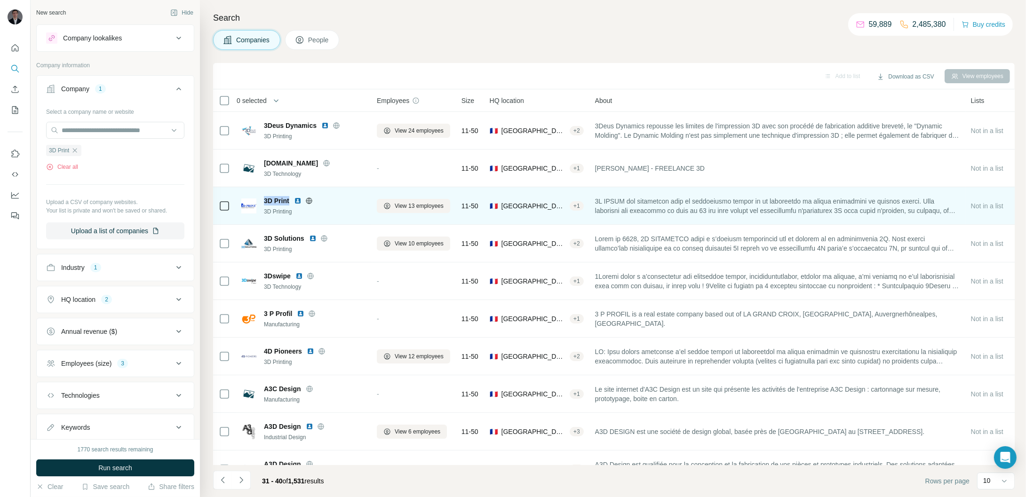
drag, startPoint x: 264, startPoint y: 201, endPoint x: 292, endPoint y: 203, distance: 27.4
click at [292, 203] on div "3D Print" at bounding box center [315, 200] width 102 height 9
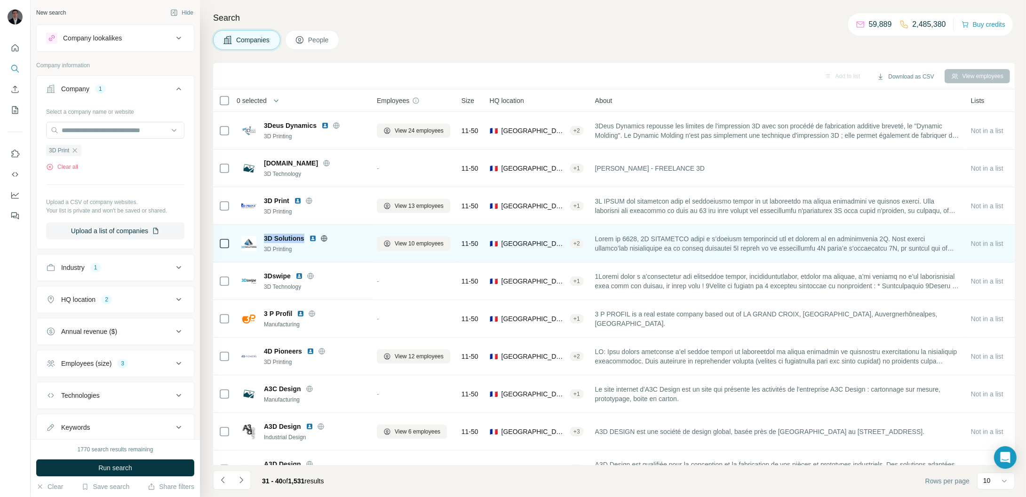
drag, startPoint x: 263, startPoint y: 237, endPoint x: 306, endPoint y: 241, distance: 44.0
click at [306, 241] on div "3D Solutions 3D Printing" at bounding box center [303, 244] width 124 height 20
click at [419, 240] on span "View 10 employees" at bounding box center [419, 244] width 49 height 8
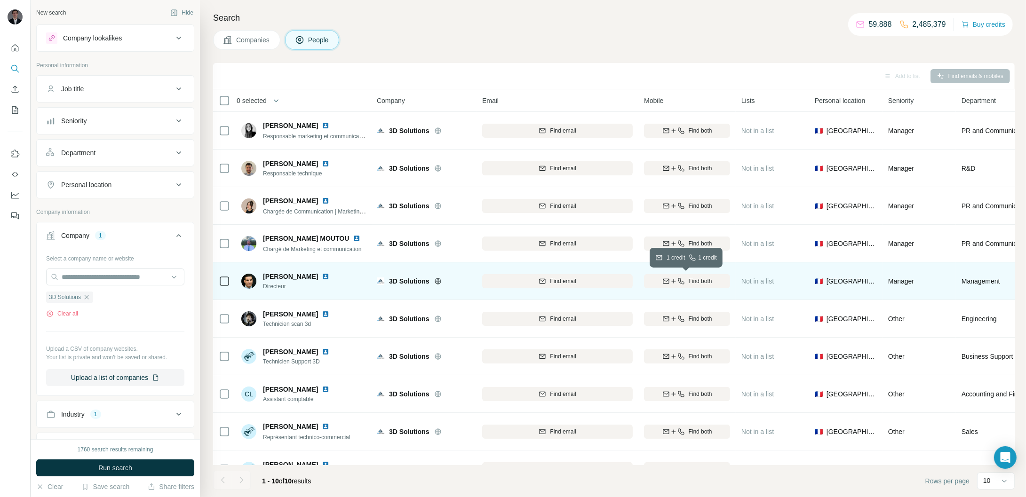
click at [675, 281] on icon "button" at bounding box center [674, 282] width 8 height 8
drag, startPoint x: 263, startPoint y: 273, endPoint x: 318, endPoint y: 274, distance: 54.6
click at [318, 274] on div "[PERSON_NAME]" at bounding box center [302, 276] width 78 height 9
drag, startPoint x: 289, startPoint y: 289, endPoint x: 264, endPoint y: 288, distance: 24.5
click at [264, 288] on span "Directeur" at bounding box center [302, 286] width 78 height 8
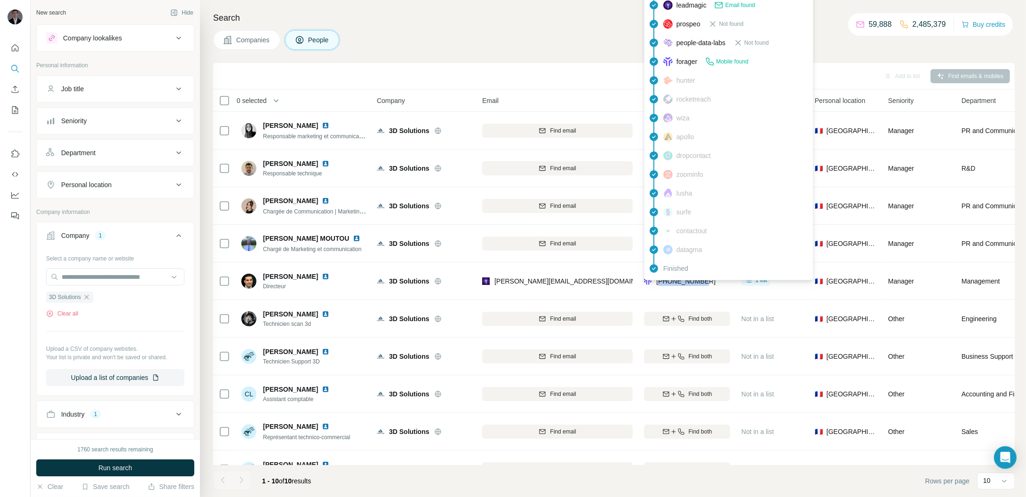
drag, startPoint x: 713, startPoint y: 283, endPoint x: 661, endPoint y: 284, distance: 52.2
click at [661, 284] on div "[PHONE_NUMBER]" at bounding box center [687, 281] width 86 height 26
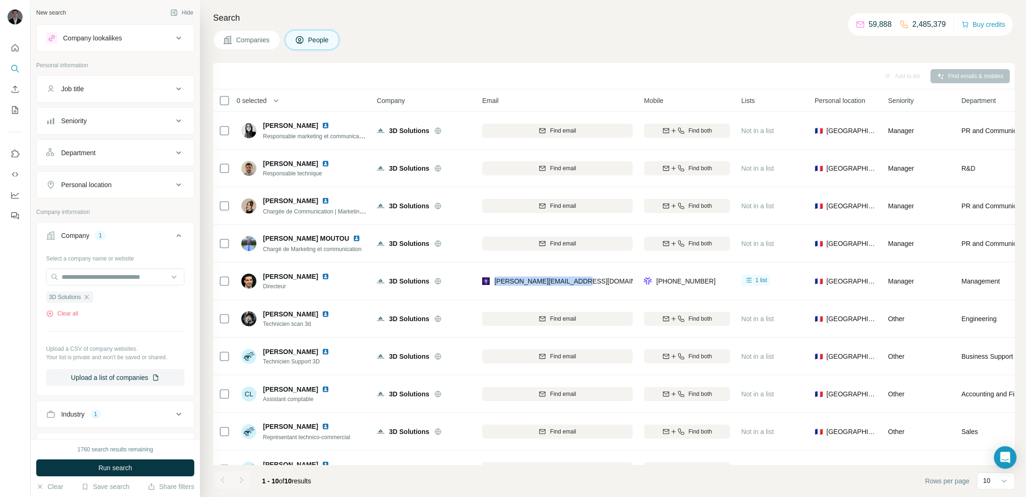
drag, startPoint x: 575, startPoint y: 283, endPoint x: 493, endPoint y: 289, distance: 82.5
click at [493, 289] on div "[PERSON_NAME][EMAIL_ADDRESS][DOMAIN_NAME]" at bounding box center [557, 281] width 151 height 26
click at [244, 41] on span "Companies" at bounding box center [253, 39] width 34 height 9
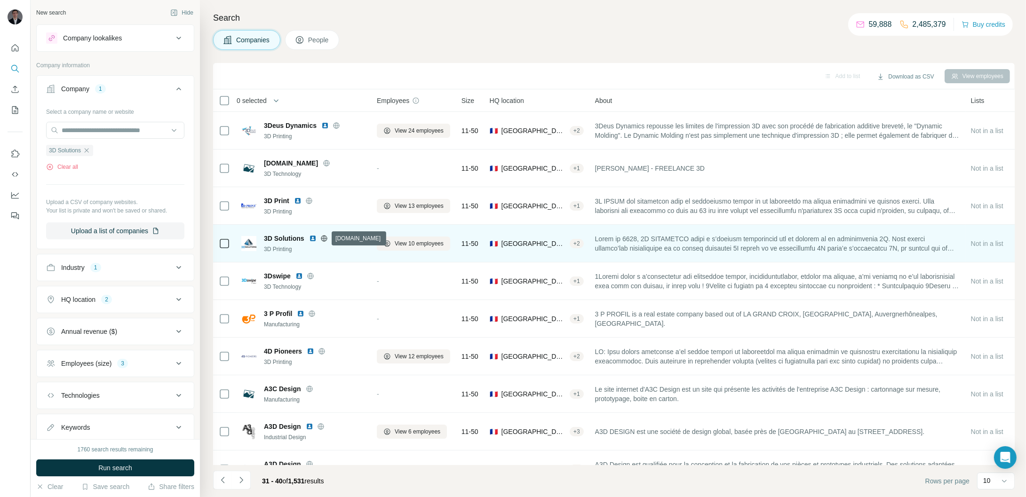
click at [326, 239] on icon at bounding box center [324, 239] width 8 height 8
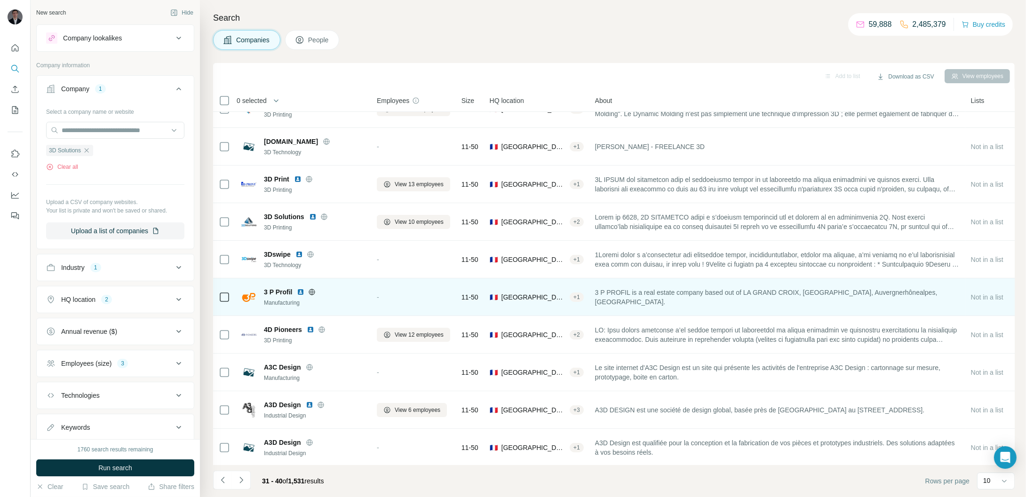
scroll to position [22, 0]
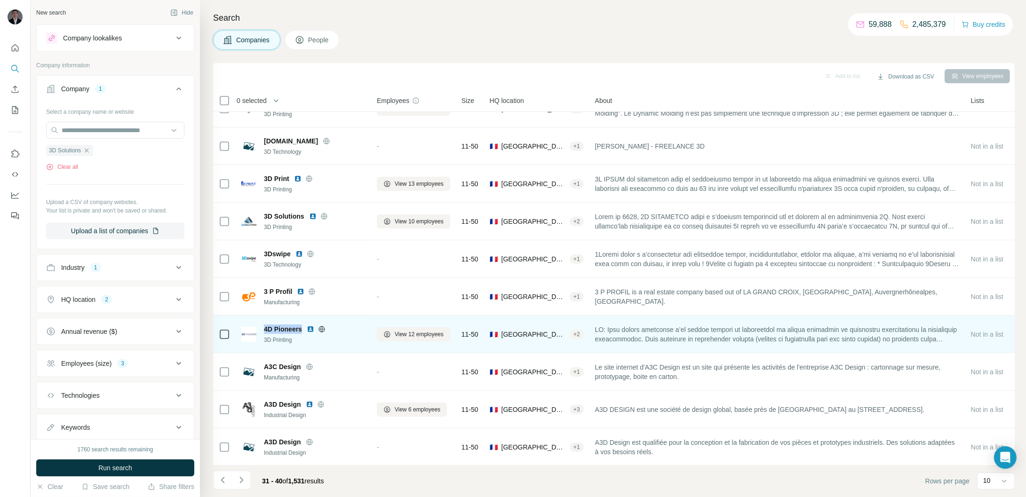
drag, startPoint x: 264, startPoint y: 328, endPoint x: 304, endPoint y: 331, distance: 41.0
click at [304, 331] on div "4D Pioneers" at bounding box center [315, 329] width 102 height 9
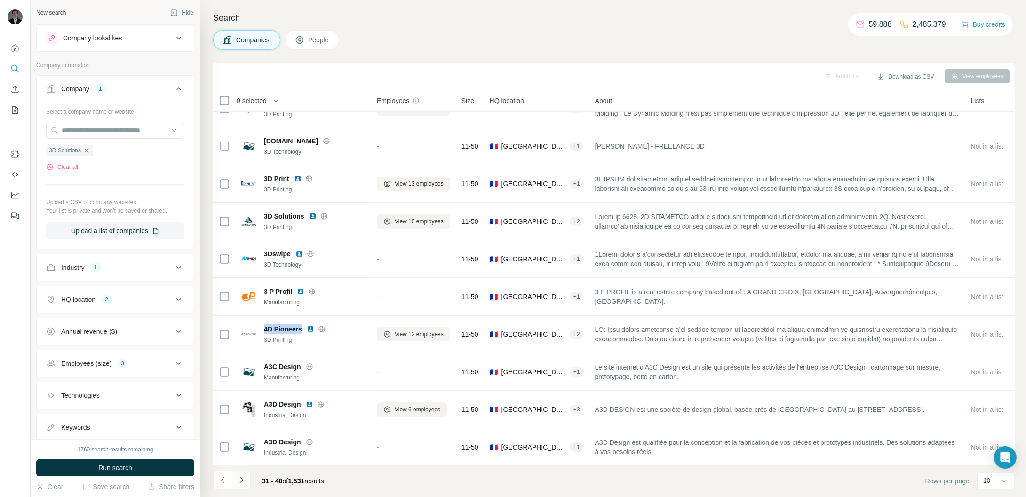
click at [244, 482] on icon "Navigate to next page" at bounding box center [241, 480] width 9 height 9
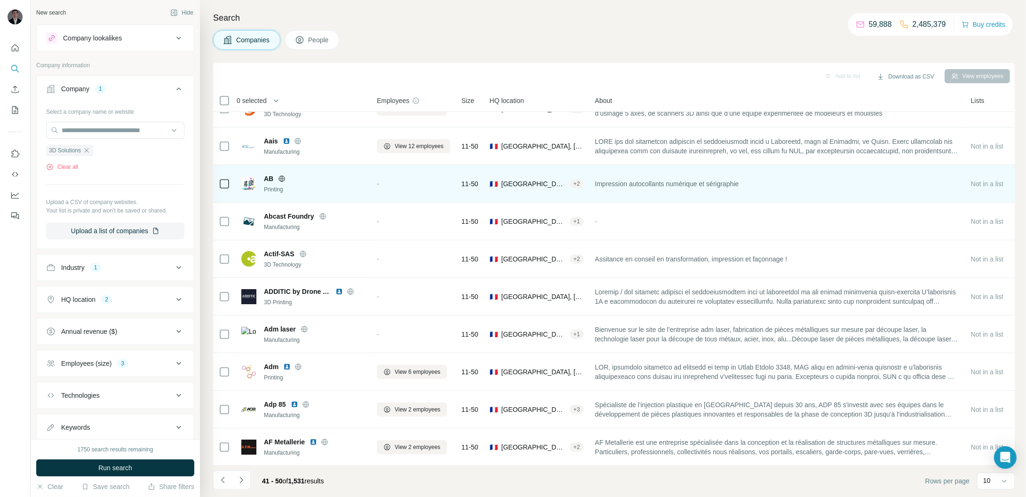
scroll to position [0, 0]
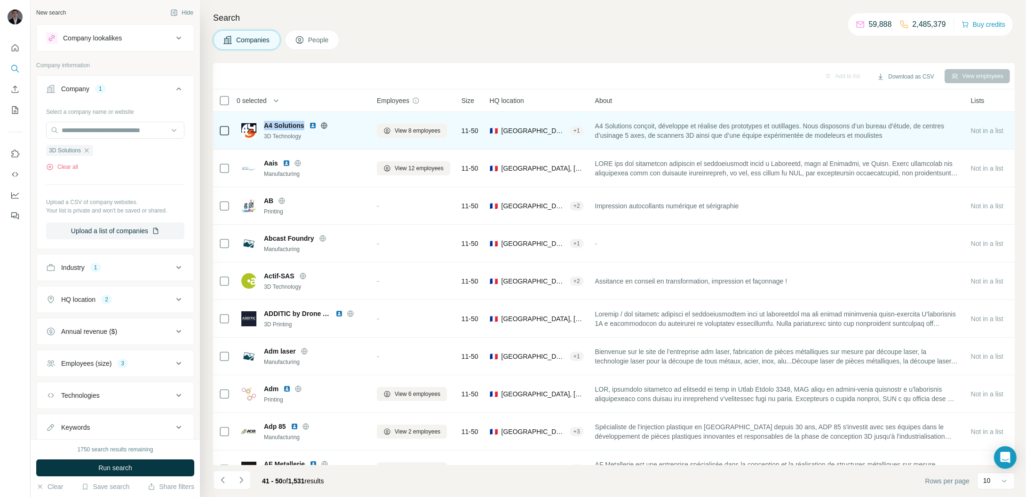
drag, startPoint x: 274, startPoint y: 123, endPoint x: 304, endPoint y: 126, distance: 29.8
click at [304, 126] on span "A4 Solutions" at bounding box center [284, 125] width 40 height 9
drag, startPoint x: 311, startPoint y: 137, endPoint x: 263, endPoint y: 144, distance: 48.4
click at [263, 144] on td "A4 Solutions 3D Technology" at bounding box center [304, 131] width 136 height 38
click at [327, 126] on icon at bounding box center [324, 125] width 6 height 6
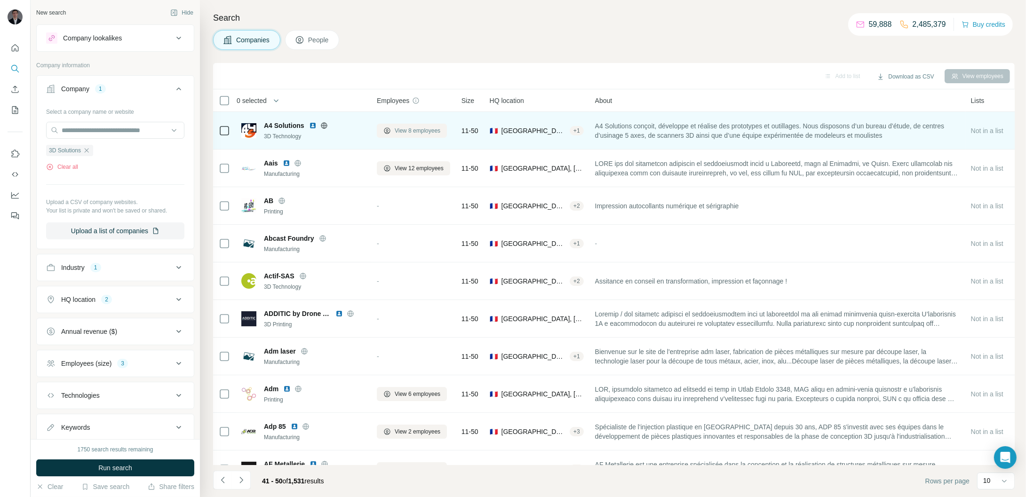
click at [416, 132] on span "View 8 employees" at bounding box center [418, 131] width 46 height 8
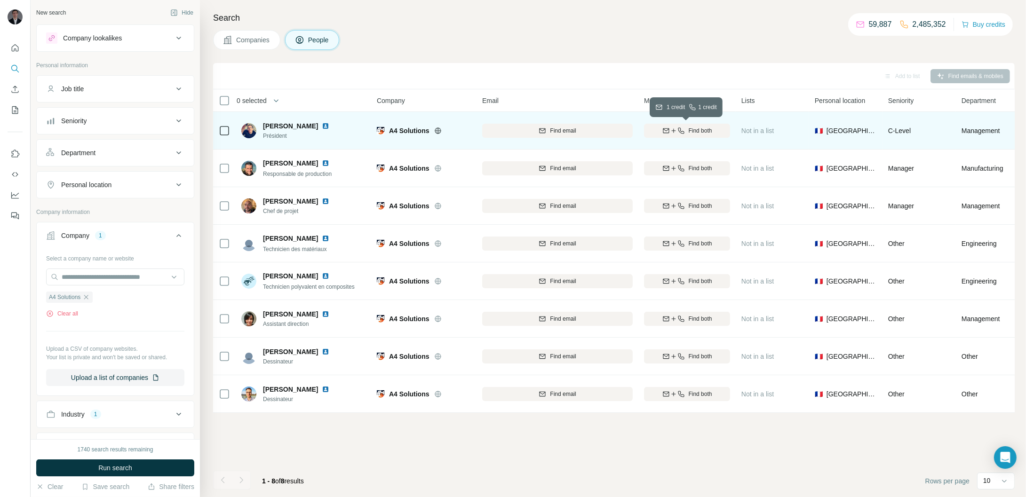
click at [698, 122] on div "Find both" at bounding box center [687, 131] width 86 height 26
drag, startPoint x: 262, startPoint y: 124, endPoint x: 314, endPoint y: 128, distance: 51.9
click at [314, 128] on div "[PERSON_NAME] Président" at bounding box center [290, 130] width 99 height 19
drag, startPoint x: 295, startPoint y: 136, endPoint x: 263, endPoint y: 139, distance: 32.2
click at [263, 139] on span "Président" at bounding box center [302, 136] width 78 height 8
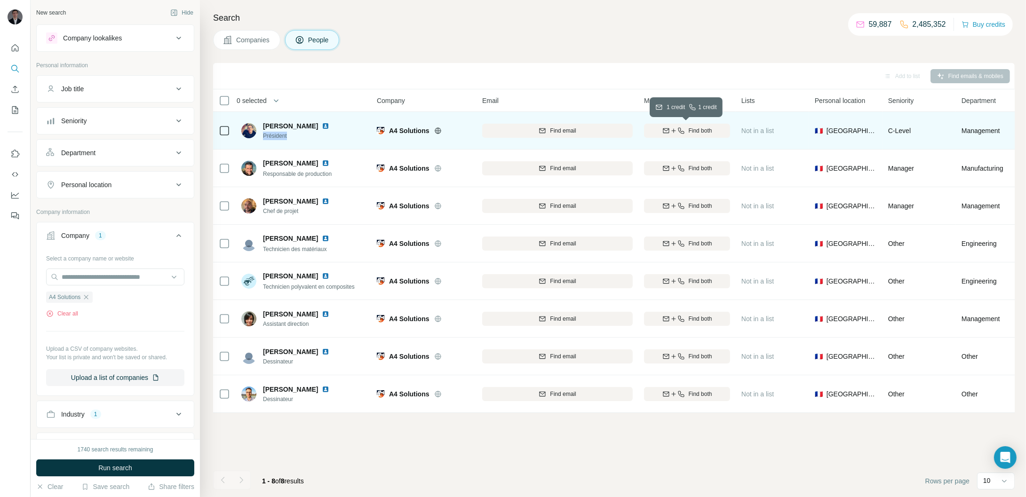
click at [701, 125] on button "Find both" at bounding box center [687, 131] width 86 height 14
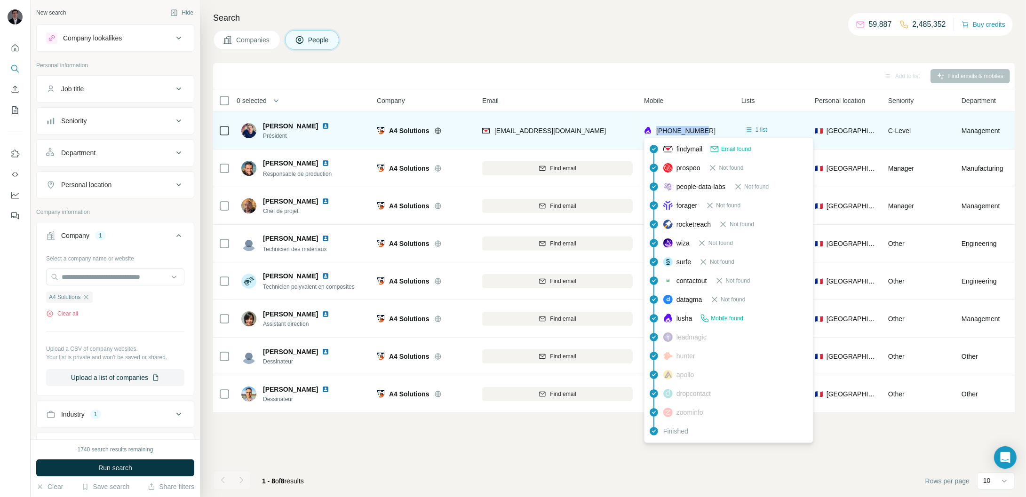
drag, startPoint x: 706, startPoint y: 129, endPoint x: 656, endPoint y: 132, distance: 50.0
click at [656, 132] on div "[PHONE_NUMBER]" at bounding box center [687, 131] width 86 height 26
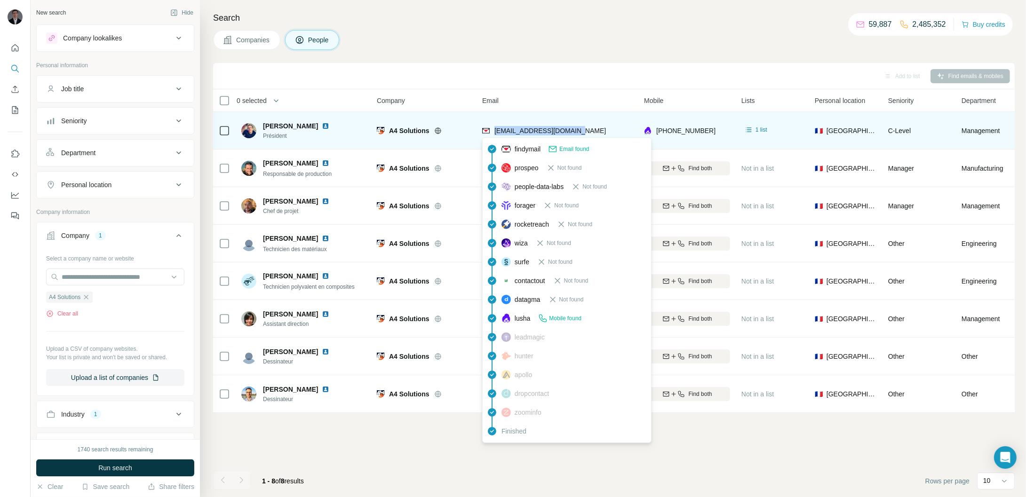
drag, startPoint x: 568, startPoint y: 131, endPoint x: 471, endPoint y: 141, distance: 97.9
click at [495, 134] on div "[EMAIL_ADDRESS][DOMAIN_NAME]" at bounding box center [557, 131] width 151 height 26
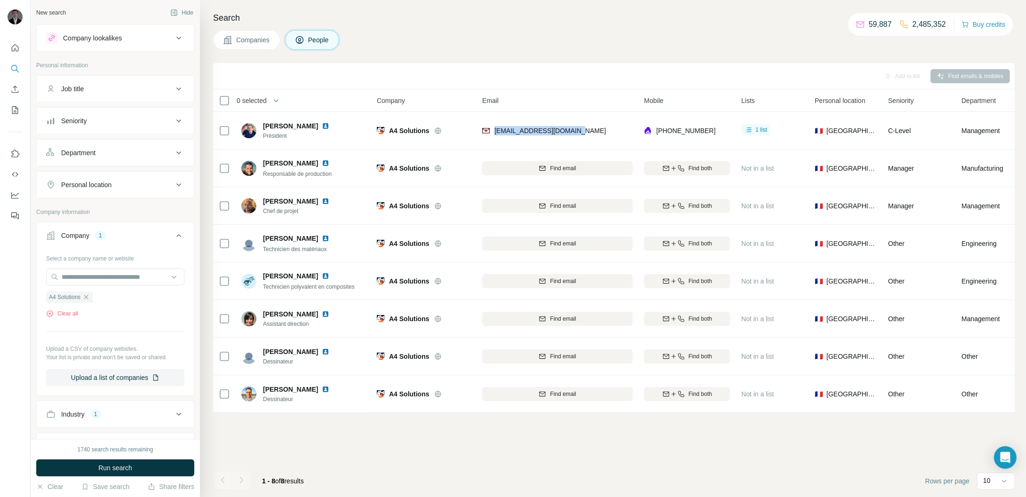
click at [241, 46] on button "Companies" at bounding box center [246, 40] width 67 height 20
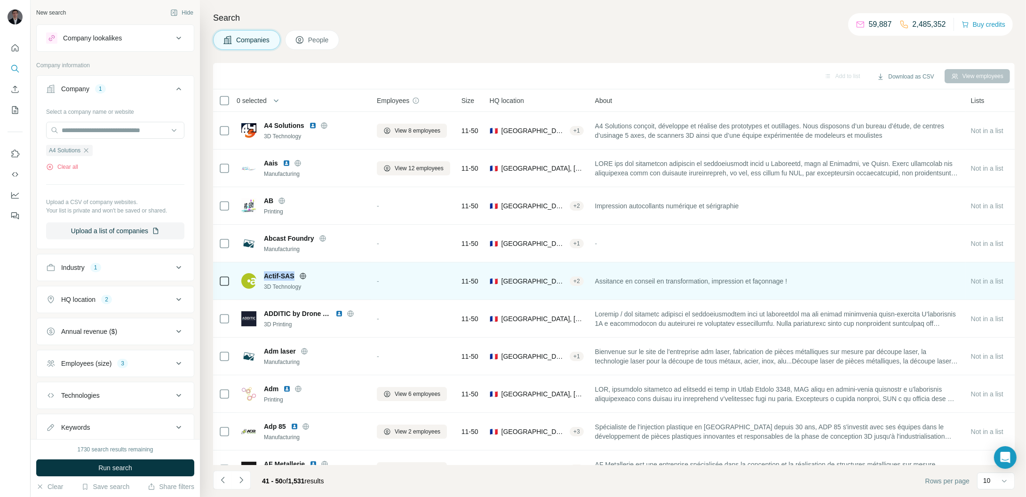
drag, startPoint x: 264, startPoint y: 275, endPoint x: 299, endPoint y: 273, distance: 34.4
click at [299, 273] on div "Actif-SAS" at bounding box center [315, 276] width 102 height 9
click at [304, 287] on div "3D Technology" at bounding box center [315, 287] width 102 height 8
